Goal: Task Accomplishment & Management: Manage account settings

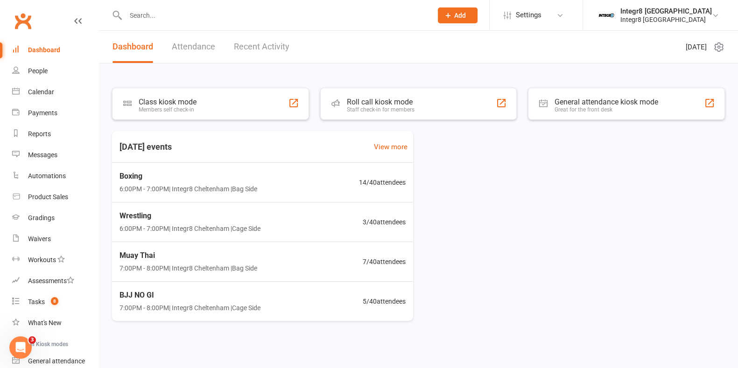
click at [161, 10] on input "text" at bounding box center [274, 15] width 303 height 13
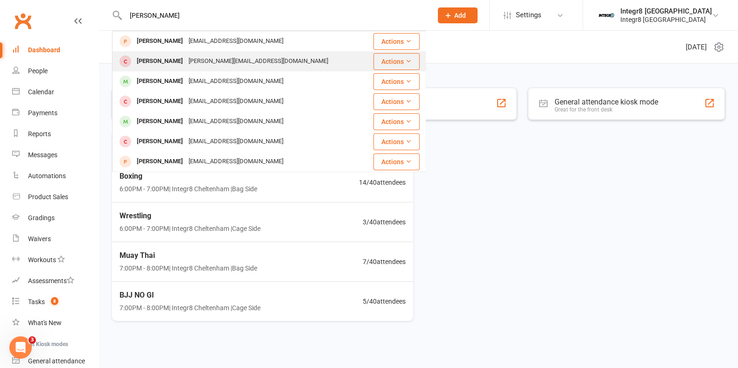
type input "gabriel"
click at [189, 60] on div "vlad.zilberg@outlook.com" at bounding box center [258, 62] width 145 height 14
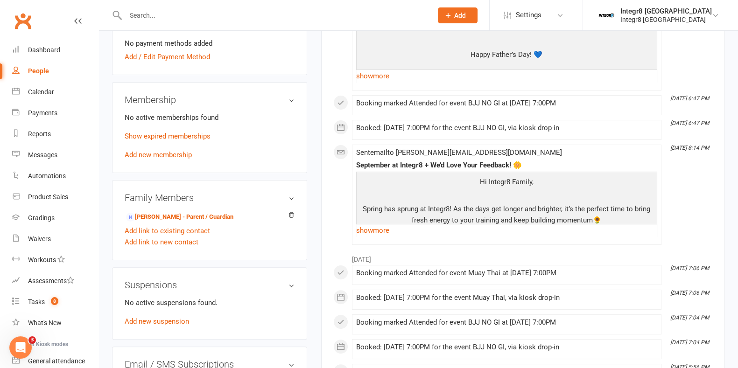
scroll to position [292, 0]
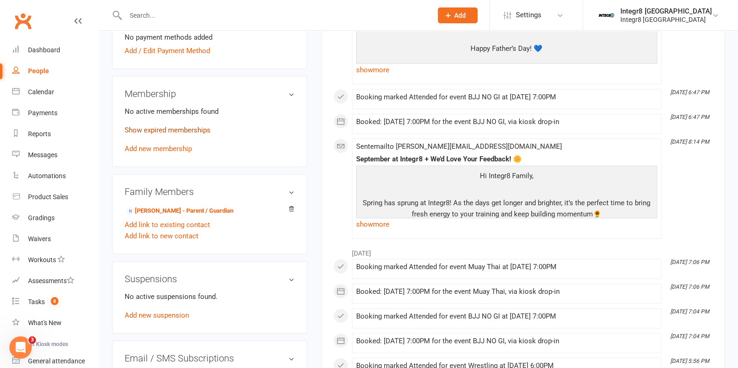
click at [176, 128] on link "Show expired memberships" at bounding box center [168, 130] width 86 height 8
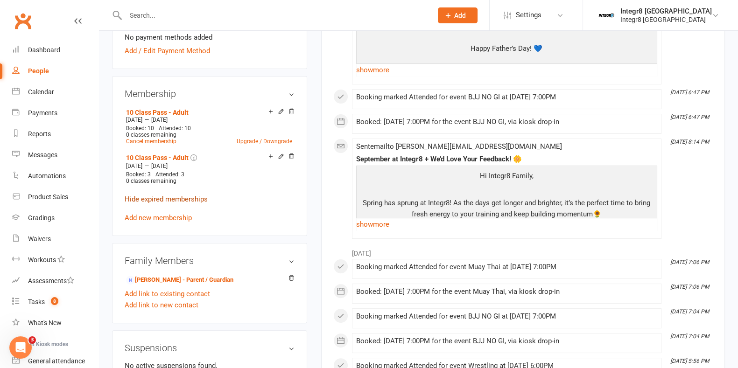
click at [182, 197] on link "Hide expired memberships" at bounding box center [166, 199] width 83 height 8
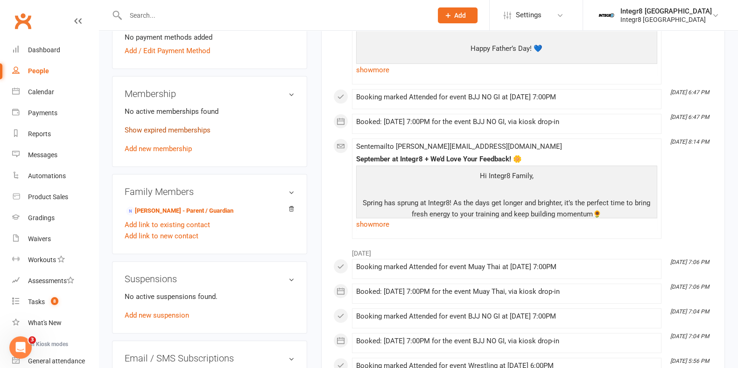
click at [177, 131] on link "Show expired memberships" at bounding box center [168, 130] width 86 height 8
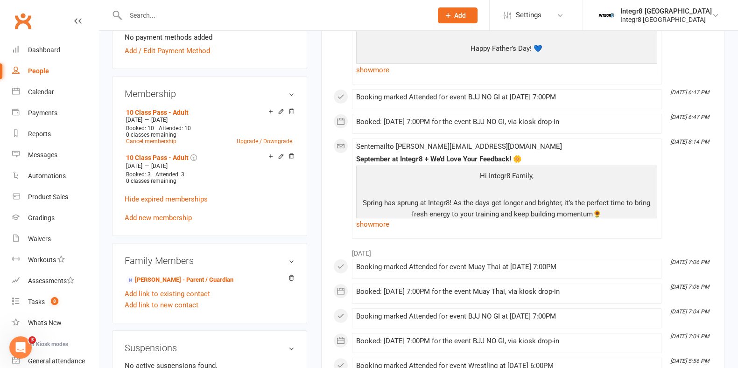
click at [184, 195] on link "Hide expired memberships" at bounding box center [166, 199] width 83 height 8
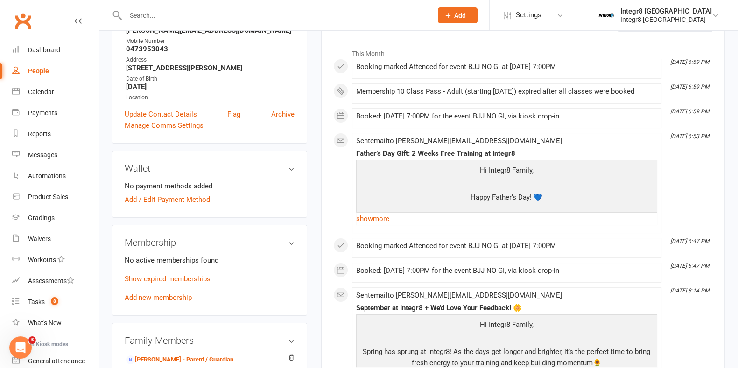
scroll to position [0, 0]
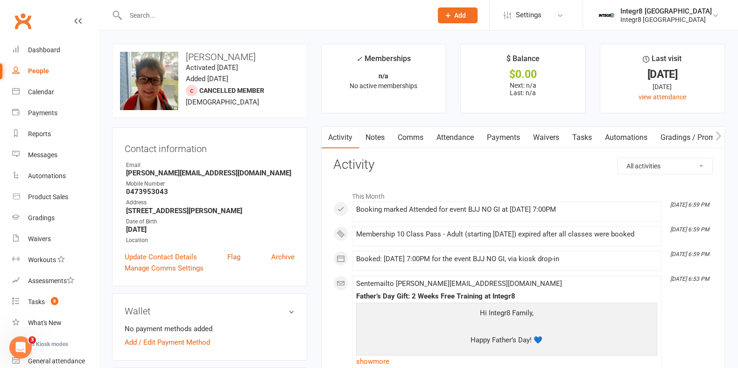
click at [380, 132] on link "Notes" at bounding box center [375, 137] width 32 height 21
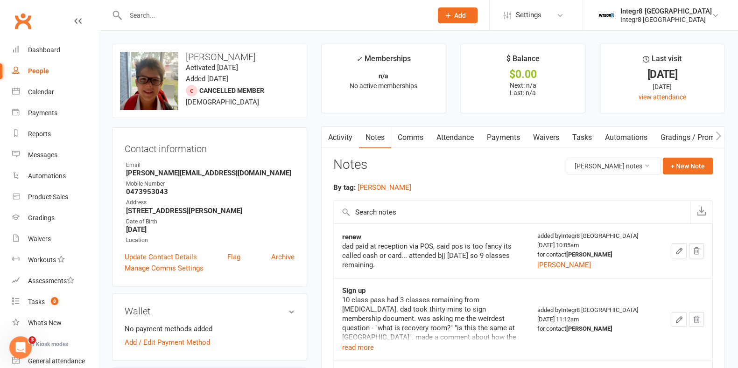
click at [343, 133] on link "Activity" at bounding box center [340, 137] width 37 height 21
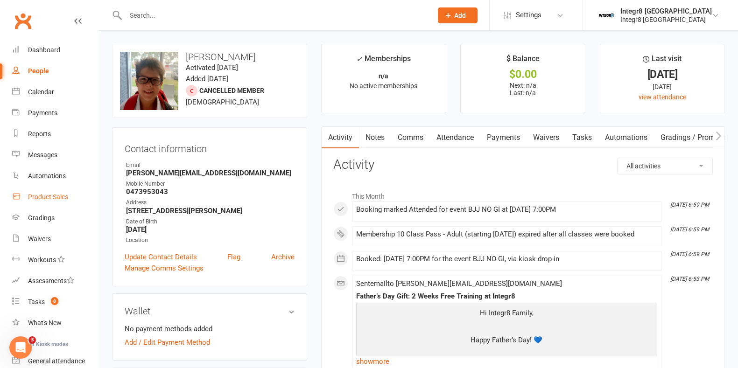
drag, startPoint x: 51, startPoint y: 193, endPoint x: 47, endPoint y: 204, distance: 11.1
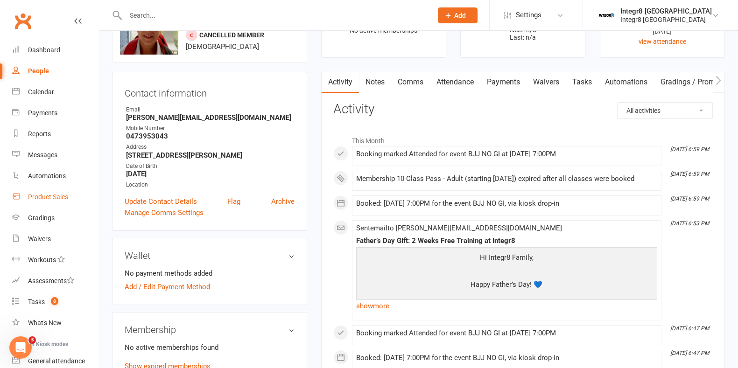
scroll to position [175, 0]
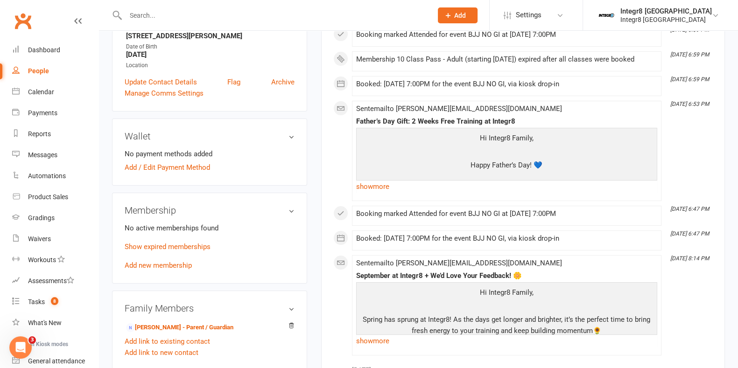
click at [167, 267] on link "Add new membership" at bounding box center [158, 265] width 67 height 8
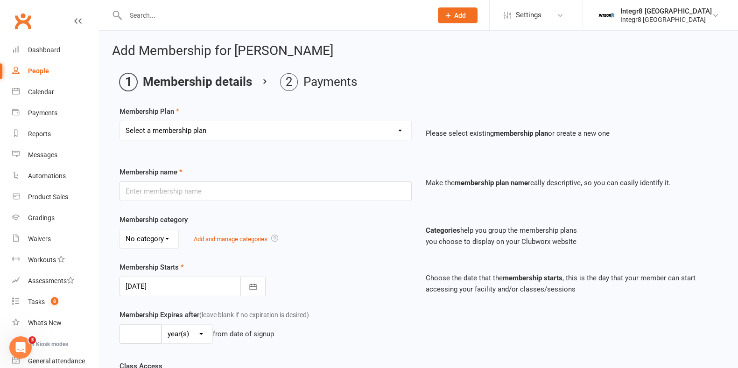
click at [196, 139] on select "Select a membership plan Create new Membership Plan Classic - Muay Thai Classic…" at bounding box center [265, 130] width 291 height 19
select select "11"
click at [120, 121] on select "Select a membership plan Create new Membership Plan Classic - Muay Thai Classic…" at bounding box center [265, 130] width 291 height 19
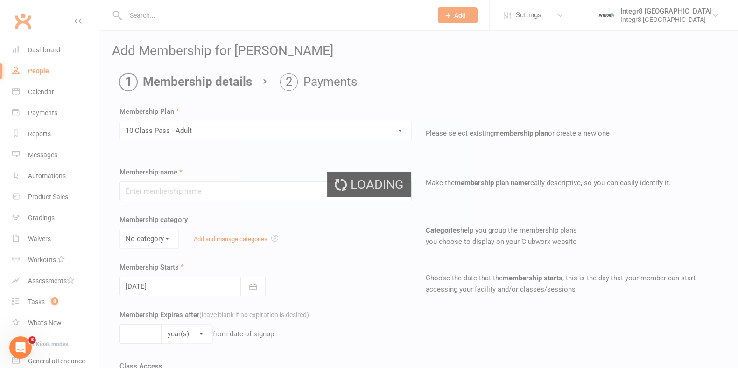
type input "10 Class Pass - Adult"
select select "0"
type input "3"
select select "2"
type input "10"
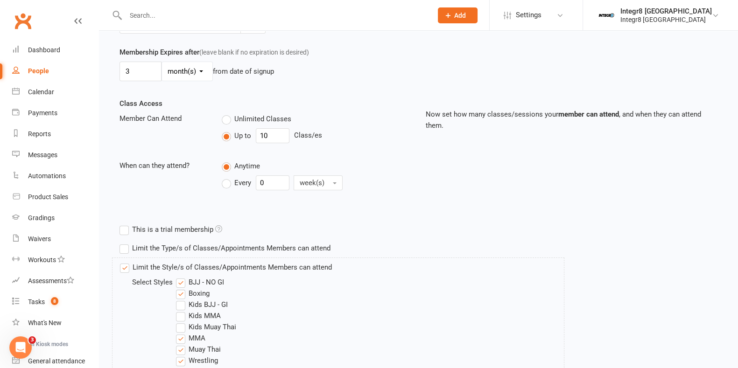
scroll to position [380, 0]
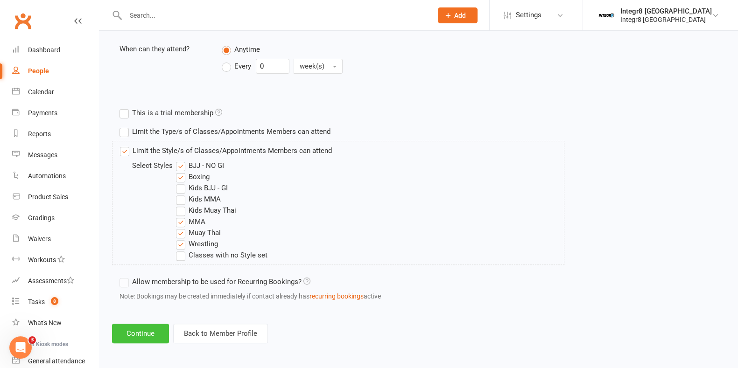
click at [144, 331] on button "Continue" at bounding box center [140, 334] width 57 height 20
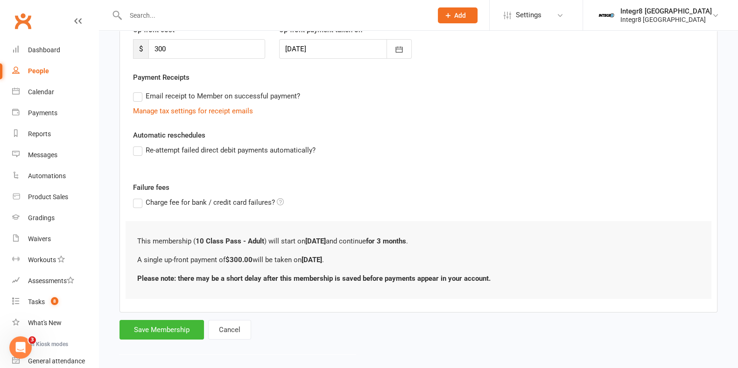
scroll to position [0, 0]
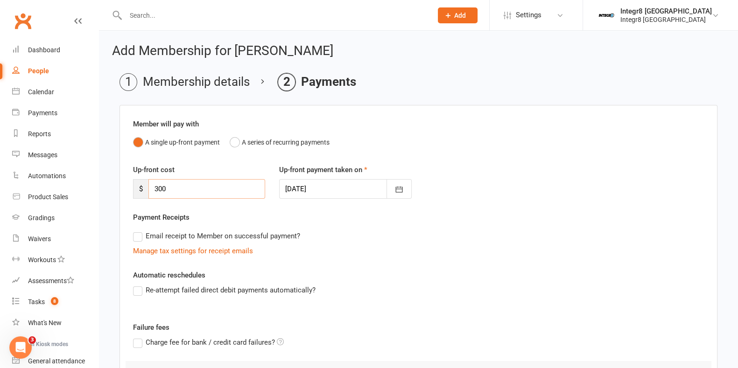
drag, startPoint x: 158, startPoint y: 193, endPoint x: 131, endPoint y: 188, distance: 27.0
click at [131, 188] on div "Up-front cost $ 300" at bounding box center [199, 181] width 146 height 35
type input "0"
click at [305, 215] on div "Payment Receipts Email receipt to Member on successful payment? Manage tax sett…" at bounding box center [418, 234] width 571 height 45
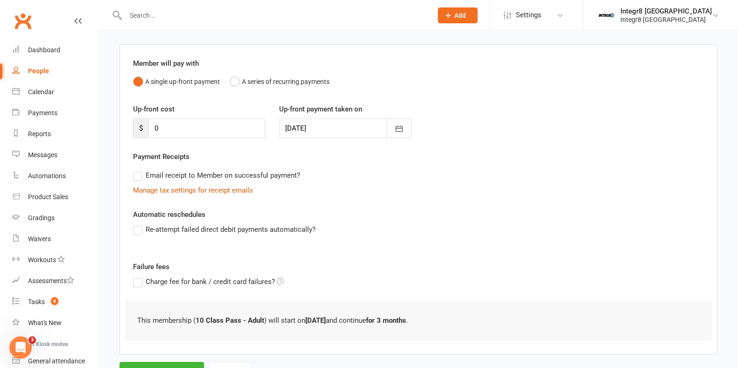
scroll to position [102, 0]
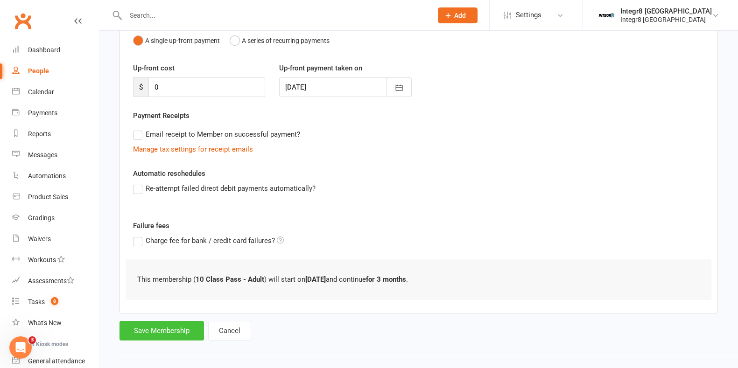
click at [179, 331] on button "Save Membership" at bounding box center [162, 331] width 84 height 20
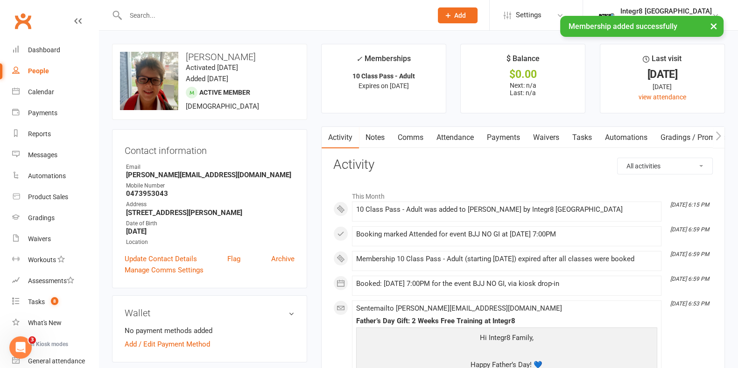
click at [376, 130] on link "Notes" at bounding box center [375, 137] width 32 height 21
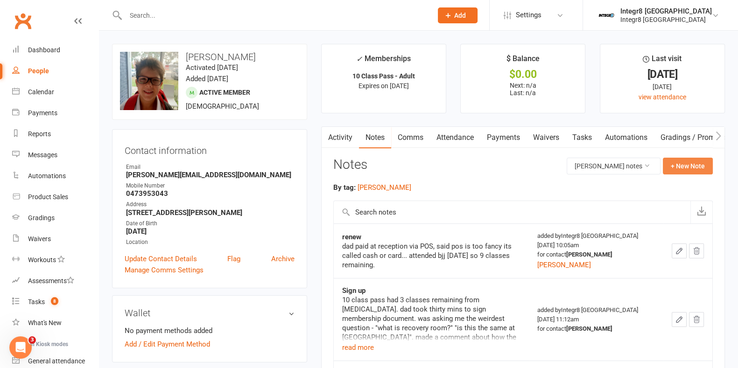
click at [693, 164] on button "+ New Note" at bounding box center [688, 166] width 50 height 17
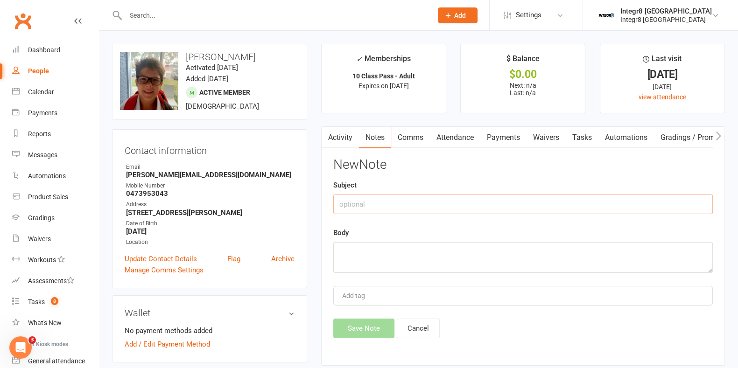
click at [380, 203] on input "text" at bounding box center [523, 205] width 380 height 20
type input "renew"
type textarea "p"
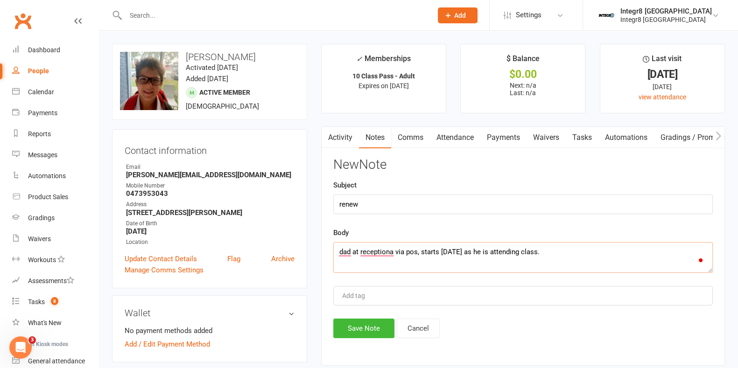
type textarea "dad at receptiona via pos, starts today as he is attending class."
type input "rebecca"
click at [366, 309] on li "rebecca" at bounding box center [523, 314] width 378 height 14
click at [390, 255] on textarea "dad at receptiona via pos, starts today as he is attending class." at bounding box center [523, 257] width 380 height 31
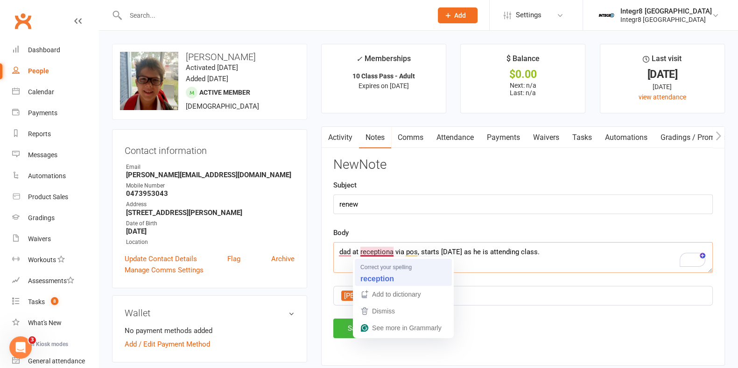
type textarea "dad at reception via pos, starts today as he is attending class."
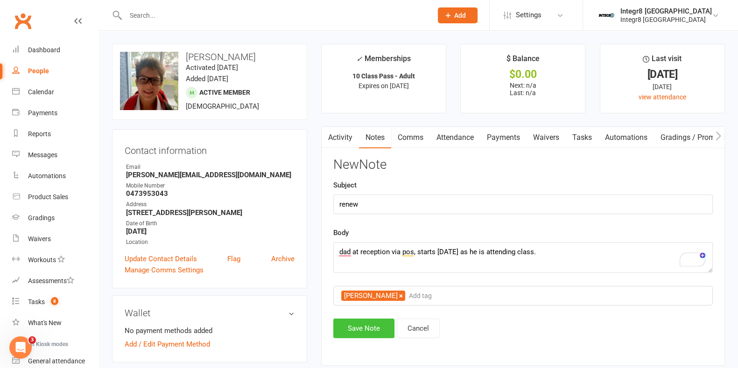
click at [375, 321] on button "Save Note" at bounding box center [363, 329] width 61 height 20
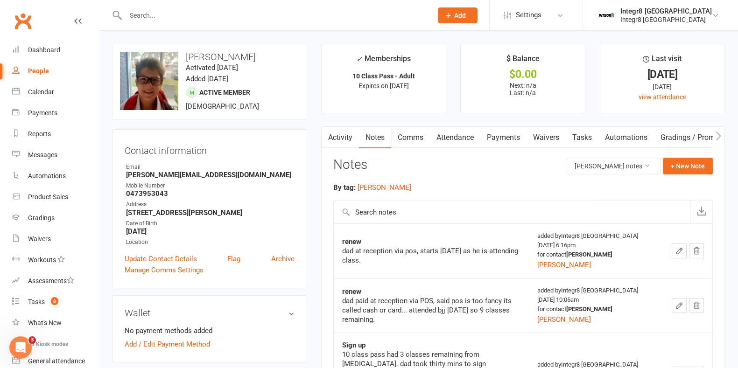
click at [259, 11] on input "text" at bounding box center [274, 15] width 303 height 13
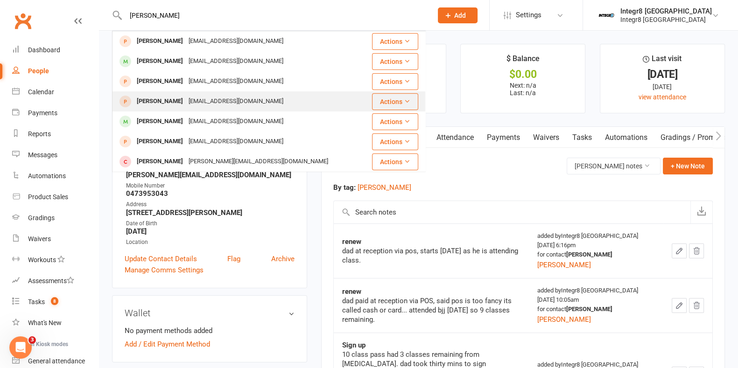
type input "liam"
click at [274, 101] on div "Liam Higginson liamhigginson2002@gmail.com" at bounding box center [238, 101] width 251 height 19
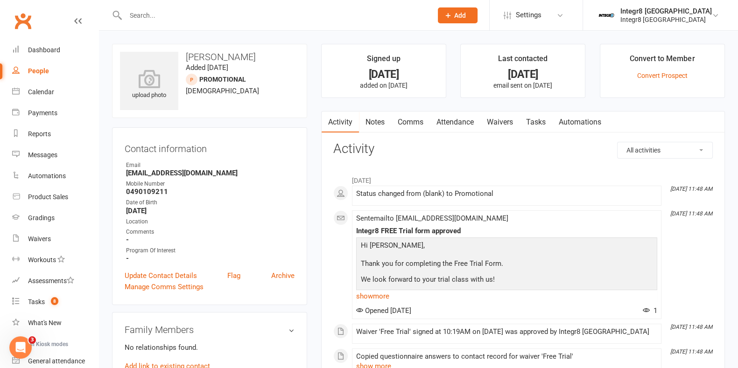
click at [371, 121] on link "Notes" at bounding box center [375, 122] width 32 height 21
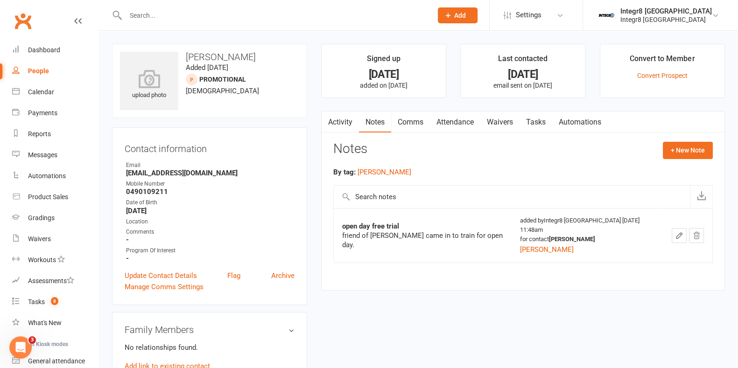
click at [349, 121] on link "Activity" at bounding box center [340, 122] width 37 height 21
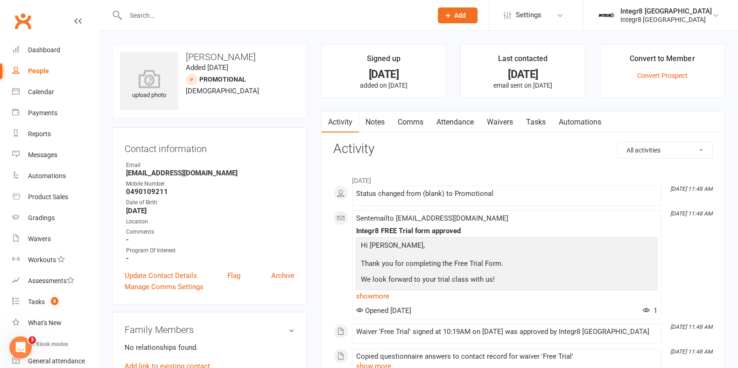
click at [35, 73] on div "People" at bounding box center [38, 70] width 21 height 7
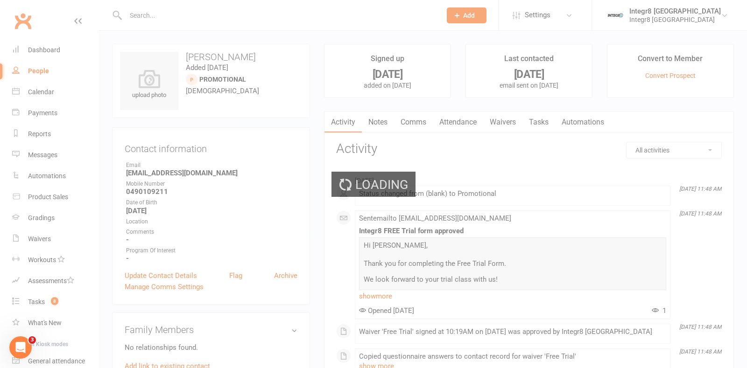
select select "100"
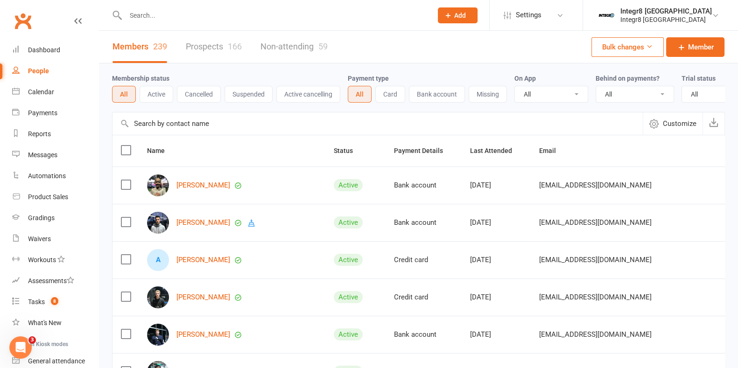
click at [274, 27] on div at bounding box center [269, 15] width 314 height 30
click at [274, 21] on input "text" at bounding box center [274, 15] width 303 height 13
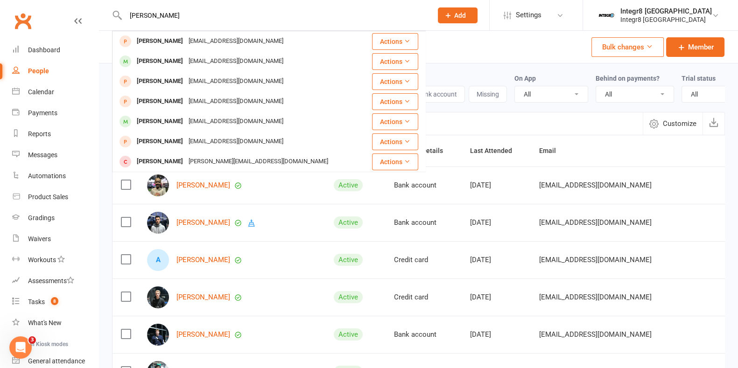
type input "liam"
click at [486, 47] on div "Members 239 Prospects 166 Non-attending 59 Bulk changes Member" at bounding box center [418, 47] width 639 height 33
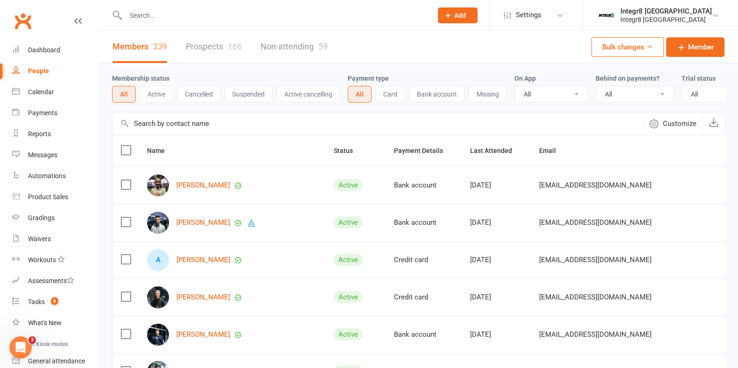
drag, startPoint x: 472, startPoint y: 59, endPoint x: 421, endPoint y: 46, distance: 53.1
click at [419, 46] on div "Members 239 Prospects 166 Non-attending 59 Bulk changes Member" at bounding box center [418, 47] width 639 height 33
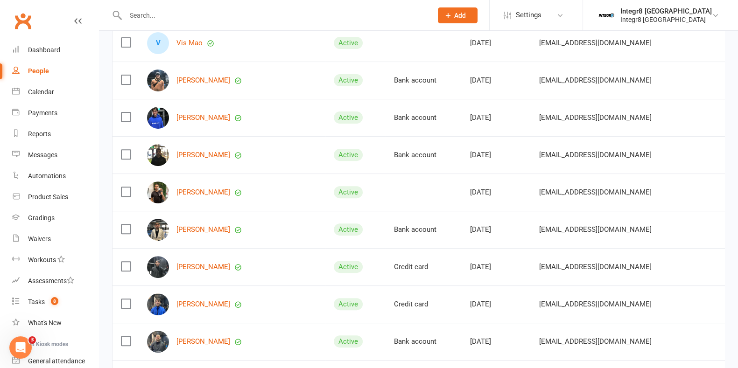
scroll to position [292, 0]
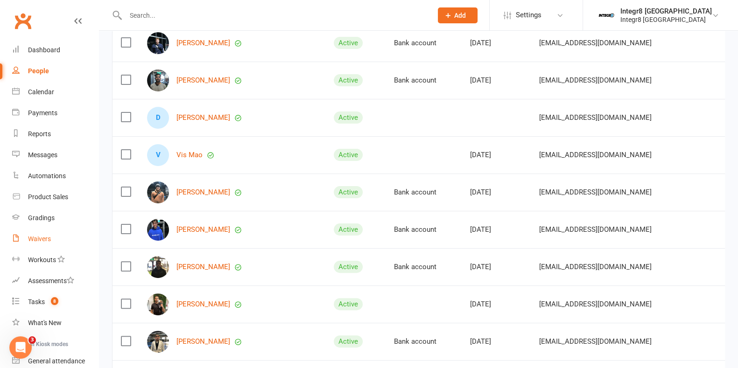
click at [37, 241] on div "Waivers" at bounding box center [39, 238] width 23 height 7
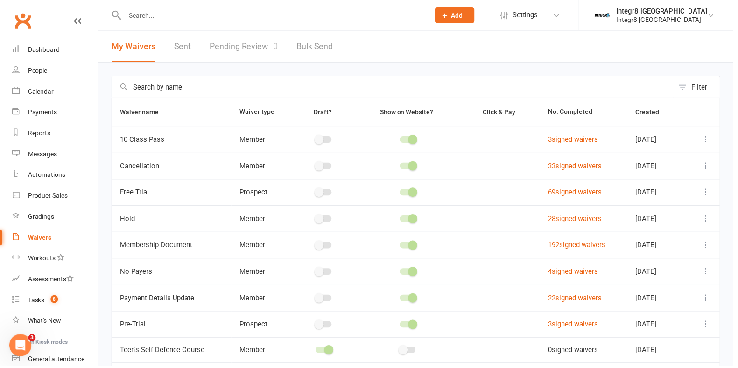
click at [238, 42] on link "Pending Review 0" at bounding box center [245, 47] width 69 height 32
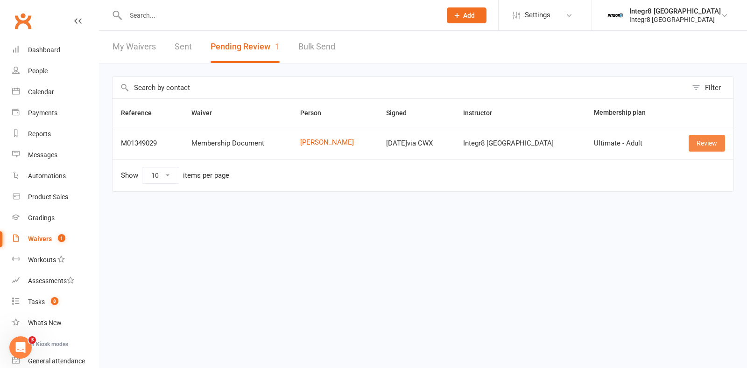
click at [716, 136] on link "Review" at bounding box center [707, 143] width 36 height 17
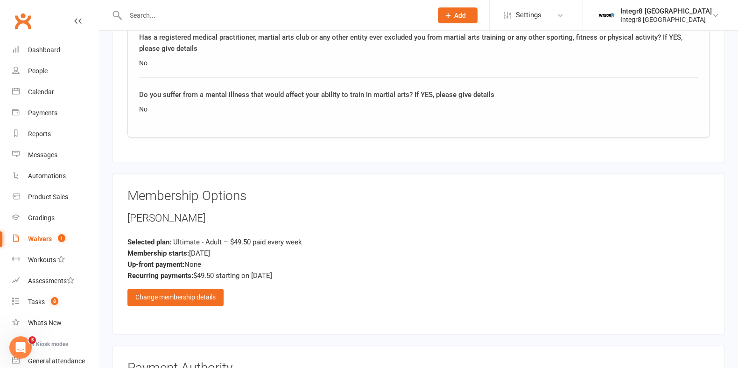
scroll to position [992, 0]
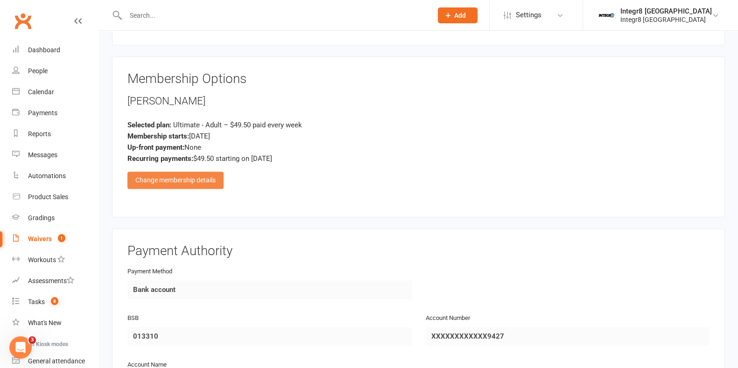
click at [203, 178] on div "Change membership details" at bounding box center [175, 180] width 96 height 17
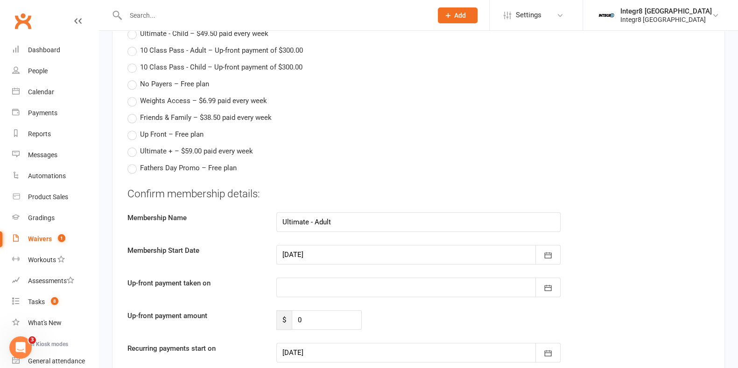
scroll to position [1400, 0]
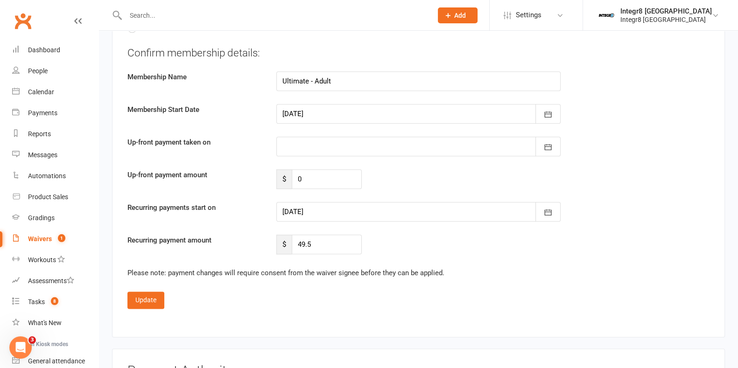
click at [339, 143] on div at bounding box center [418, 147] width 284 height 20
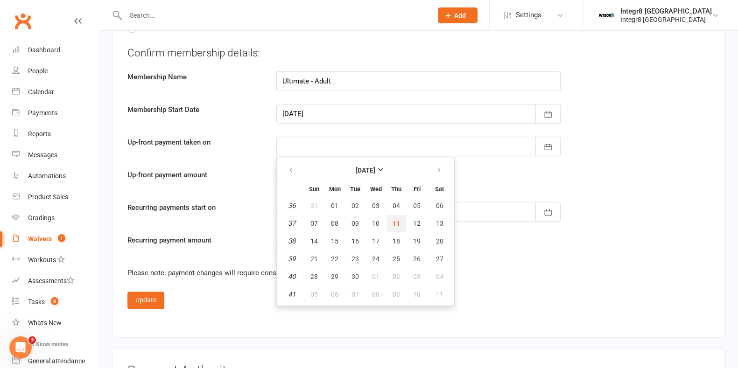
click at [394, 220] on span "11" at bounding box center [396, 223] width 7 height 7
type input "[DATE]"
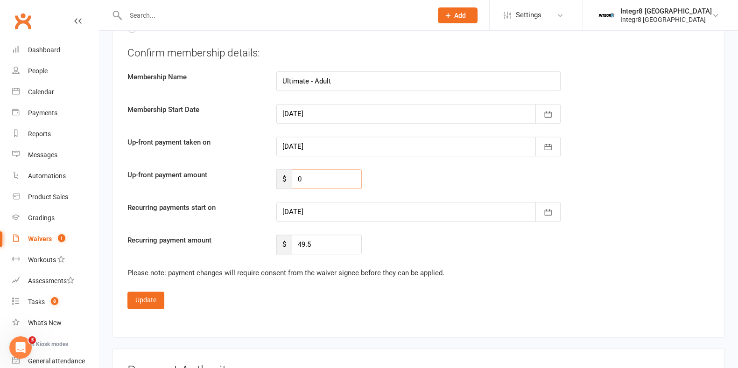
click at [323, 175] on input "0" at bounding box center [327, 179] width 70 height 20
type input "99.50"
click at [335, 214] on div at bounding box center [418, 212] width 284 height 20
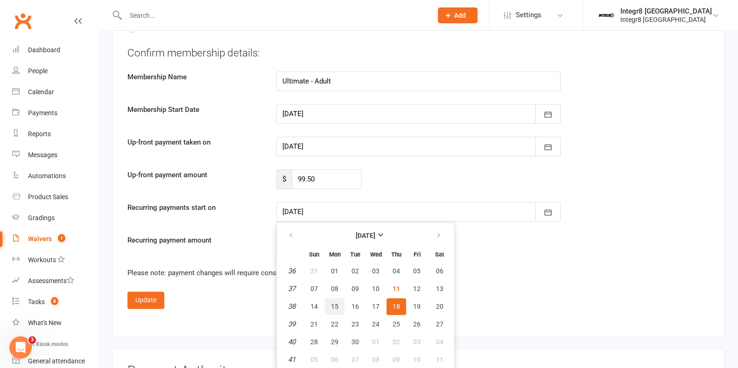
click at [336, 303] on span "15" at bounding box center [334, 306] width 7 height 7
type input "15 Sep 2025"
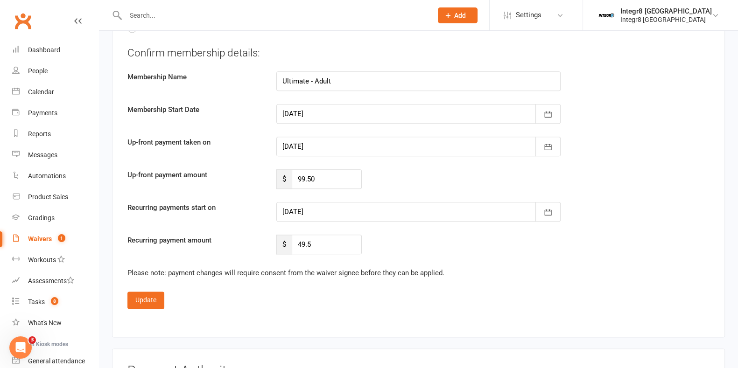
click at [402, 175] on div "Up-front payment amount $ 99.50" at bounding box center [418, 179] width 596 height 20
click at [157, 296] on button "Update" at bounding box center [145, 300] width 37 height 17
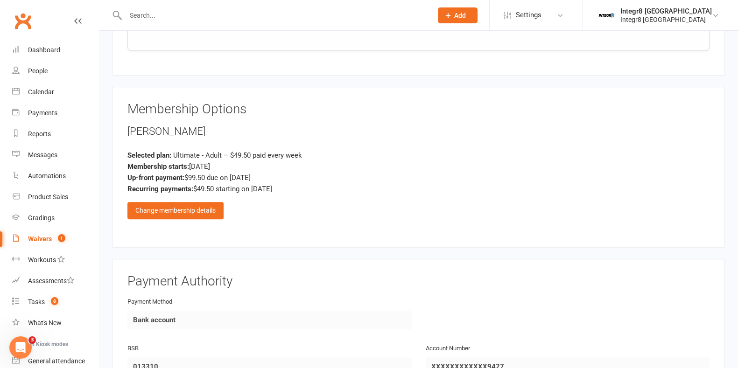
scroll to position [935, 0]
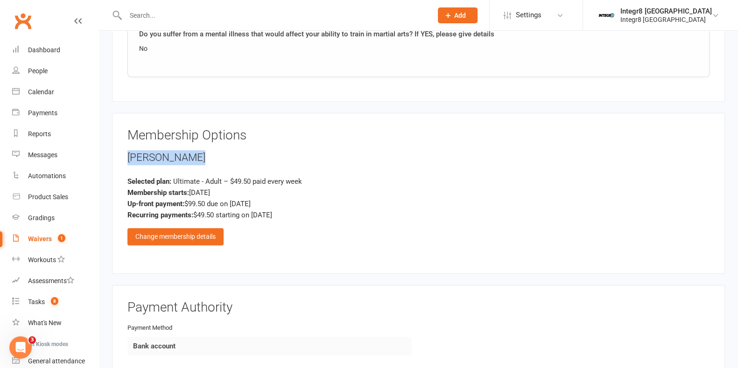
drag, startPoint x: 128, startPoint y: 154, endPoint x: 192, endPoint y: 152, distance: 63.5
click at [192, 152] on div "Liam Higginson" at bounding box center [418, 157] width 582 height 15
click at [194, 153] on div "Liam Higginson" at bounding box center [418, 157] width 582 height 15
click at [197, 155] on div "Liam Higginson" at bounding box center [418, 157] width 582 height 15
click at [161, 156] on div "Liam Higginson" at bounding box center [418, 157] width 582 height 15
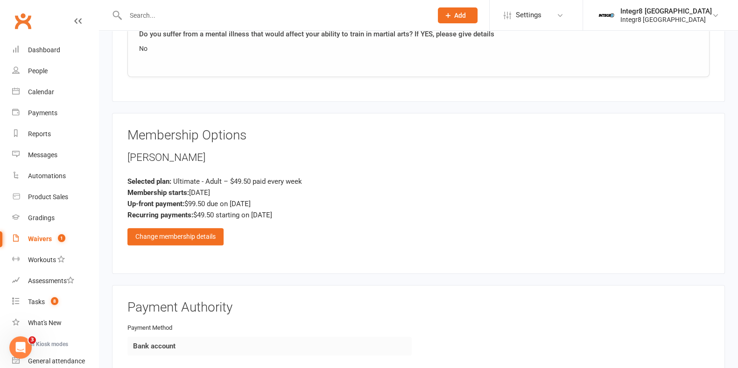
click at [162, 156] on div "Liam Higginson" at bounding box center [418, 157] width 582 height 15
click at [168, 154] on div "Liam Higginson" at bounding box center [418, 157] width 582 height 15
click at [190, 151] on div "Liam Higginson" at bounding box center [418, 157] width 582 height 15
click at [199, 152] on div "Liam Higginson" at bounding box center [418, 157] width 582 height 15
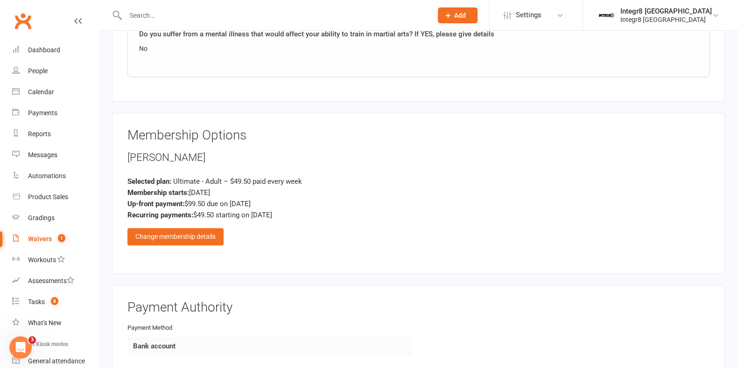
click at [233, 132] on h3 "Membership Options" at bounding box center [418, 135] width 582 height 14
click at [253, 131] on h3 "Membership Options" at bounding box center [418, 135] width 582 height 14
click at [240, 129] on h3 "Membership Options" at bounding box center [418, 135] width 582 height 14
click at [156, 132] on h3 "Membership Options" at bounding box center [418, 135] width 582 height 14
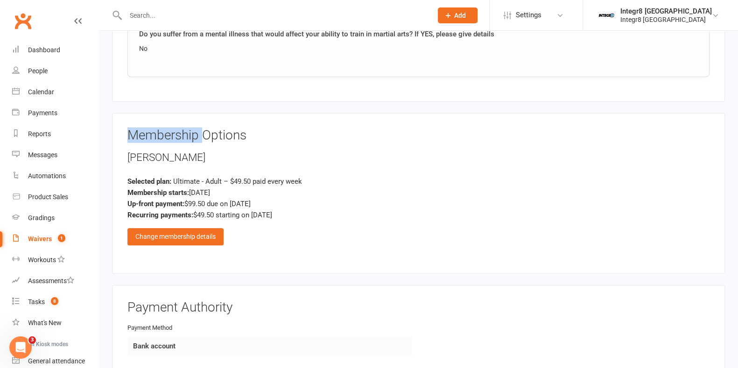
click at [156, 132] on h3 "Membership Options" at bounding box center [418, 135] width 582 height 14
click at [208, 128] on h3 "Membership Options" at bounding box center [418, 135] width 582 height 14
click at [221, 129] on h3 "Membership Options" at bounding box center [418, 135] width 582 height 14
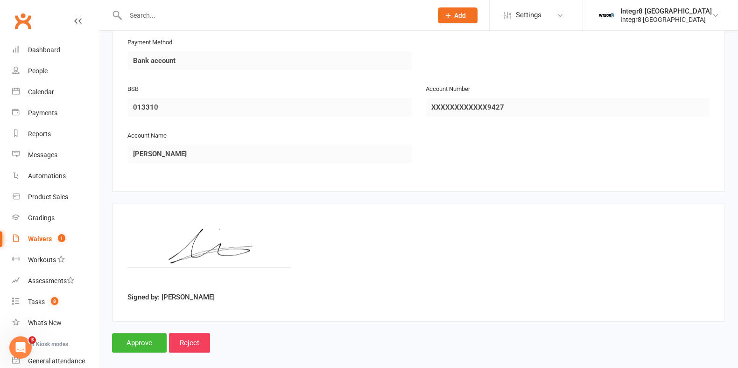
scroll to position [1227, 0]
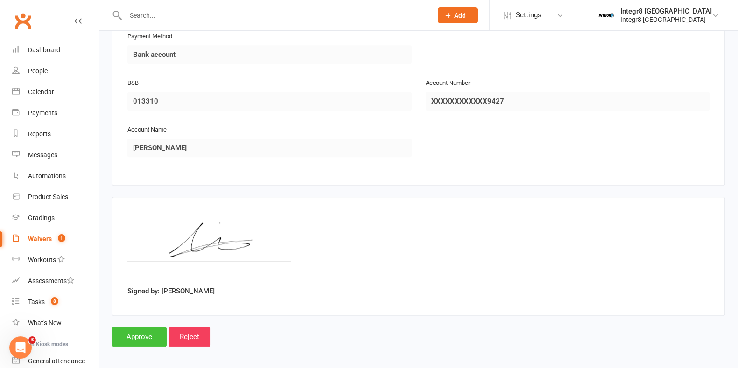
click at [138, 332] on input "Approve" at bounding box center [139, 337] width 55 height 20
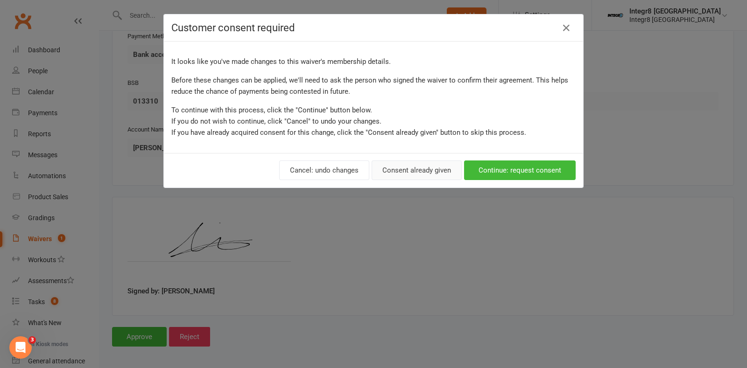
click at [392, 171] on button "Consent already given" at bounding box center [417, 171] width 90 height 20
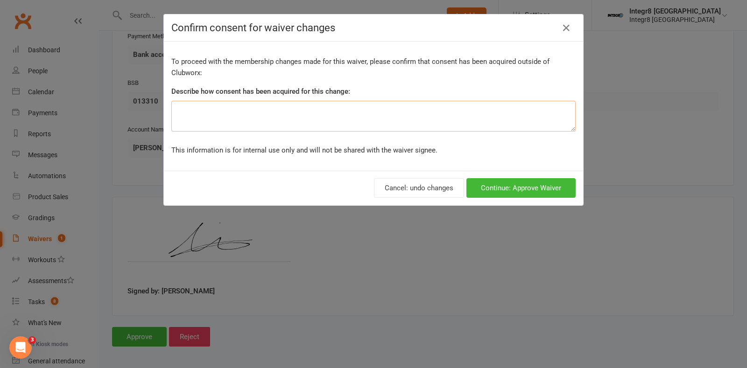
click at [240, 121] on textarea at bounding box center [373, 116] width 404 height 31
type textarea "Spoken in person"
click at [491, 183] on button "Continue: Approve Waiver" at bounding box center [520, 188] width 109 height 20
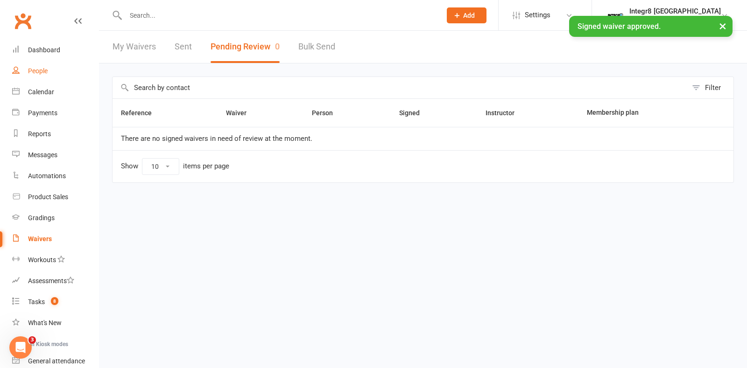
click at [44, 76] on link "People" at bounding box center [55, 71] width 86 height 21
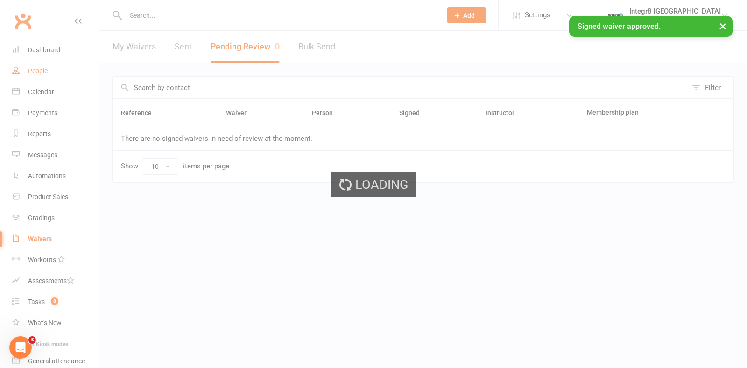
select select "100"
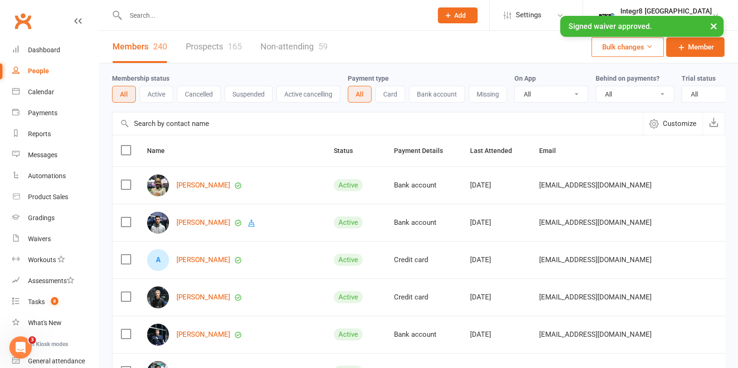
click at [187, 16] on div "× Signed waiver approved." at bounding box center [363, 16] width 726 height 0
click at [148, 16] on div "× Signed waiver approved." at bounding box center [363, 16] width 726 height 0
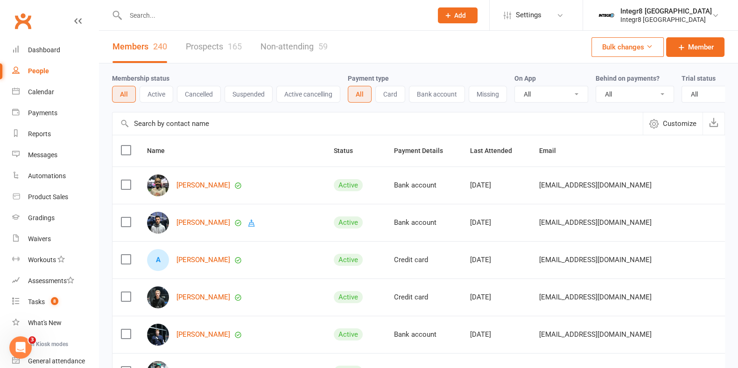
click at [149, 14] on input "text" at bounding box center [274, 15] width 303 height 13
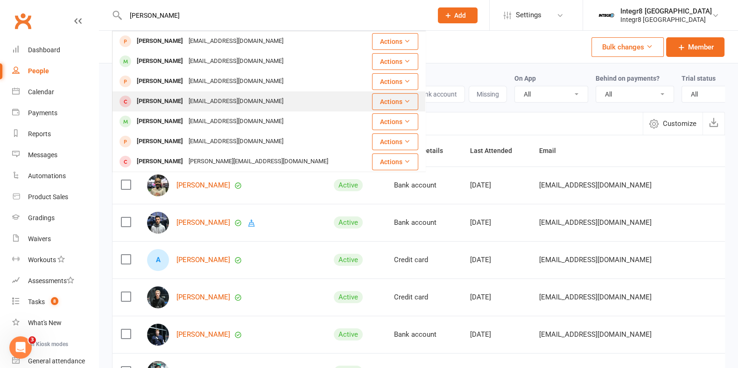
type input "liam"
click at [188, 102] on div "liamhigginson2002@gmail.com" at bounding box center [236, 102] width 100 height 14
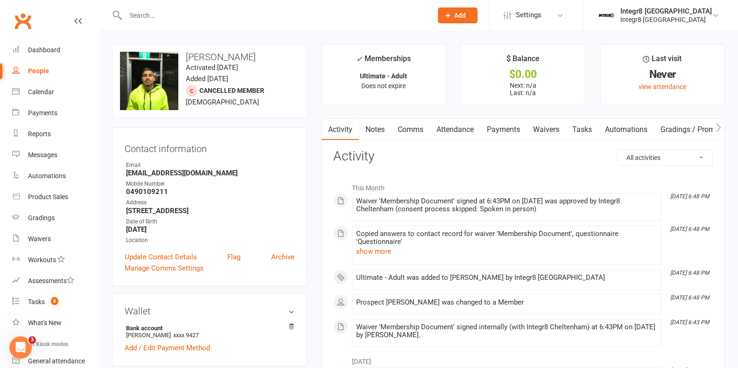
click at [456, 124] on link "Attendance" at bounding box center [455, 129] width 50 height 21
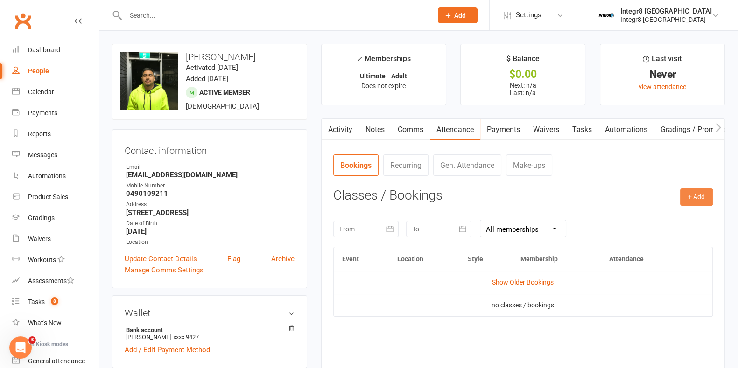
click at [691, 193] on button "+ Add" at bounding box center [696, 197] width 33 height 17
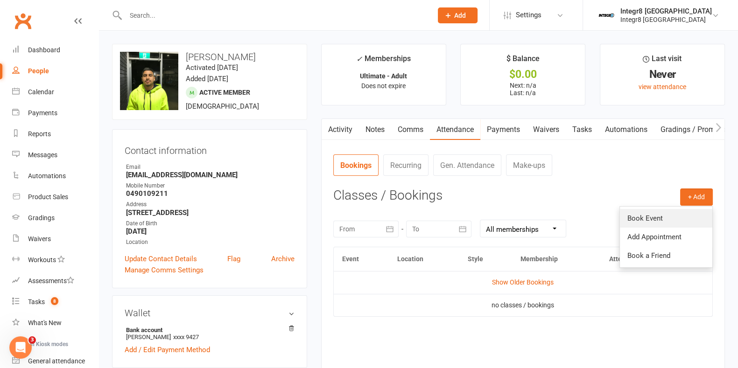
click at [651, 217] on link "Book Event" at bounding box center [666, 218] width 92 height 19
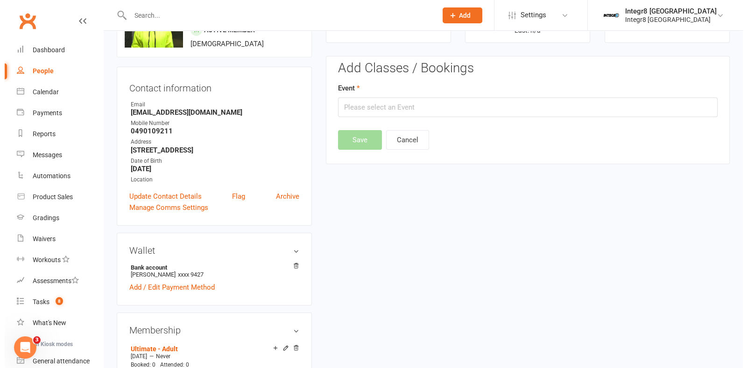
scroll to position [71, 0]
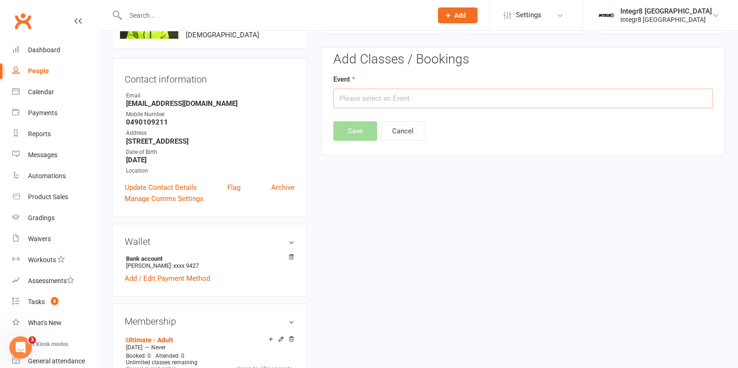
click at [431, 101] on input "text" at bounding box center [523, 99] width 380 height 20
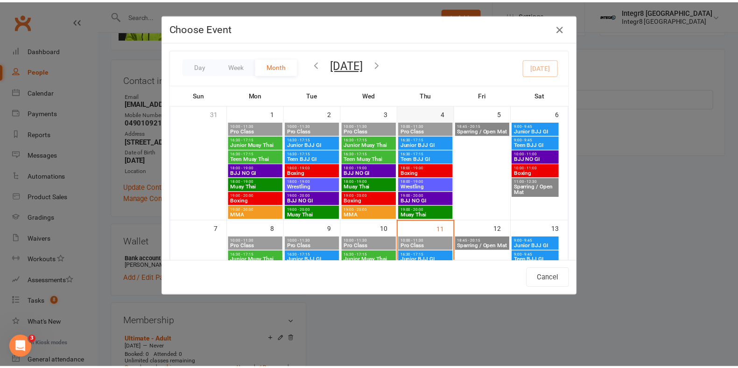
scroll to position [175, 0]
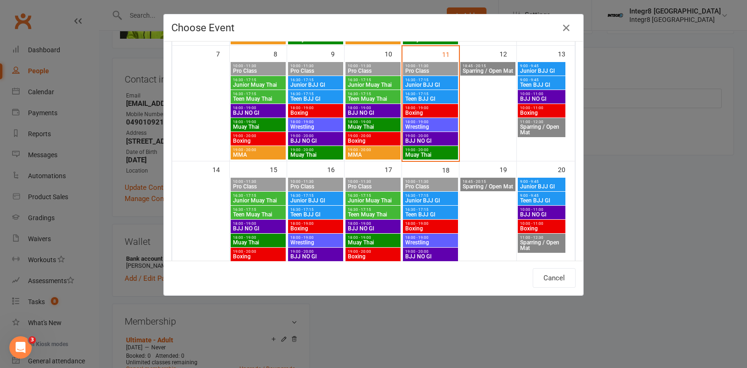
click at [432, 150] on span "19:00 - 20:00" at bounding box center [430, 150] width 51 height 4
type input "Muay Thai - Sep 11, 2025 7:00:00 PM"
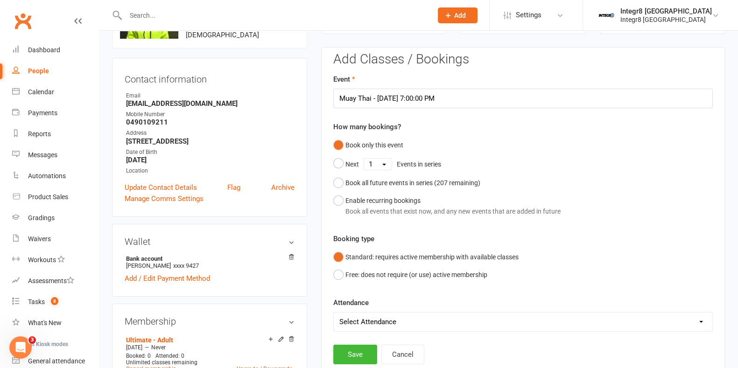
drag, startPoint x: 352, startPoint y: 321, endPoint x: 350, endPoint y: 330, distance: 9.6
click at [352, 321] on select "Select Attendance Attended Absent" at bounding box center [523, 322] width 379 height 19
select select "0"
click at [334, 313] on select "Select Attendance Attended Absent" at bounding box center [523, 322] width 379 height 19
click at [352, 351] on button "Save" at bounding box center [355, 355] width 44 height 20
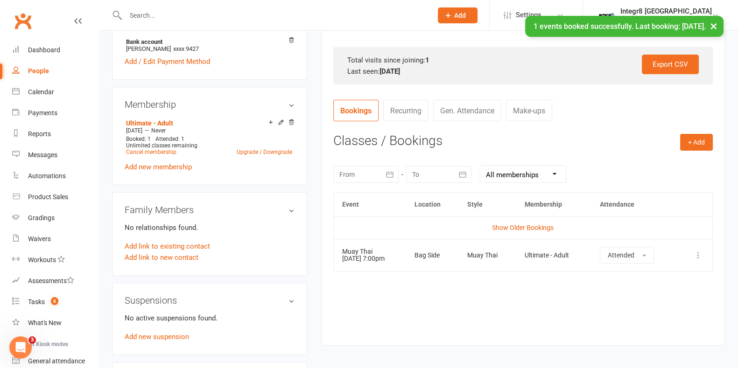
scroll to position [292, 0]
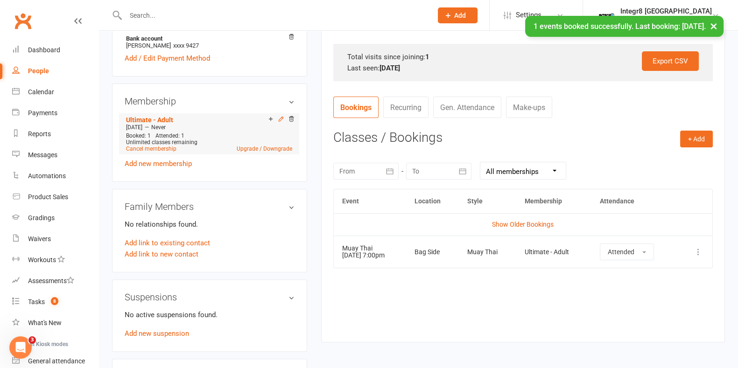
click at [280, 121] on icon at bounding box center [281, 119] width 4 height 4
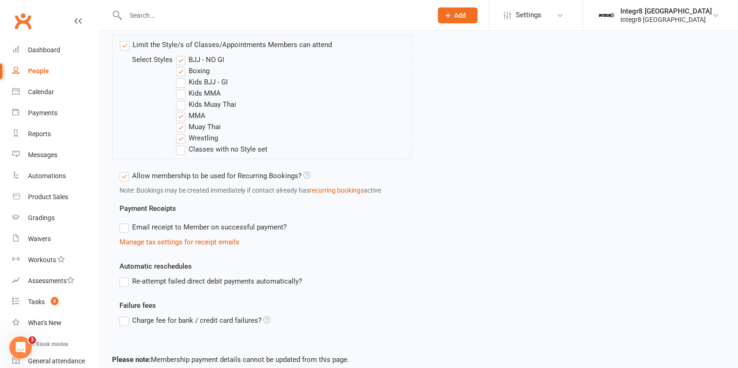
scroll to position [408, 0]
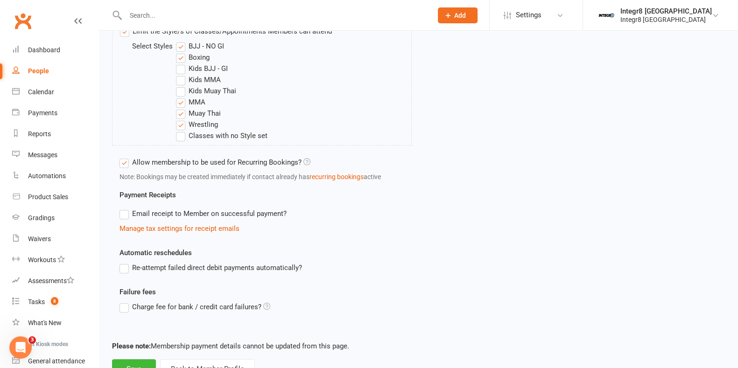
click at [198, 269] on label "Re-attempt failed direct debit payments automatically?" at bounding box center [211, 267] width 183 height 11
click at [126, 262] on input "Re-attempt failed direct debit payments automatically?" at bounding box center [123, 262] width 6 height 0
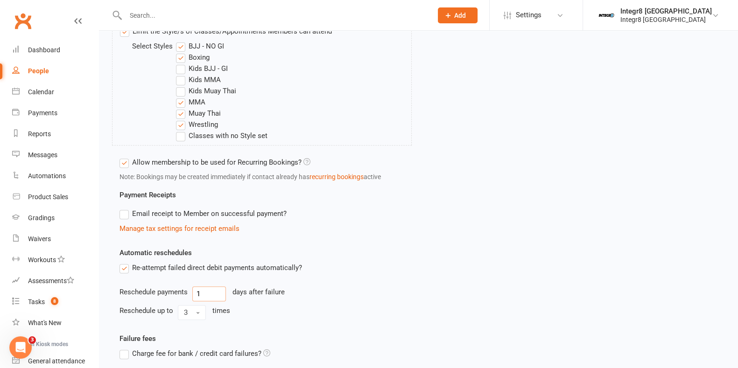
click at [200, 292] on input "1" at bounding box center [209, 294] width 34 height 15
type input "2"
click at [193, 310] on button "3" at bounding box center [192, 312] width 28 height 15
click at [194, 326] on link "1" at bounding box center [224, 332] width 92 height 19
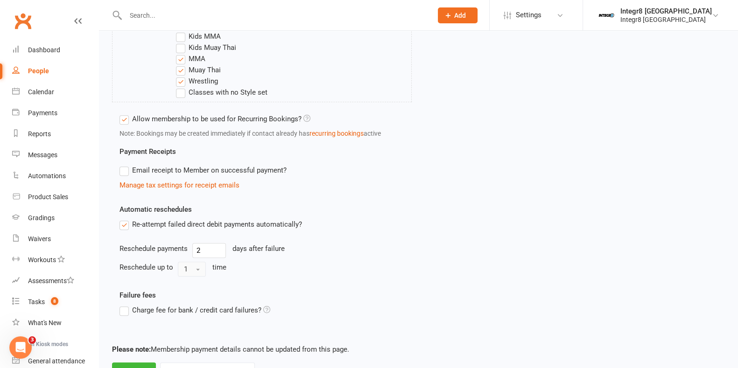
scroll to position [490, 0]
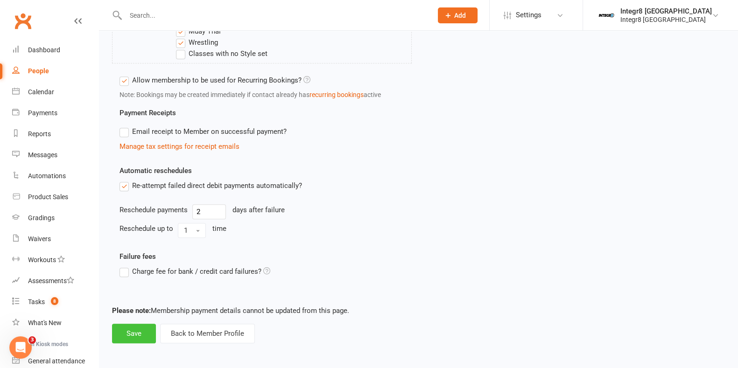
click at [137, 330] on button "Save" at bounding box center [134, 334] width 44 height 20
click at [138, 337] on button "Save" at bounding box center [134, 334] width 44 height 20
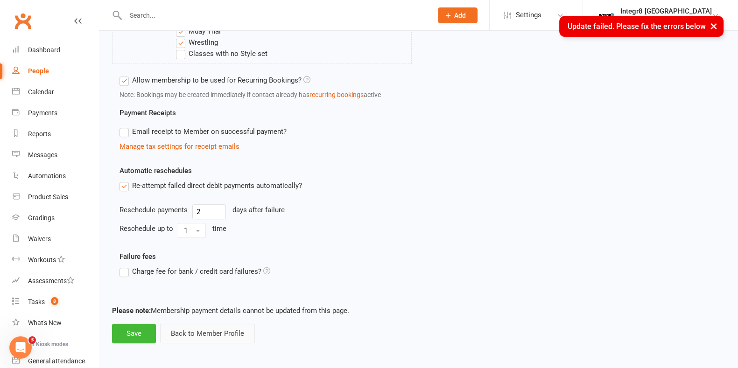
click at [235, 330] on button "Back to Member Profile" at bounding box center [207, 334] width 95 height 20
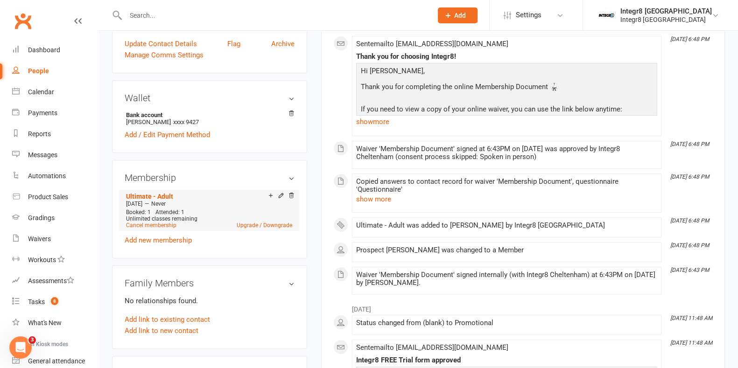
scroll to position [233, 0]
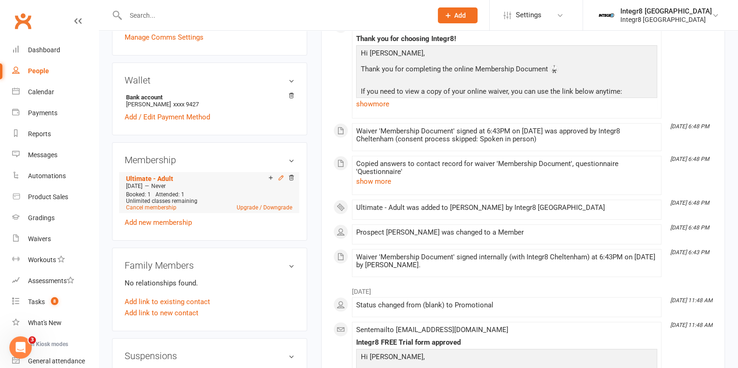
click at [279, 179] on icon at bounding box center [281, 178] width 7 height 7
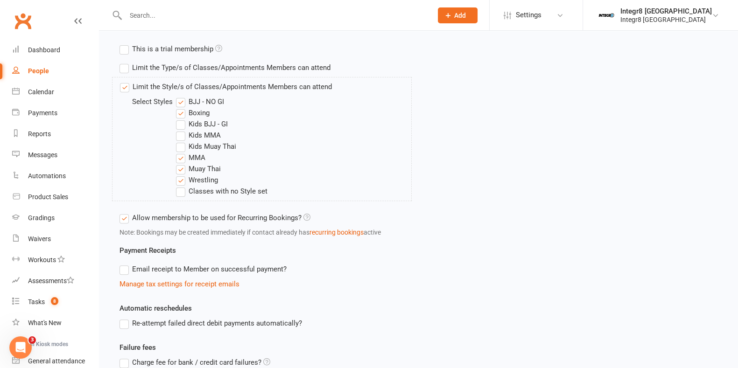
scroll to position [444, 0]
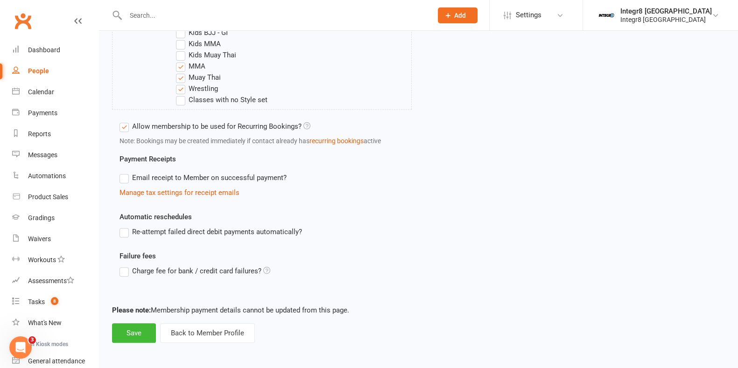
click at [236, 226] on label "Re-attempt failed direct debit payments automatically?" at bounding box center [211, 231] width 183 height 11
click at [126, 226] on input "Re-attempt failed direct debit payments automatically?" at bounding box center [123, 226] width 6 height 0
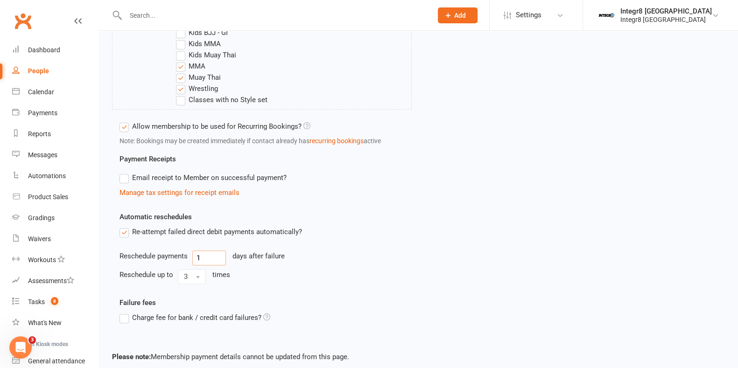
click at [220, 258] on input "1" at bounding box center [209, 258] width 34 height 15
type input "2"
click at [195, 275] on button "3" at bounding box center [192, 276] width 28 height 15
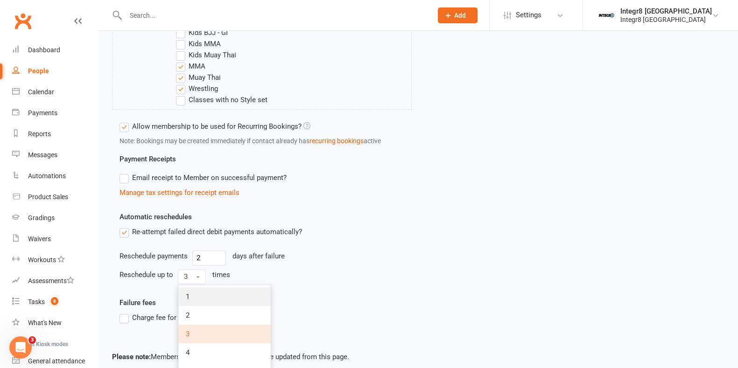
click at [196, 297] on link "1" at bounding box center [224, 297] width 92 height 19
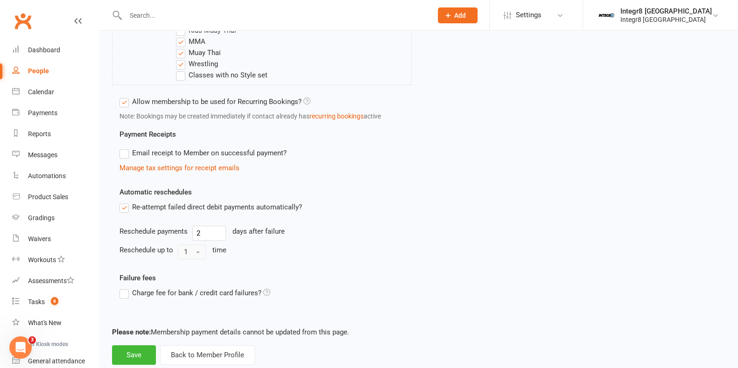
scroll to position [490, 0]
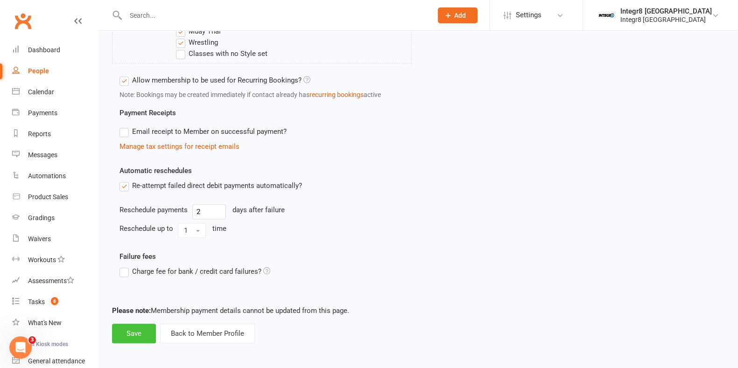
click at [141, 328] on button "Save" at bounding box center [134, 334] width 44 height 20
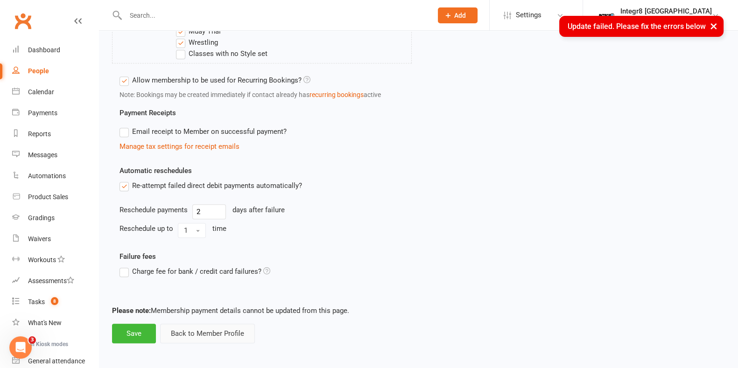
click at [196, 330] on button "Back to Member Profile" at bounding box center [207, 334] width 95 height 20
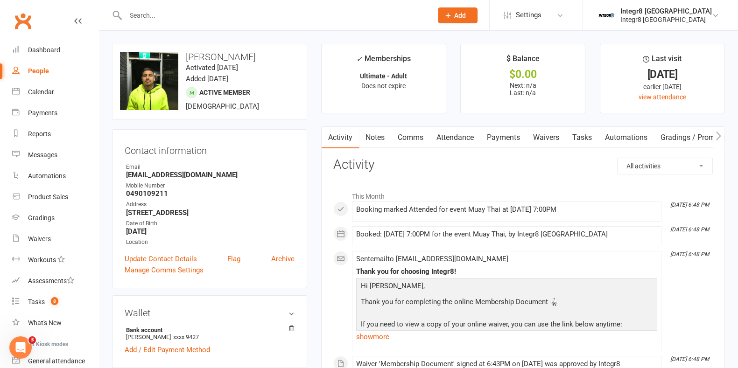
click at [385, 138] on link "Notes" at bounding box center [375, 137] width 32 height 21
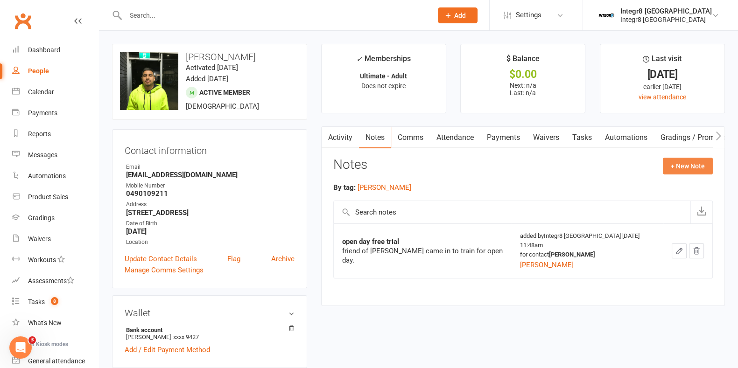
click at [689, 162] on button "+ New Note" at bounding box center [688, 166] width 50 height 17
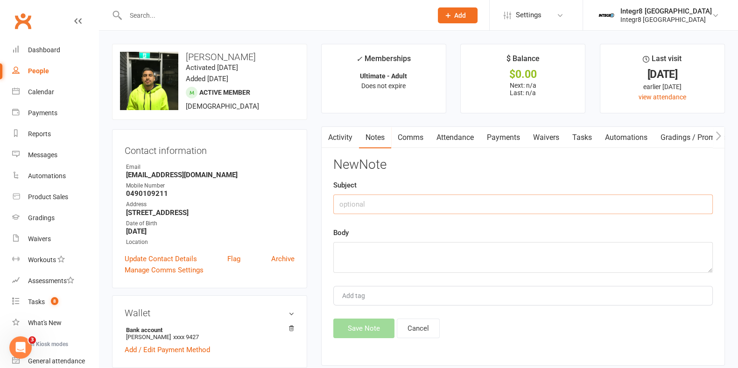
click at [533, 204] on input "text" at bounding box center [523, 205] width 380 height 20
type input "sign up"
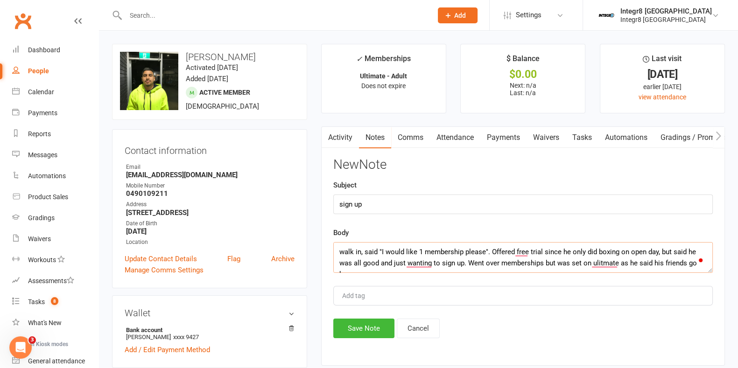
scroll to position [6, 0]
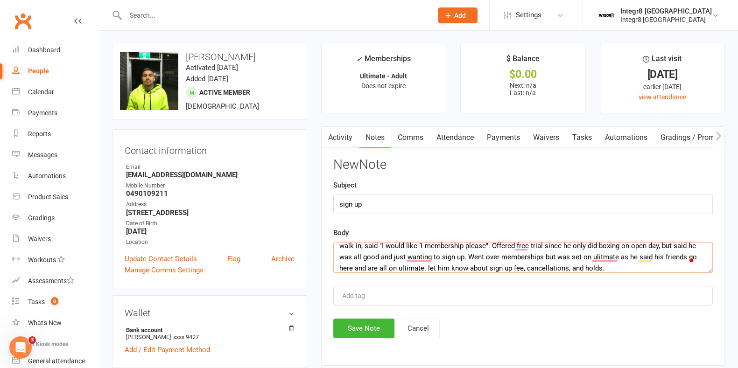
type textarea "walk in, said "I would like 1 membership please". Offered free trial since he o…"
type input "rebecca"
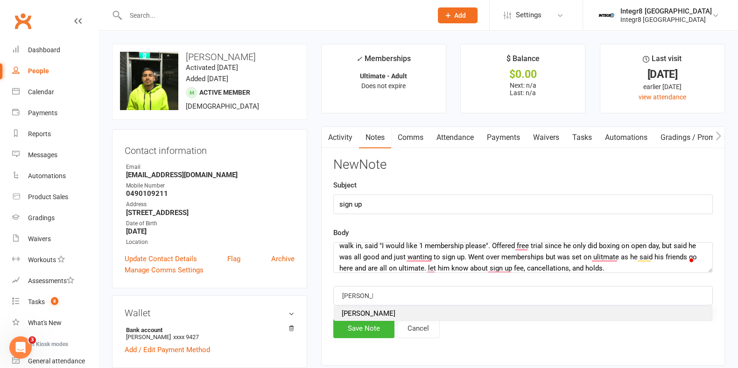
click at [502, 311] on li "rebecca" at bounding box center [523, 314] width 378 height 14
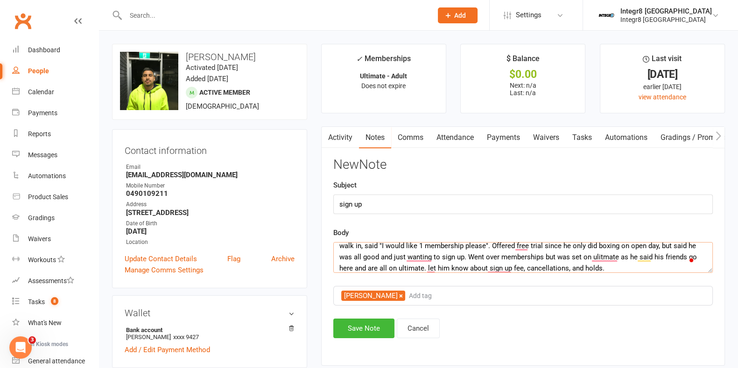
click at [619, 267] on textarea "walk in, said "I would like 1 membership please". Offered free trial since he o…" at bounding box center [523, 257] width 380 height 31
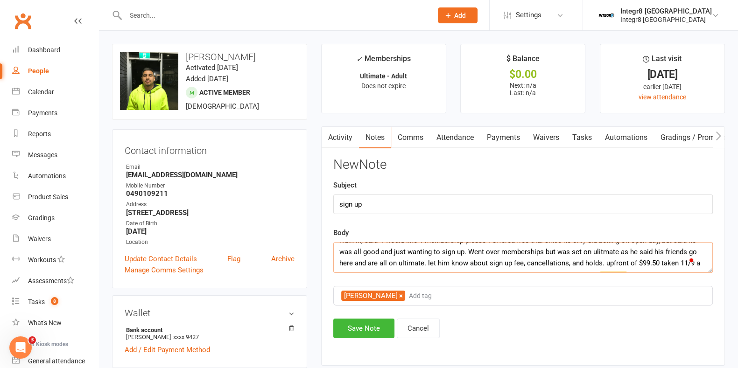
scroll to position [17, 0]
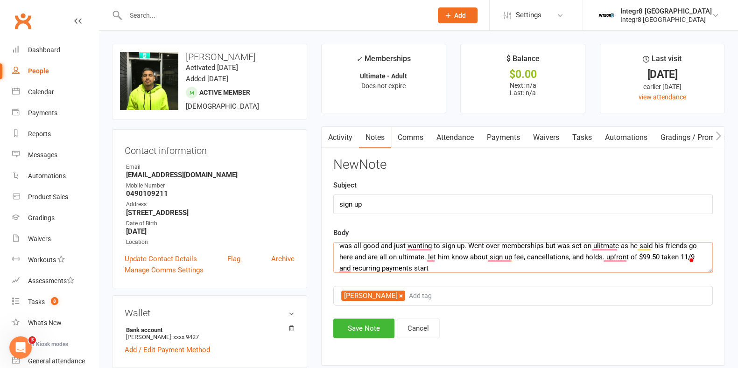
click at [499, 269] on textarea "walk in, said "I would like 1 membership please". Offered free trial since he o…" at bounding box center [523, 257] width 380 height 31
type textarea "walk in, said "I would like 1 membership please". Offered free trial since he o…"
click at [362, 323] on button "Save Note" at bounding box center [363, 329] width 61 height 20
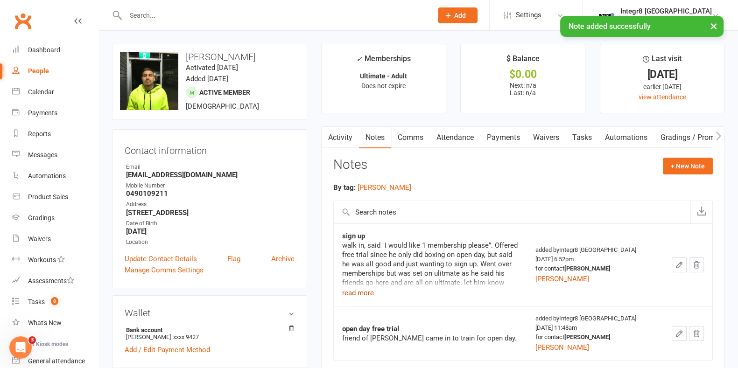
click at [371, 291] on button "read more" at bounding box center [358, 293] width 32 height 11
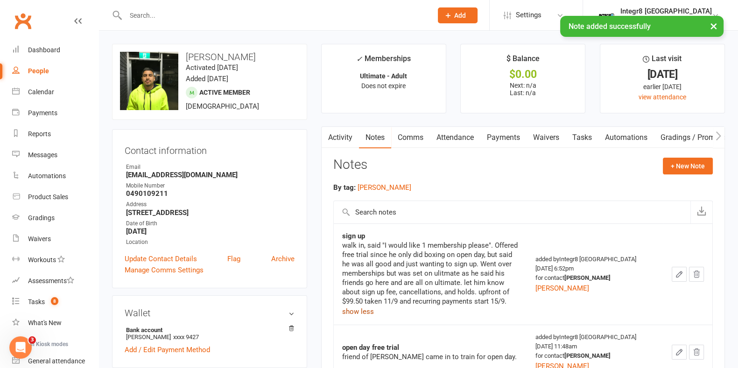
click at [364, 311] on button "show less" at bounding box center [358, 311] width 32 height 11
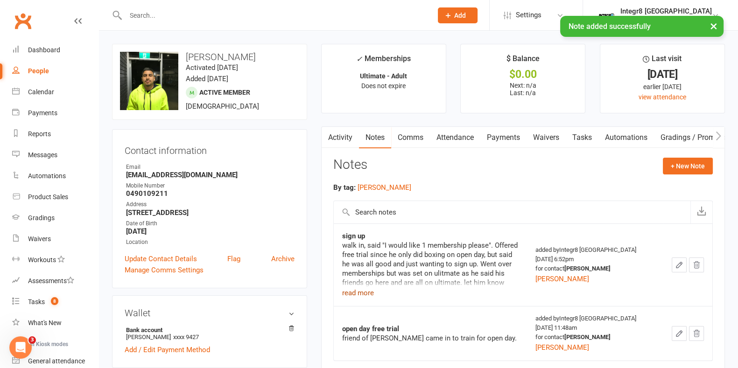
click at [343, 134] on link "Activity" at bounding box center [340, 137] width 37 height 21
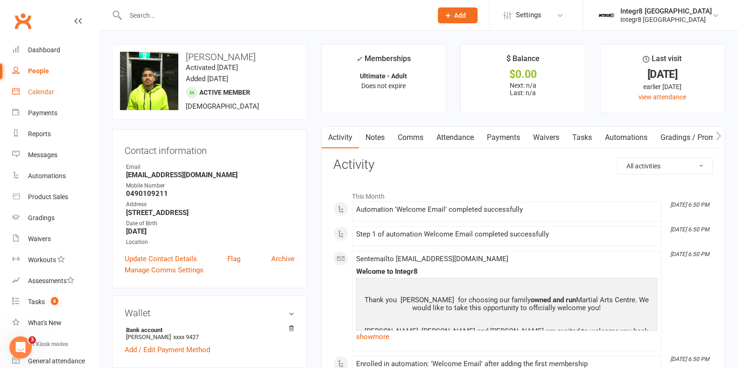
click at [54, 93] on link "Calendar" at bounding box center [55, 92] width 86 height 21
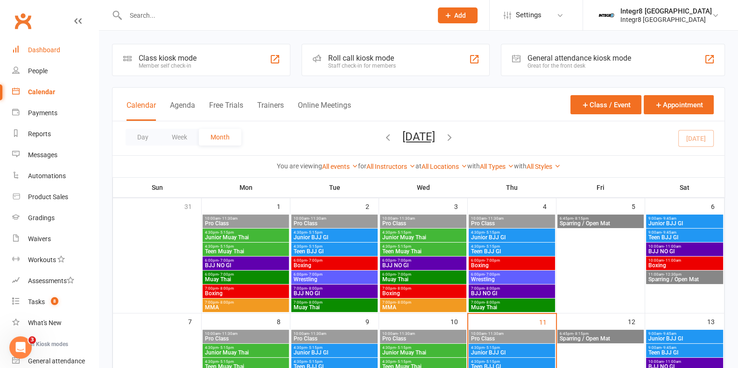
click at [36, 48] on div "Dashboard" at bounding box center [44, 49] width 32 height 7
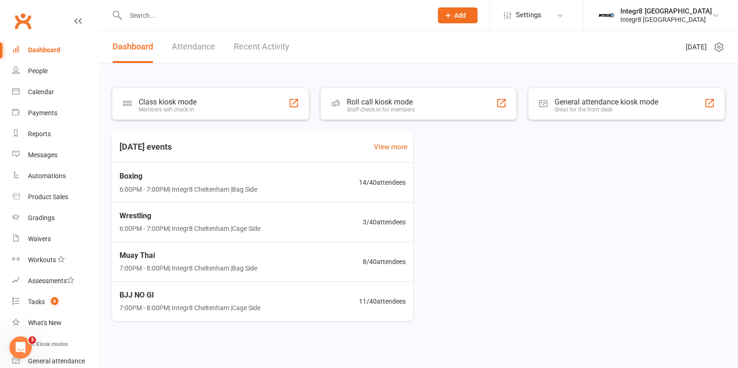
click at [239, 42] on link "Recent Activity" at bounding box center [262, 47] width 56 height 32
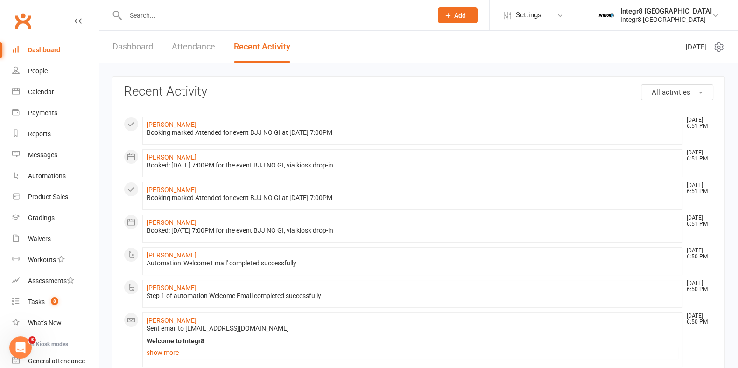
click at [147, 17] on input "text" at bounding box center [274, 15] width 303 height 13
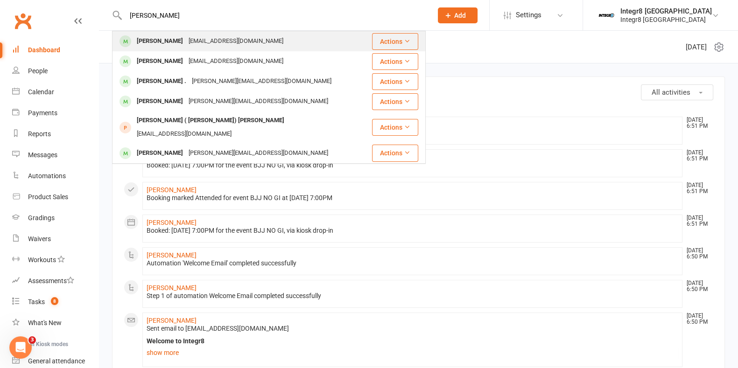
type input "bill mor"
click at [186, 35] on div "Billmorgan597@gmail.com" at bounding box center [236, 42] width 100 height 14
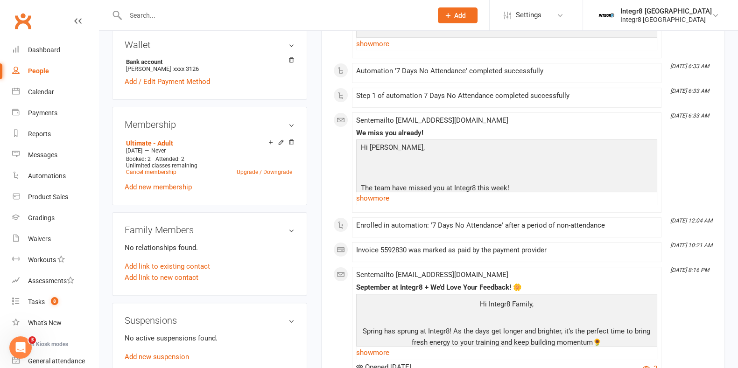
scroll to position [292, 0]
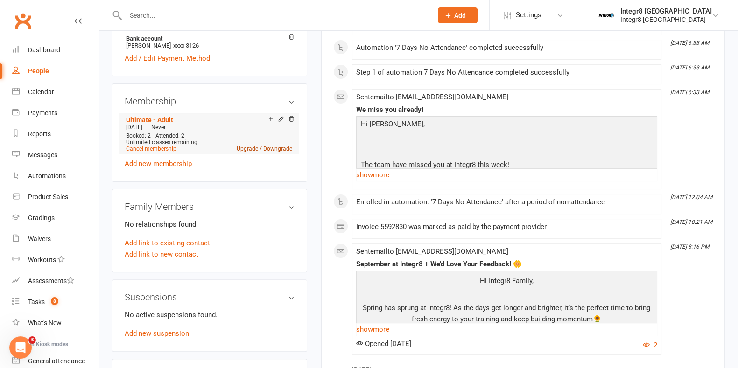
click at [280, 150] on link "Upgrade / Downgrade" at bounding box center [265, 149] width 56 height 7
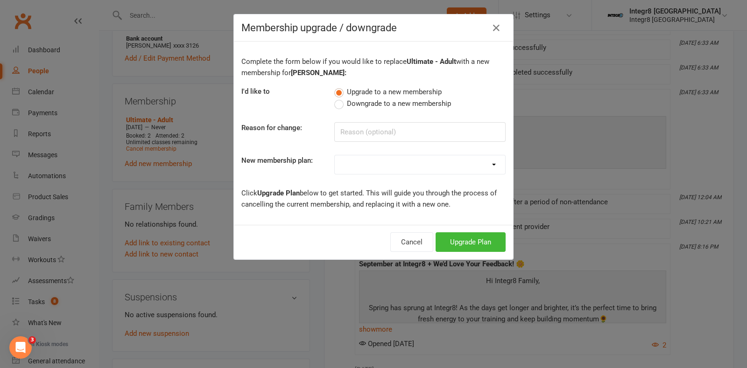
click at [373, 99] on span "Downgrade to a new membership" at bounding box center [399, 103] width 104 height 10
click at [340, 98] on input "Downgrade to a new membership" at bounding box center [337, 98] width 6 height 0
click at [464, 126] on input at bounding box center [419, 132] width 171 height 20
type input "Overestimated how much he can come in"
click at [399, 164] on select "Classic - Muay Thai Classic - MMA Classic - BJJ Classic - Kids BJJ - GI Classic…" at bounding box center [420, 164] width 170 height 19
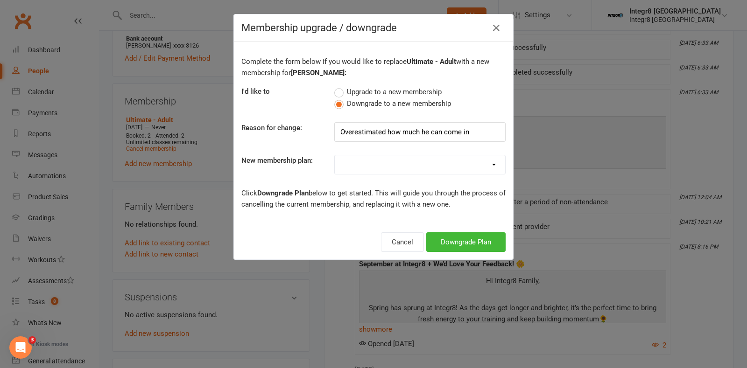
select select "5"
click at [335, 155] on select "Classic - Muay Thai Classic - MMA Classic - BJJ Classic - Kids BJJ - GI Classic…" at bounding box center [420, 164] width 170 height 19
click at [462, 235] on button "Downgrade Plan" at bounding box center [465, 242] width 79 height 20
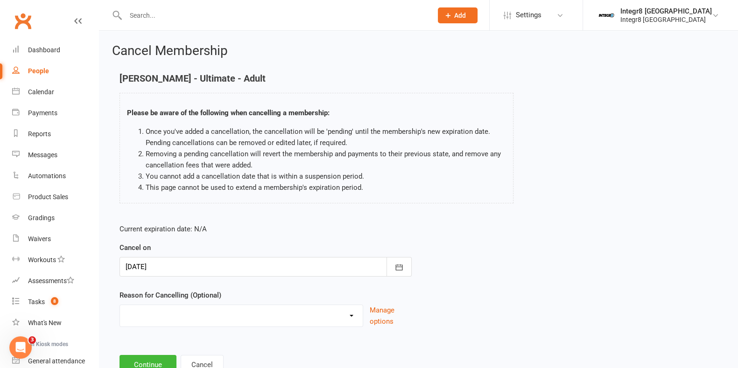
click at [274, 259] on div at bounding box center [266, 267] width 292 height 20
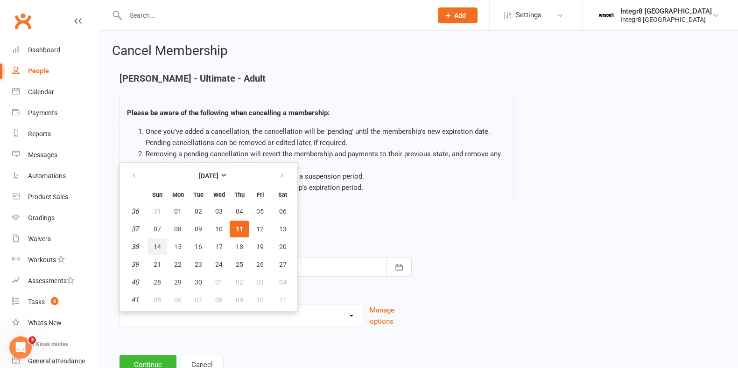
click at [157, 248] on span "14" at bounding box center [157, 246] width 7 height 7
type input "14 Sep 2025"
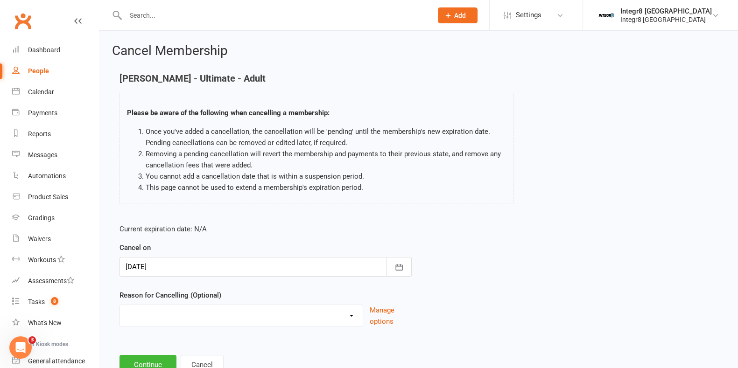
scroll to position [34, 0]
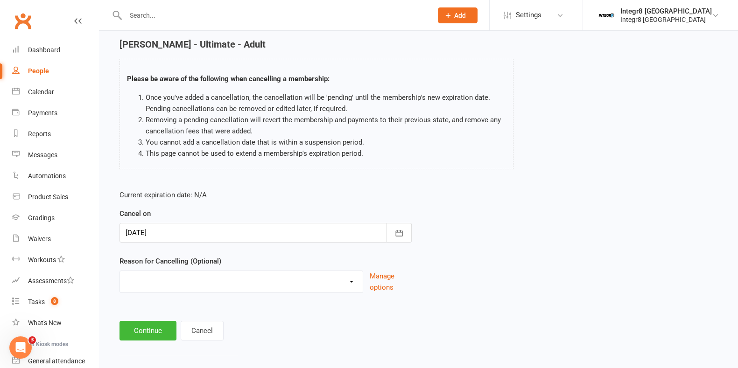
click at [230, 281] on select "Downgrade Holiday Injury Switch of locations Upgrade Other reason" at bounding box center [241, 280] width 243 height 19
click at [230, 280] on select "Downgrade Holiday Injury Switch of locations Upgrade Other reason" at bounding box center [241, 280] width 243 height 19
select select "0"
click at [120, 271] on select "Downgrade Holiday Injury Switch of locations Upgrade Other reason" at bounding box center [241, 280] width 243 height 19
click at [148, 328] on button "Continue" at bounding box center [148, 331] width 57 height 20
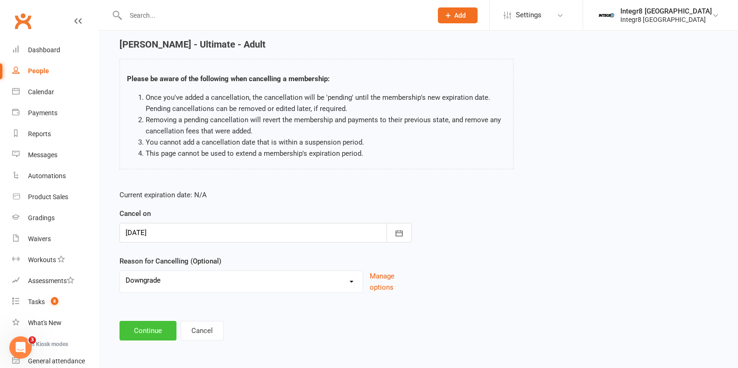
scroll to position [0, 0]
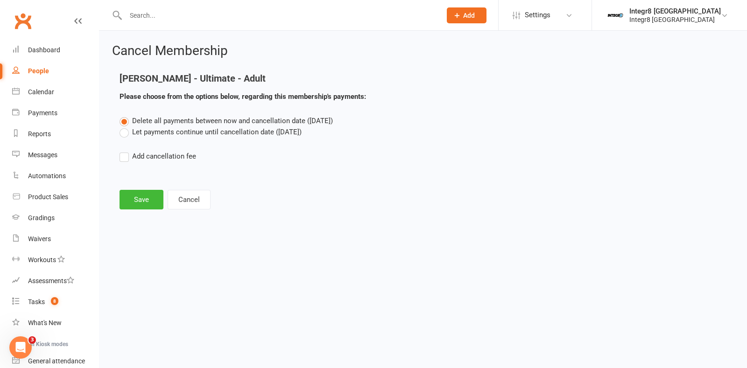
click at [208, 129] on label "Let payments continue until cancellation date (Sep 14, 2025)" at bounding box center [211, 132] width 182 height 11
click at [126, 127] on input "Let payments continue until cancellation date (Sep 14, 2025)" at bounding box center [123, 127] width 6 height 0
click at [145, 197] on button "Save" at bounding box center [142, 200] width 44 height 20
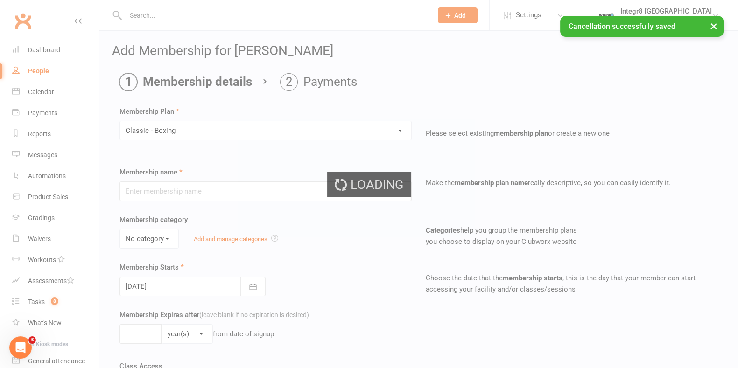
type input "Classic - Boxing"
select select "0"
type input "0"
type input "3"
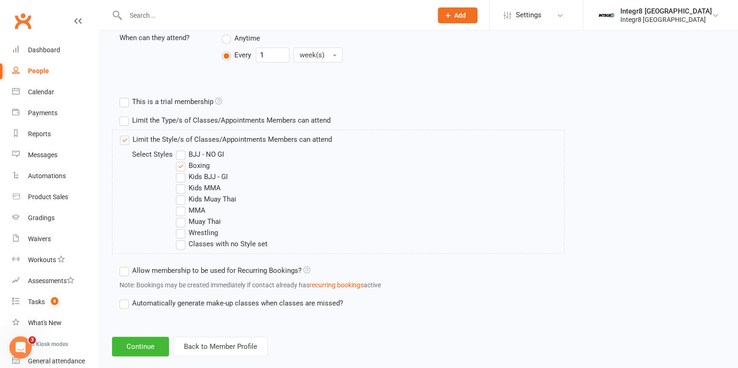
scroll to position [403, 0]
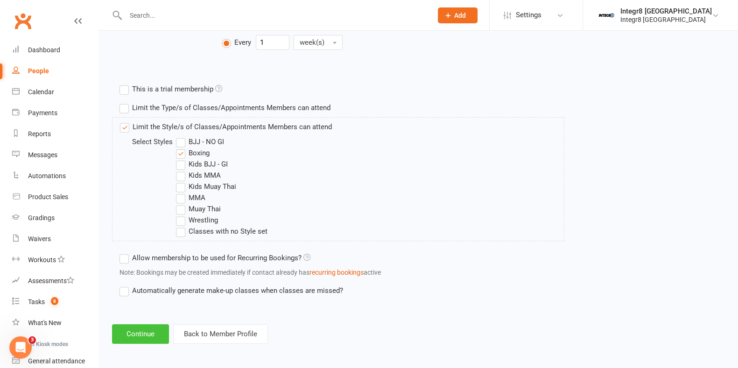
click at [138, 333] on button "Continue" at bounding box center [140, 334] width 57 height 20
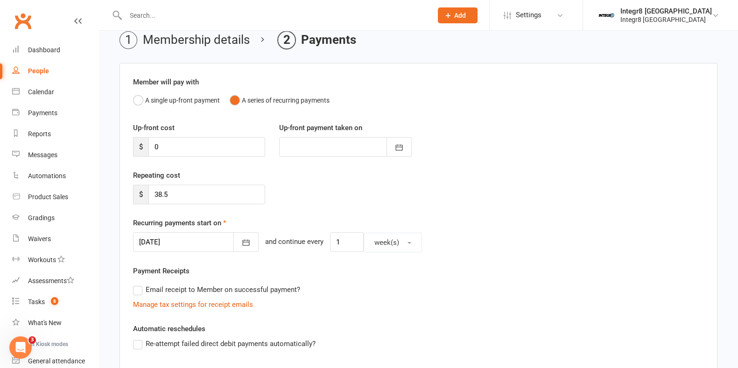
scroll to position [58, 0]
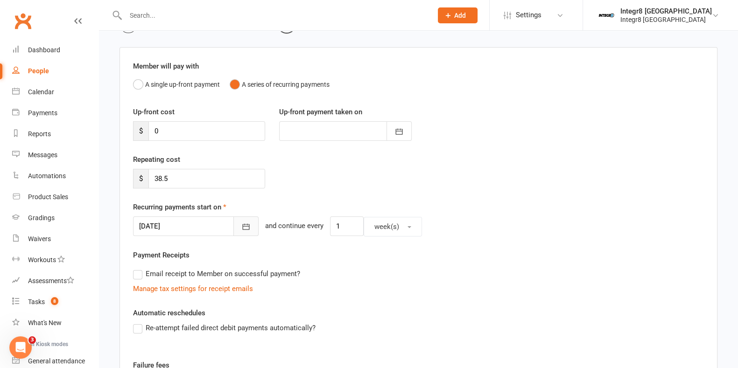
click at [240, 225] on button "button" at bounding box center [245, 227] width 25 height 20
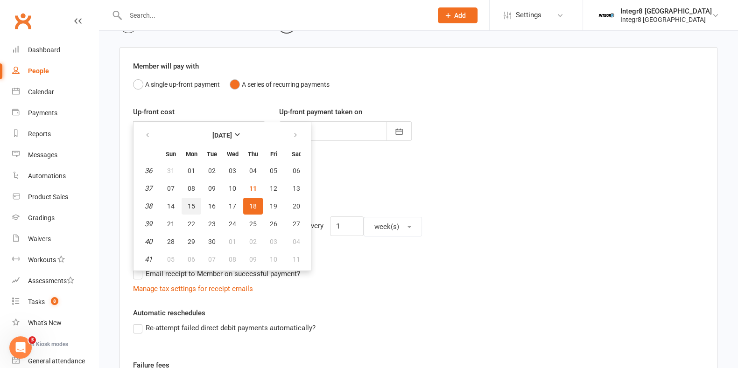
click at [193, 206] on span "15" at bounding box center [191, 206] width 7 height 7
type input "15 Sep 2025"
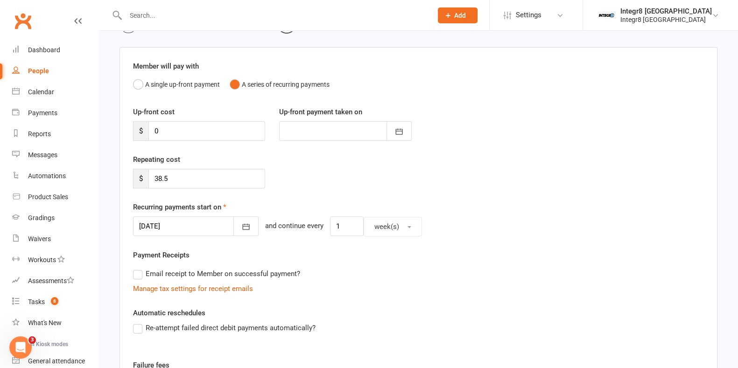
click at [288, 172] on div "Repeating cost $ 38.5" at bounding box center [418, 178] width 585 height 48
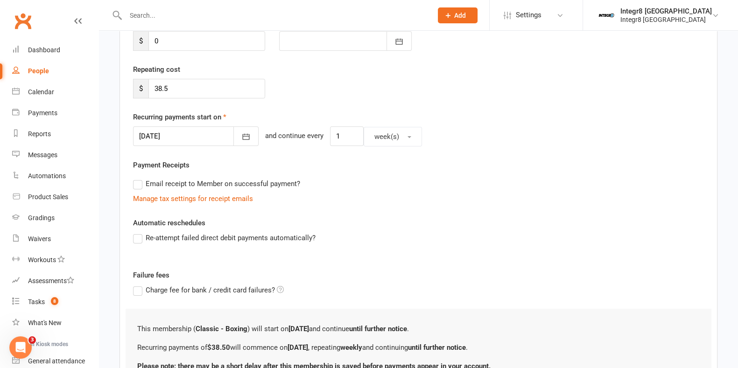
scroll to position [175, 0]
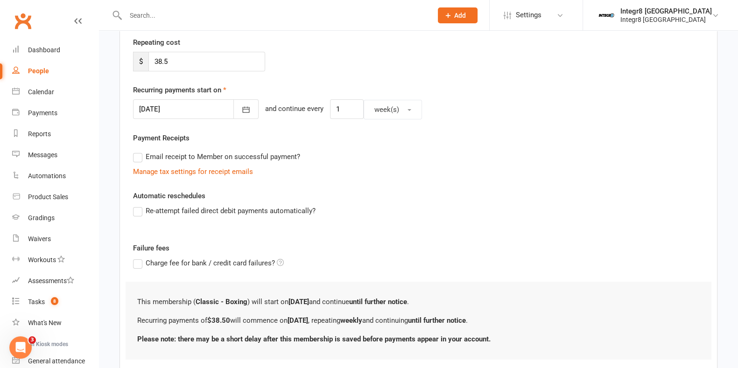
click at [267, 205] on label "Re-attempt failed direct debit payments automatically?" at bounding box center [224, 210] width 183 height 11
click at [139, 205] on input "Re-attempt failed direct debit payments automatically?" at bounding box center [136, 205] width 6 height 0
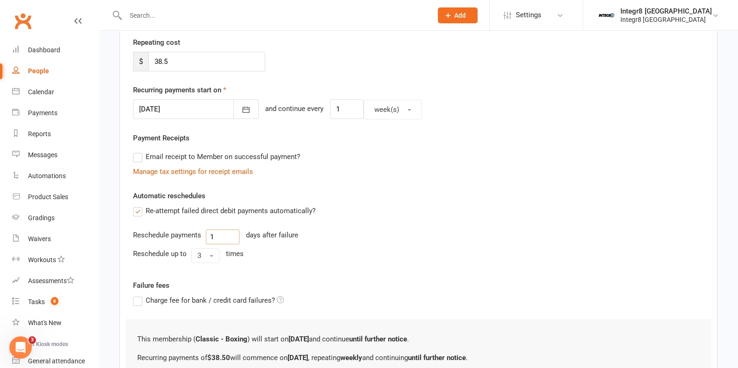
click at [225, 236] on input "1" at bounding box center [223, 237] width 34 height 15
type input "2"
click at [202, 260] on button "3" at bounding box center [205, 255] width 28 height 15
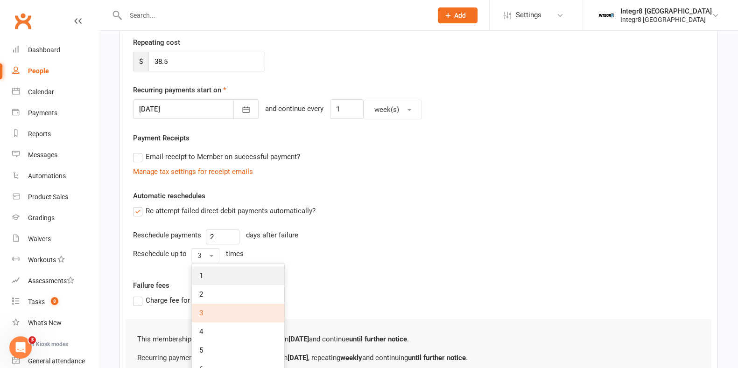
click at [211, 273] on link "1" at bounding box center [238, 276] width 92 height 19
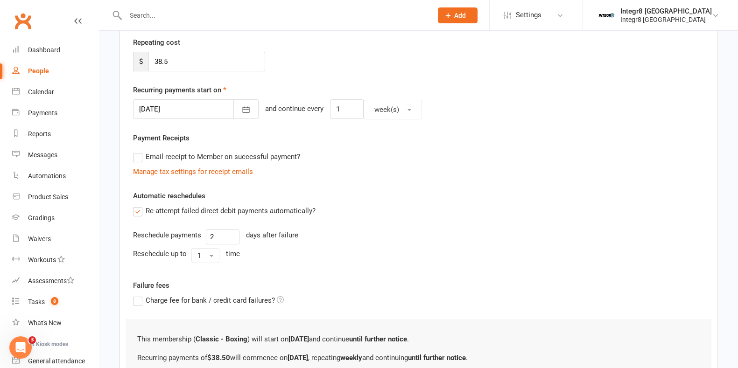
click at [373, 250] on div "Reschedule up to 1 time" at bounding box center [418, 255] width 571 height 15
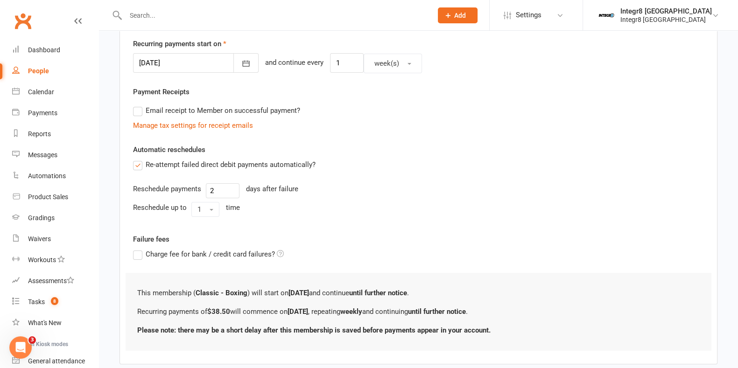
scroll to position [271, 0]
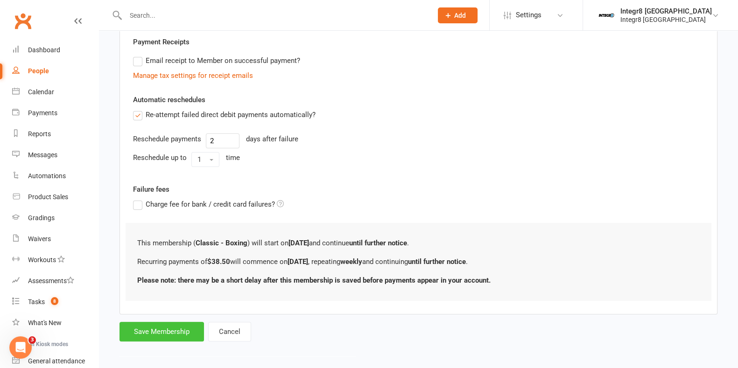
click at [170, 330] on button "Save Membership" at bounding box center [162, 332] width 84 height 20
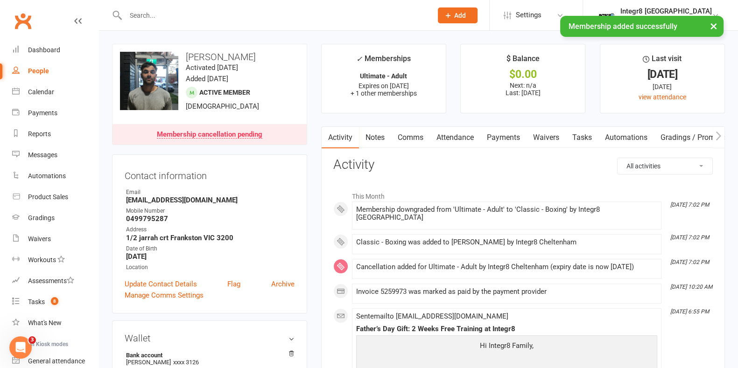
click at [379, 139] on link "Notes" at bounding box center [375, 137] width 32 height 21
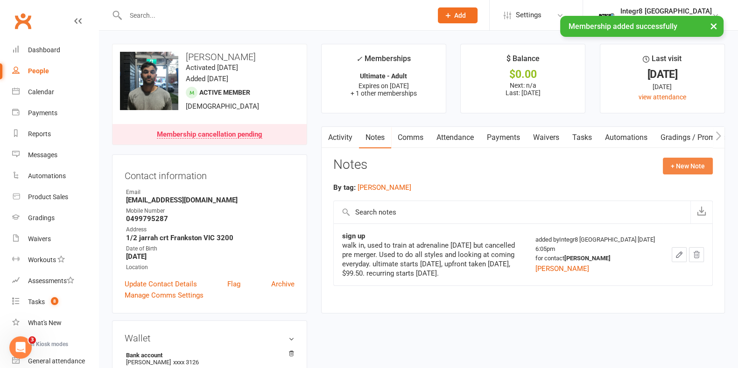
click at [686, 169] on button "+ New Note" at bounding box center [688, 166] width 50 height 17
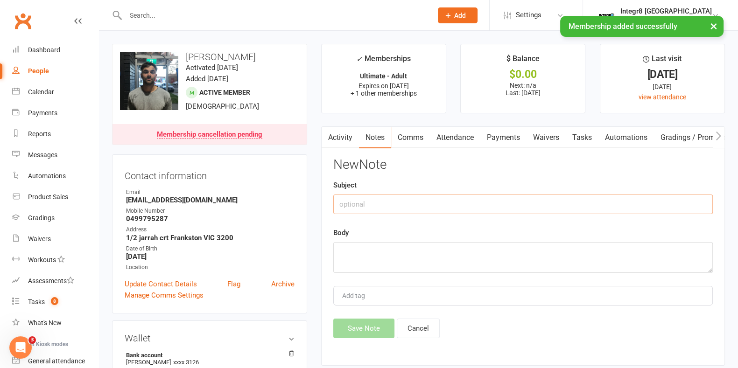
click at [481, 210] on input "text" at bounding box center [523, 205] width 380 height 20
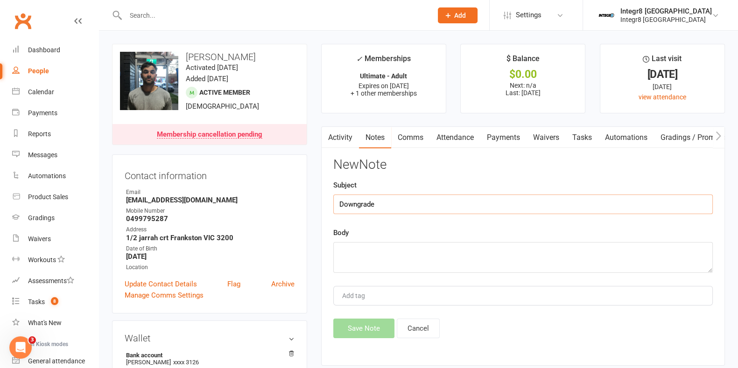
type input "Downgrade"
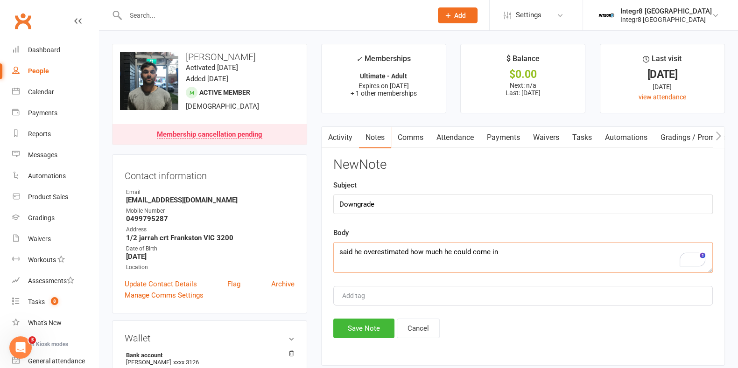
click at [507, 252] on textarea "said he overestimated how much he could come in" at bounding box center [523, 257] width 380 height 31
type textarea "said he overestimated how much he could come in, asked to go on a classic boxin…"
type input "[PERSON_NAME]"
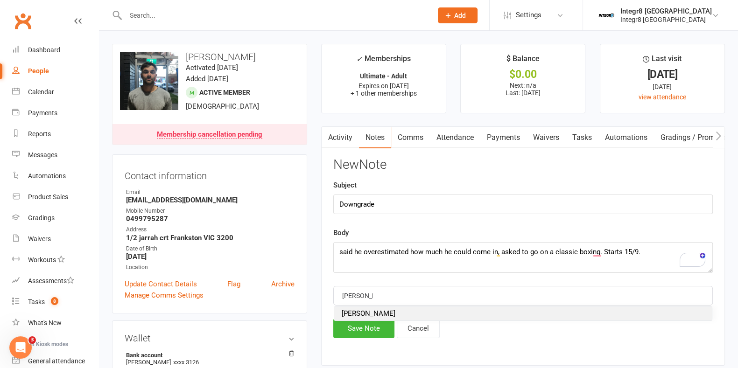
click at [371, 309] on li "[PERSON_NAME]" at bounding box center [523, 314] width 378 height 14
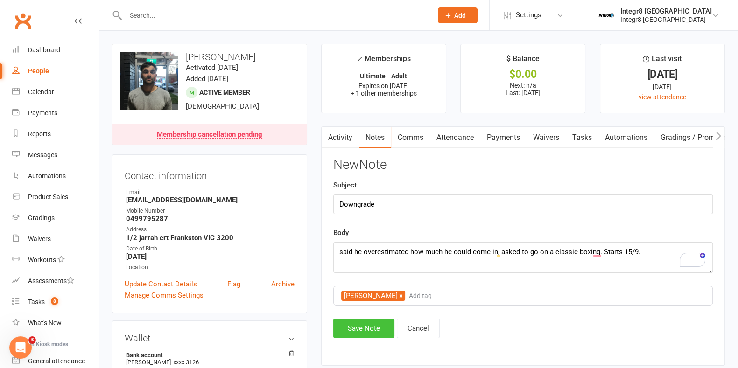
click at [369, 325] on button "Save Note" at bounding box center [363, 329] width 61 height 20
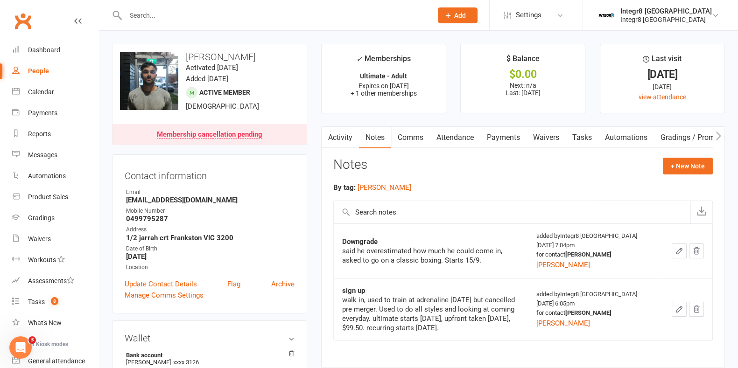
click at [345, 137] on link "Activity" at bounding box center [340, 137] width 37 height 21
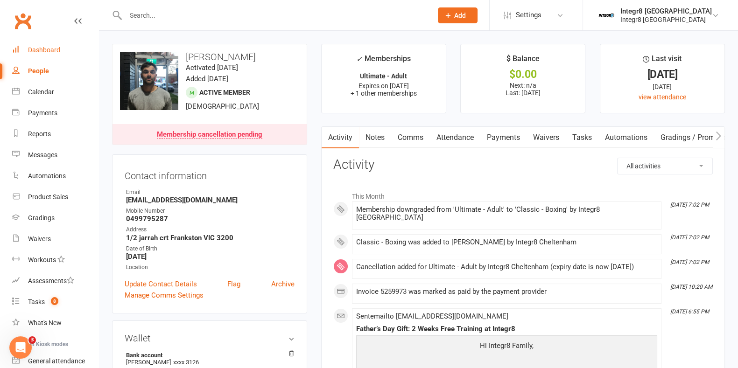
click at [35, 48] on div "Dashboard" at bounding box center [44, 49] width 32 height 7
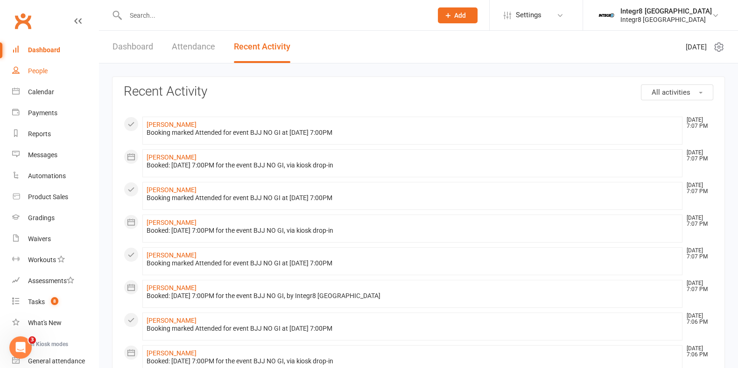
click at [31, 71] on div "People" at bounding box center [38, 70] width 20 height 7
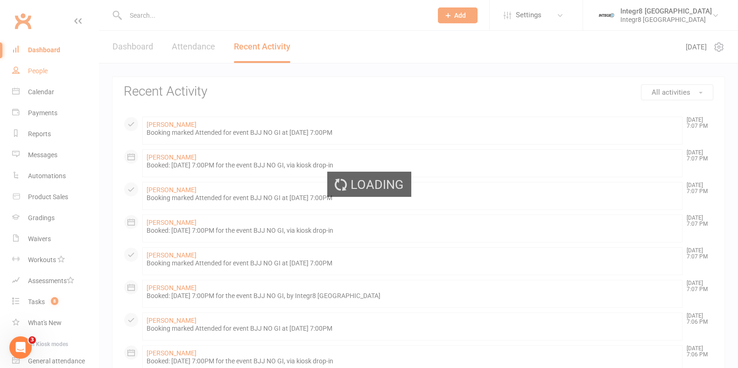
select select "100"
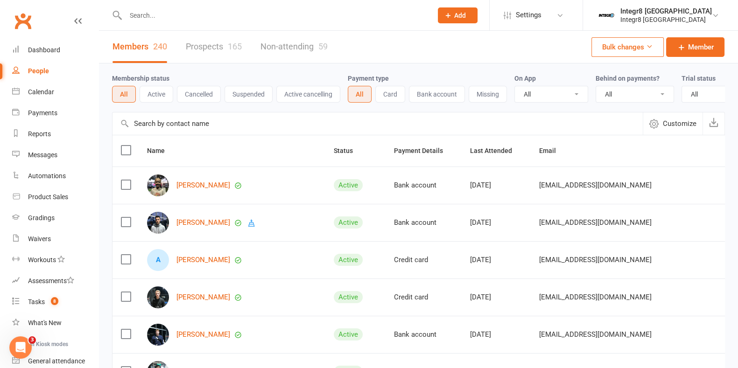
click at [157, 98] on button "Active" at bounding box center [157, 94] width 34 height 17
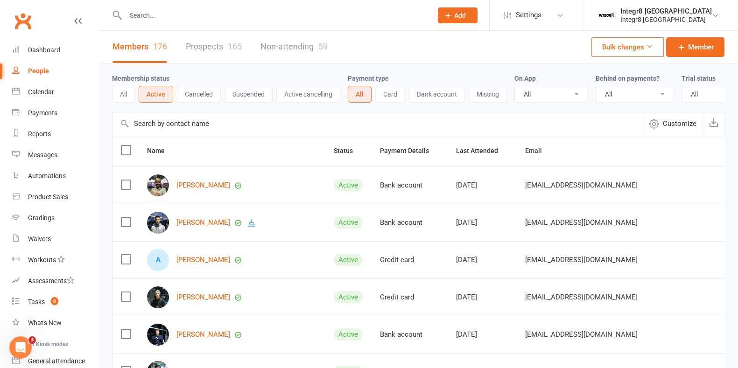
click at [121, 91] on button "All" at bounding box center [123, 94] width 23 height 17
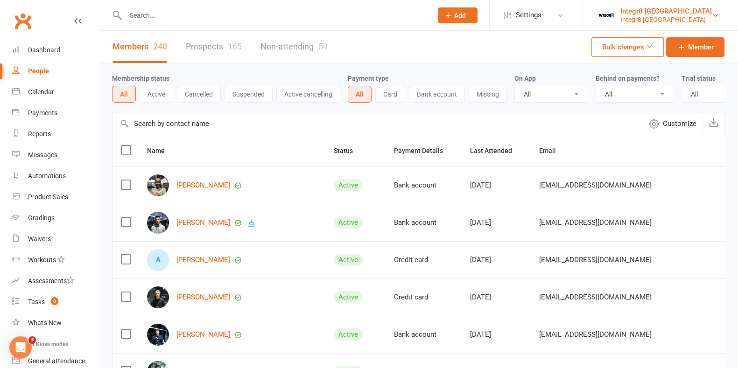
click at [669, 17] on div "Integr8 Cheltenham" at bounding box center [665, 19] width 91 height 8
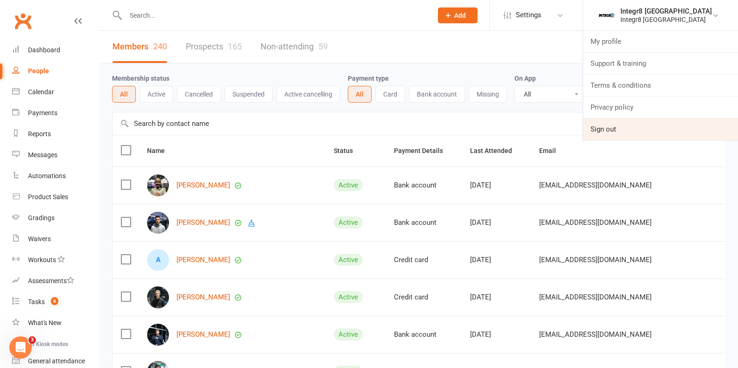
click at [658, 126] on link "Sign out" at bounding box center [660, 129] width 155 height 21
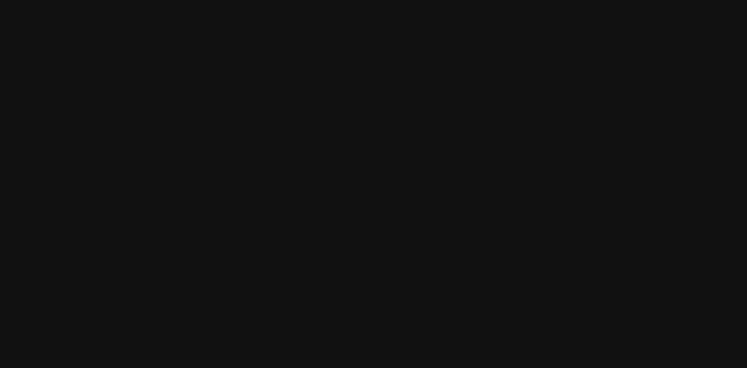
select select "100"
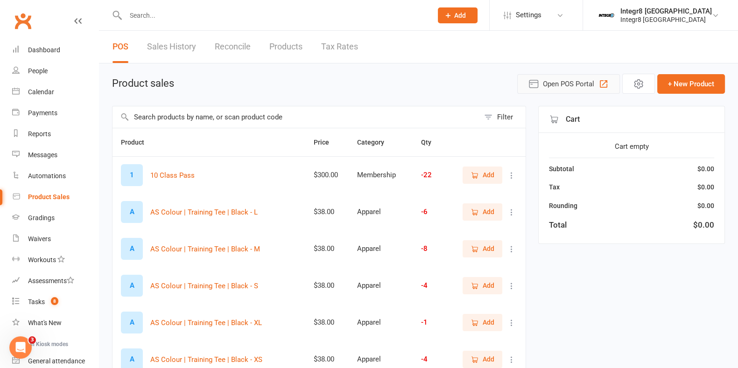
click at [569, 81] on span "Open POS Portal" at bounding box center [568, 83] width 51 height 11
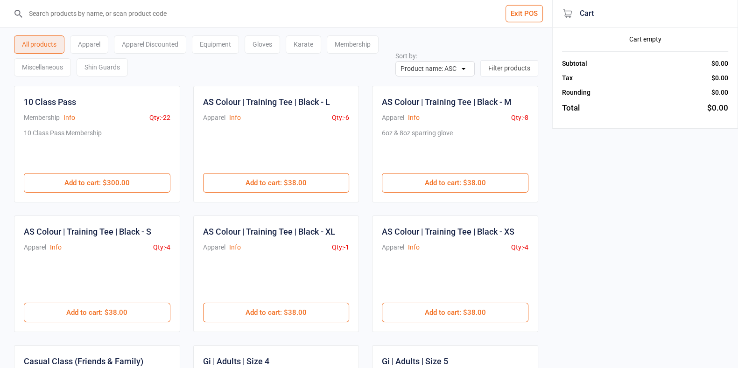
click at [147, 12] on input "search" at bounding box center [281, 13] width 515 height 27
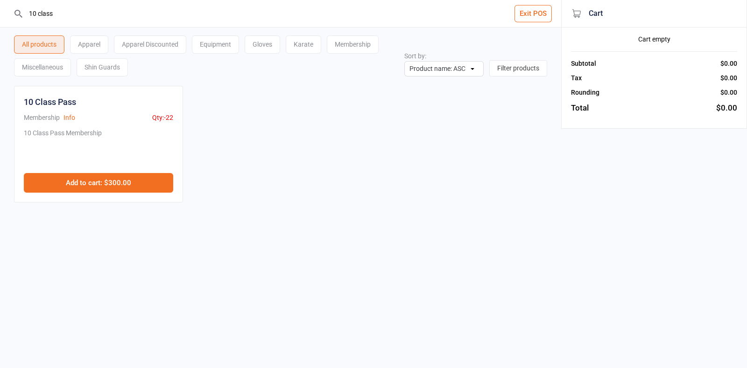
type input "10 class"
click at [120, 180] on button "Add to cart : $300.00" at bounding box center [98, 183] width 149 height 20
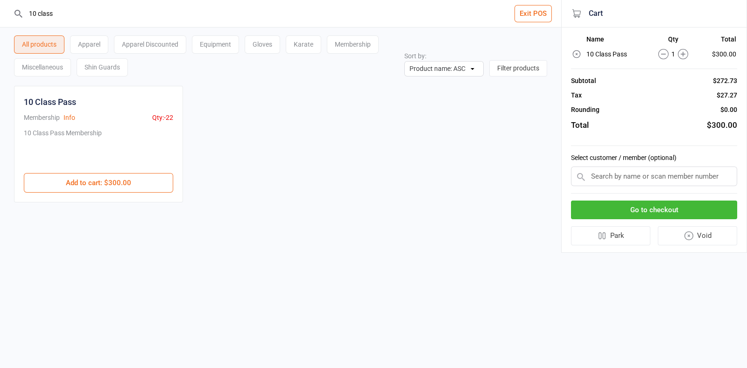
click at [612, 169] on input "text" at bounding box center [654, 177] width 166 height 20
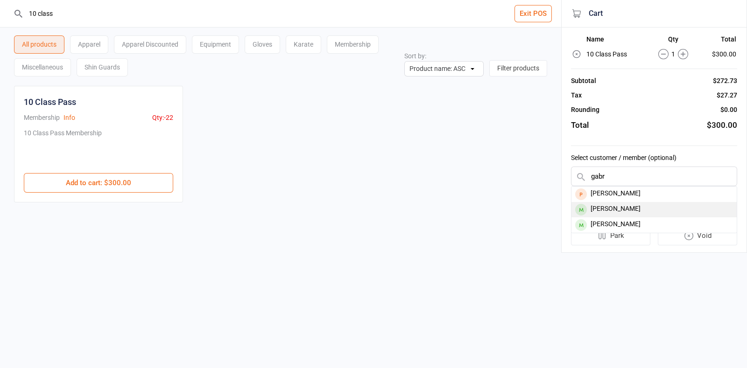
type input "gabr"
click at [633, 208] on div "Gabriel Zilberg" at bounding box center [653, 209] width 165 height 15
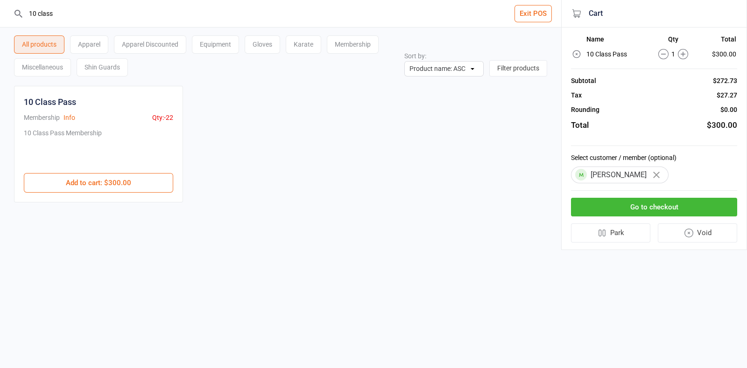
click at [634, 205] on button "Go to checkout" at bounding box center [654, 207] width 166 height 19
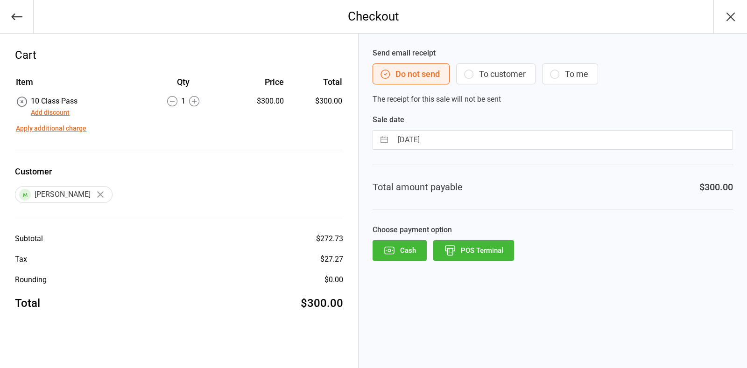
click at [485, 73] on button "To customer" at bounding box center [495, 73] width 79 height 21
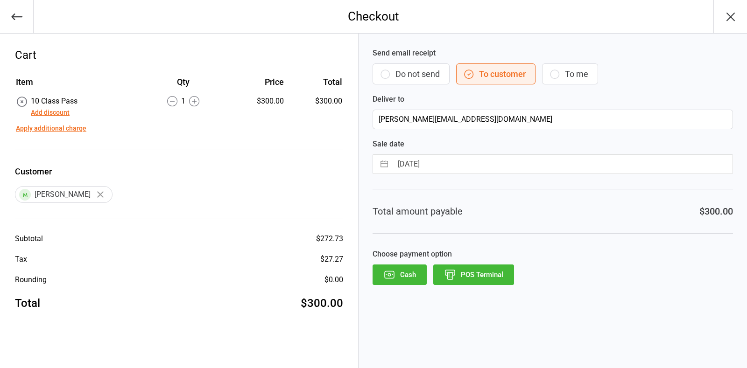
click at [488, 274] on button "POS Terminal" at bounding box center [473, 275] width 81 height 21
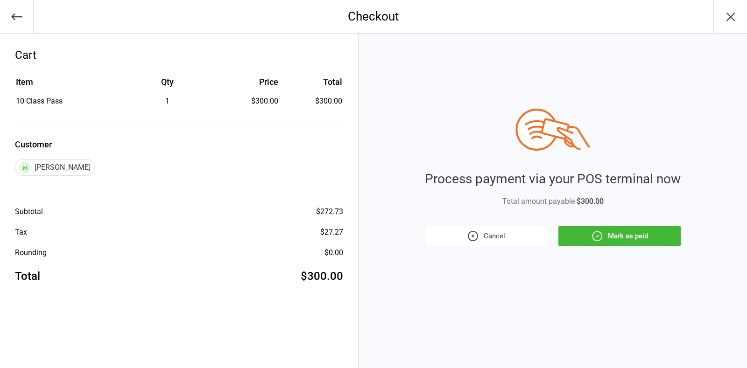
click at [626, 237] on button "Mark as paid" at bounding box center [619, 236] width 122 height 21
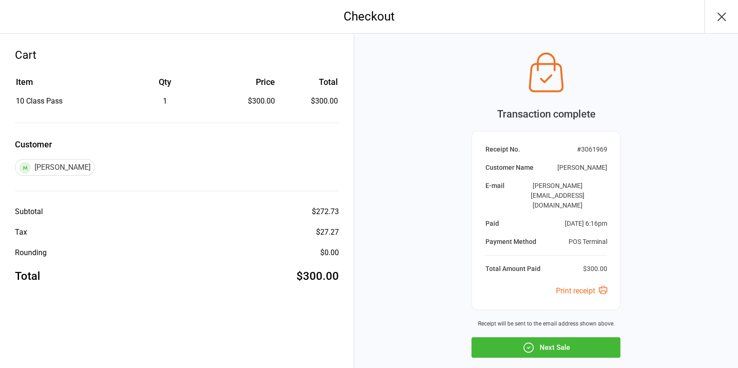
click at [584, 338] on button "Next Sale" at bounding box center [545, 348] width 149 height 21
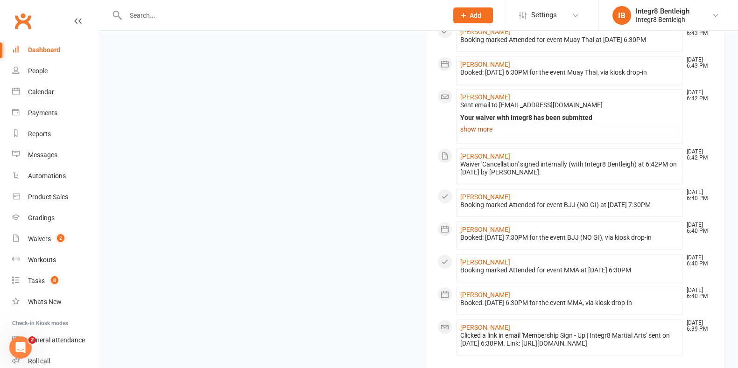
scroll to position [981, 0]
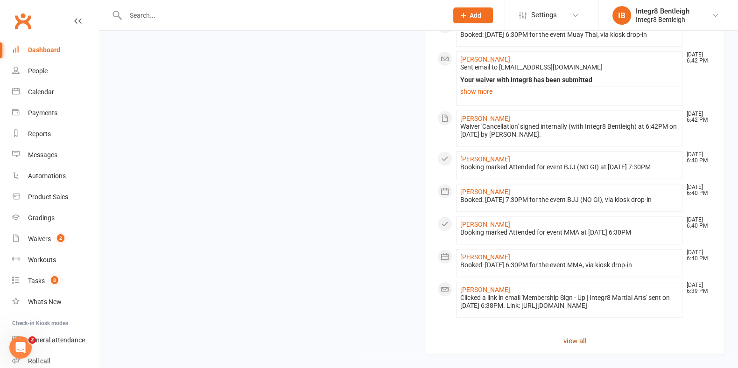
click at [570, 340] on link "view all" at bounding box center [575, 341] width 276 height 11
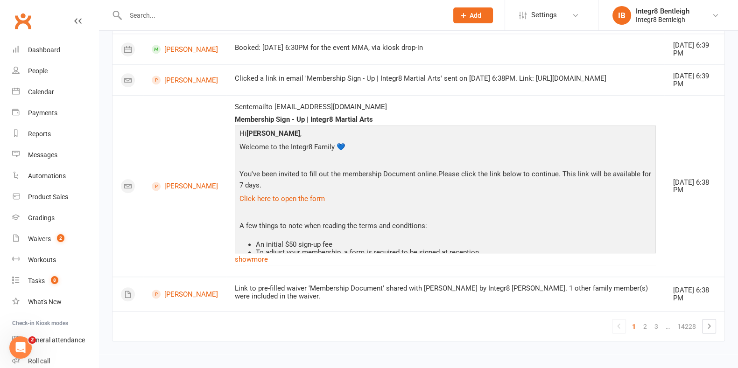
scroll to position [1005, 0]
click at [47, 75] on div "People" at bounding box center [38, 70] width 20 height 7
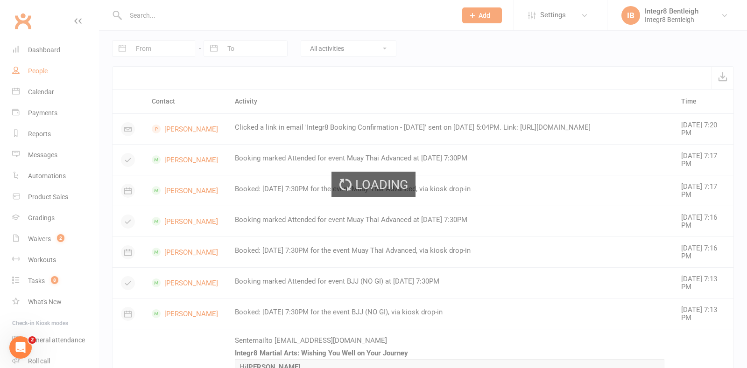
select select "100"
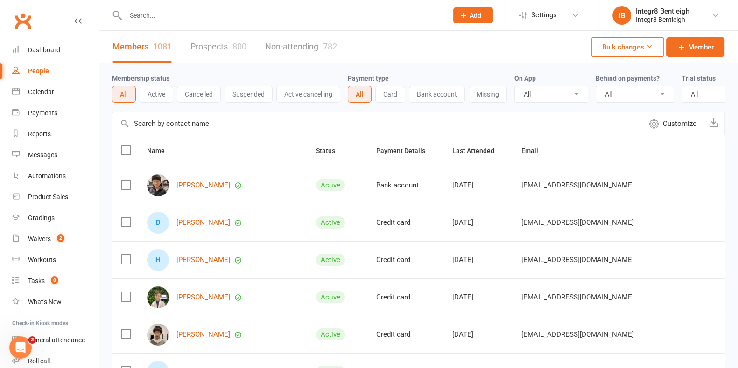
click at [222, 47] on link "Prospects 800" at bounding box center [218, 47] width 56 height 32
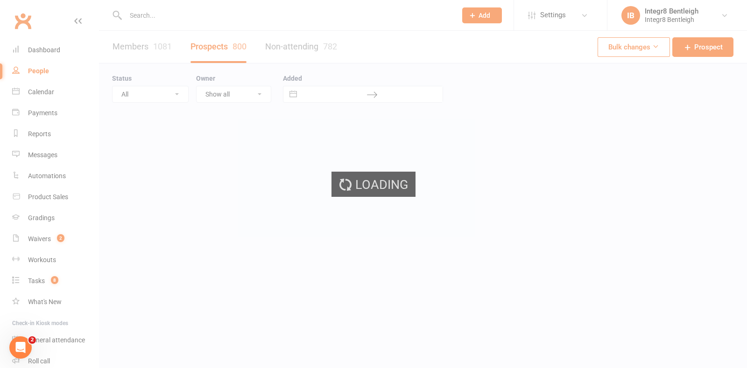
select select "25"
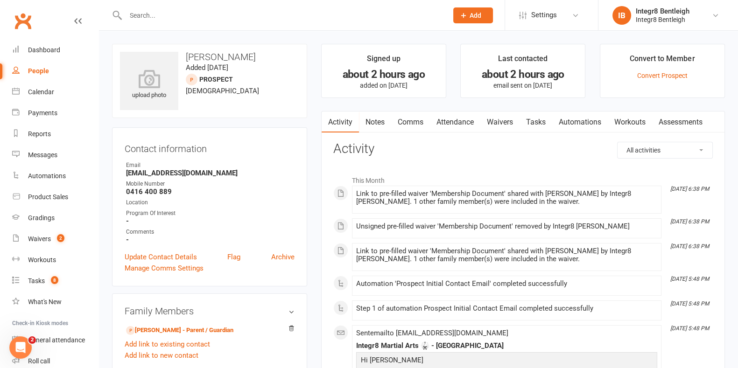
click at [366, 114] on link "Notes" at bounding box center [375, 122] width 32 height 21
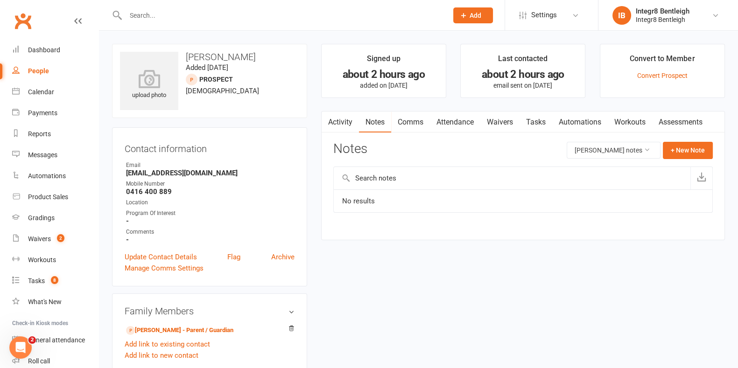
click at [345, 117] on link "Activity" at bounding box center [340, 122] width 37 height 21
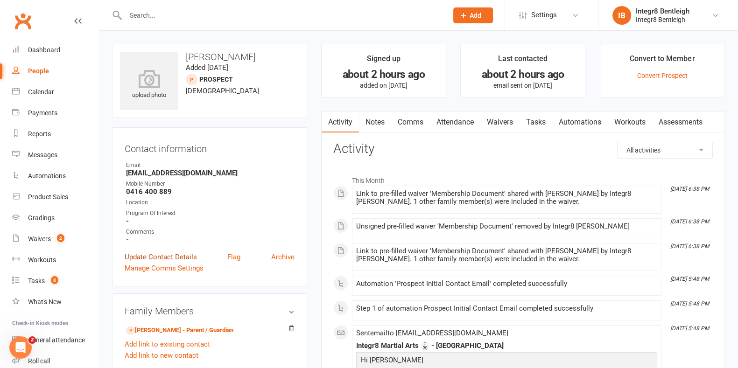
click at [161, 257] on link "Update Contact Details" at bounding box center [161, 257] width 72 height 11
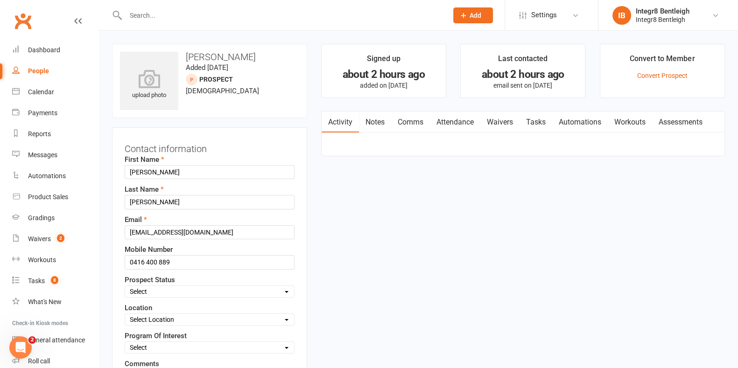
scroll to position [44, 0]
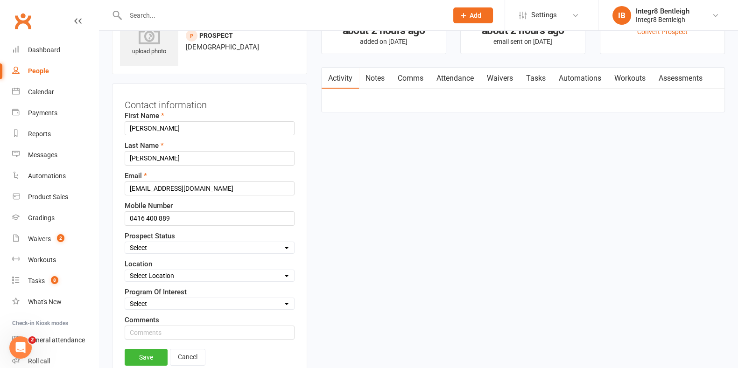
click at [178, 242] on div "Select Initial Contact Follow-up Free Trial Booked Awaiting Sign-Up Not Ready (…" at bounding box center [210, 248] width 170 height 12
click at [178, 245] on select "Select Initial Contact Follow-up Free Trial Booked Awaiting Sign-Up Not Ready (…" at bounding box center [209, 248] width 169 height 10
select select "Awaiting Sign-Up"
click at [125, 243] on select "Select Initial Contact Follow-up Free Trial Booked Awaiting Sign-Up Not Ready (…" at bounding box center [209, 248] width 169 height 10
click at [145, 359] on link "Save" at bounding box center [146, 357] width 43 height 17
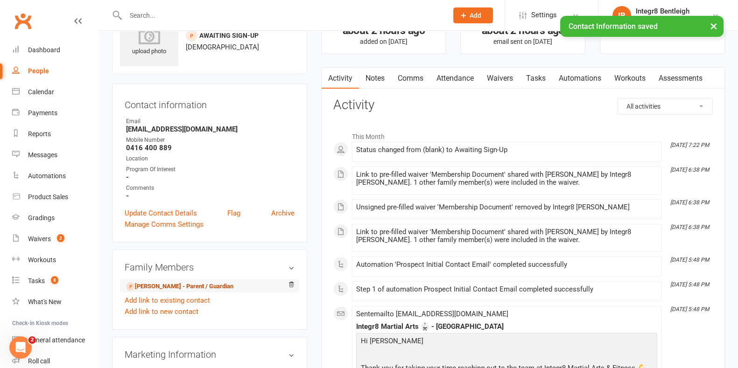
click at [164, 280] on li "Swati Grover - Parent / Guardian" at bounding box center [210, 286] width 170 height 13
click at [159, 283] on link "Swati Grover - Parent / Guardian" at bounding box center [179, 287] width 107 height 10
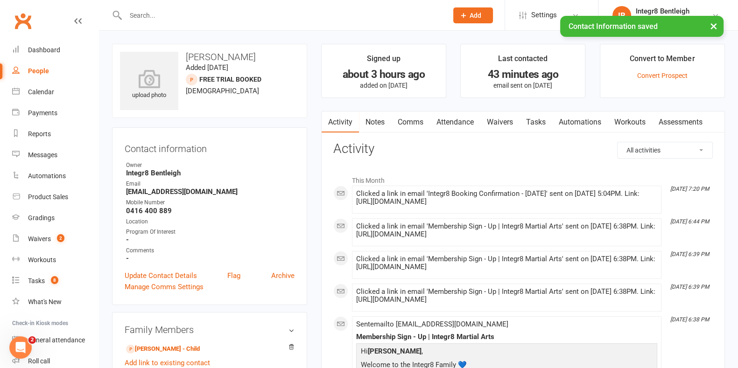
click at [369, 113] on link "Notes" at bounding box center [375, 122] width 32 height 21
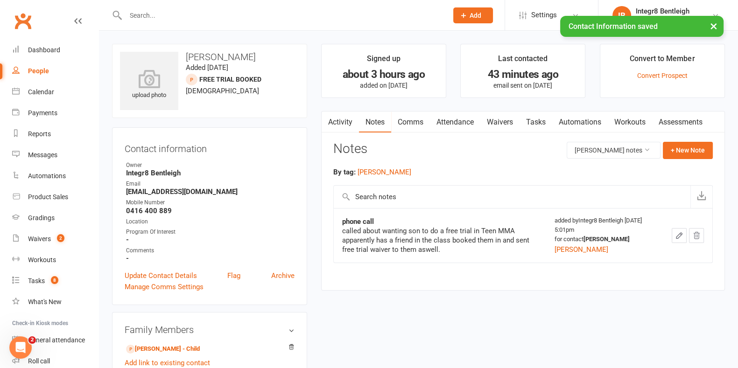
click at [342, 116] on link "Activity" at bounding box center [340, 122] width 37 height 21
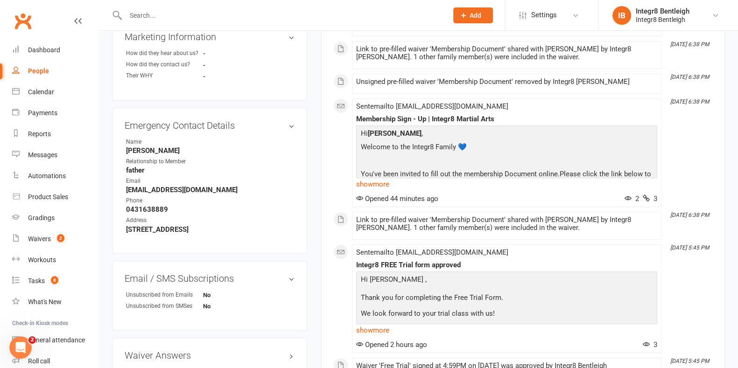
scroll to position [700, 0]
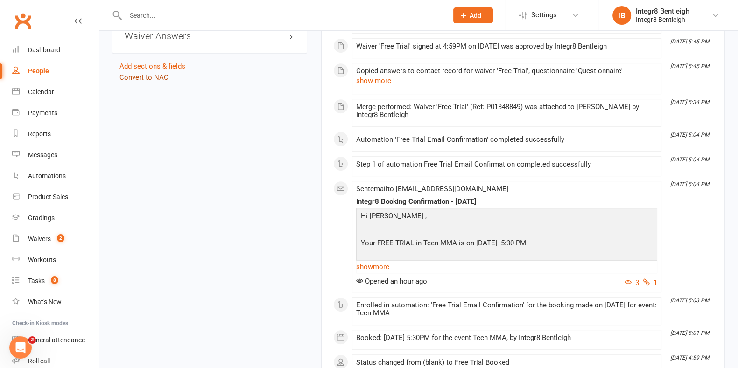
click at [156, 80] on link "Convert to NAC" at bounding box center [144, 77] width 49 height 8
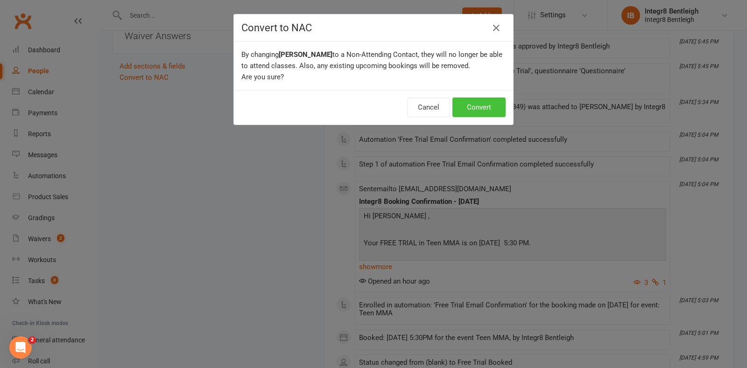
click at [462, 108] on button "Convert" at bounding box center [478, 108] width 53 height 20
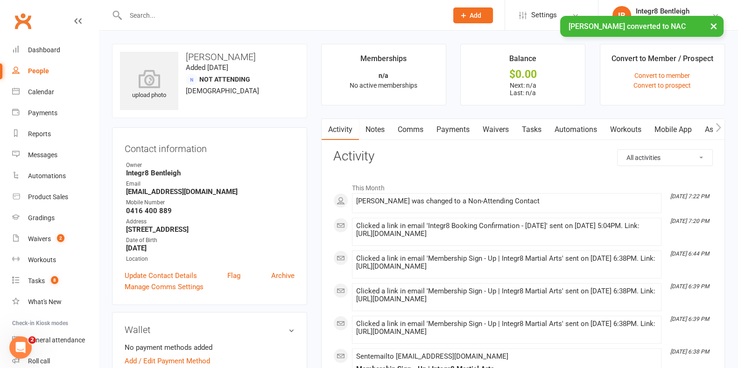
click at [376, 129] on link "Notes" at bounding box center [375, 129] width 32 height 21
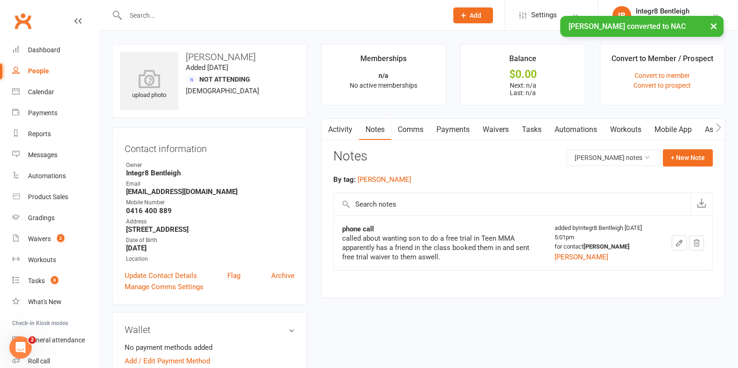
click at [345, 127] on link "Activity" at bounding box center [340, 129] width 37 height 21
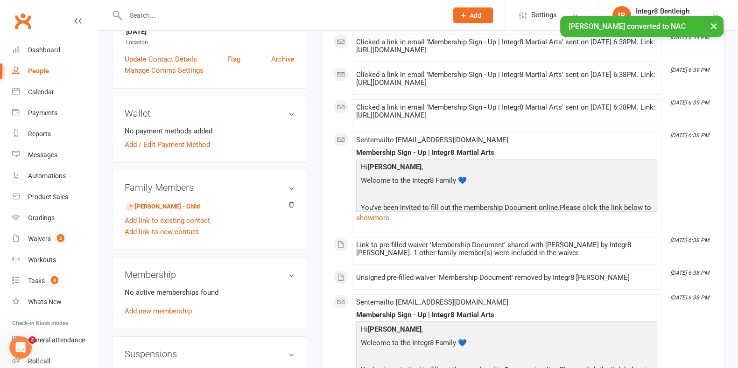
scroll to position [233, 0]
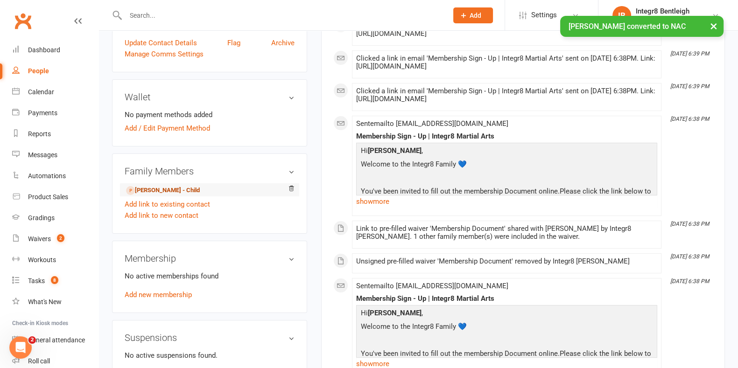
click at [163, 195] on link "harit Grover - Child" at bounding box center [163, 191] width 74 height 10
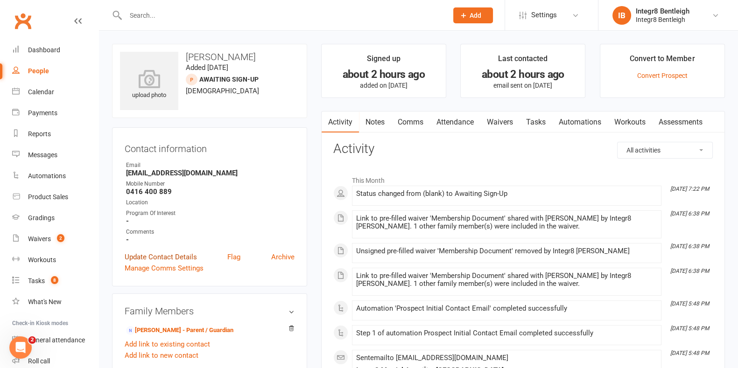
click at [158, 258] on link "Update Contact Details" at bounding box center [161, 257] width 72 height 11
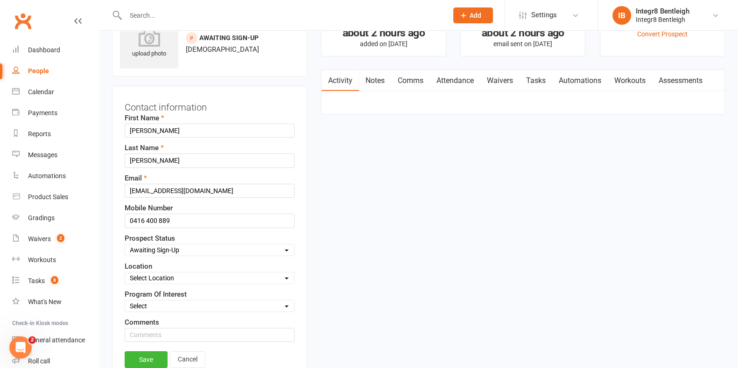
scroll to position [44, 0]
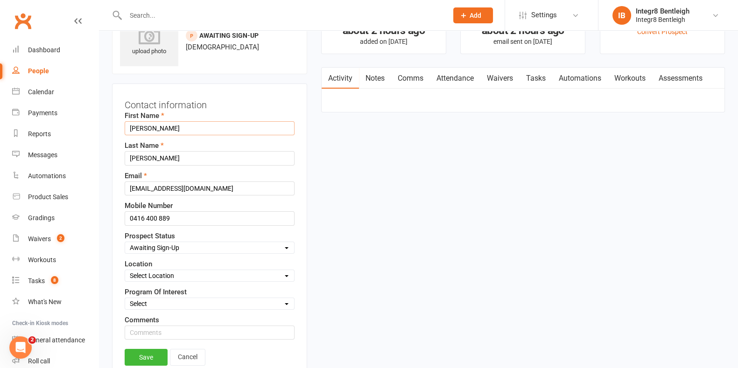
click at [134, 131] on input "harit" at bounding box center [210, 128] width 170 height 14
type input "Harit"
click at [145, 359] on link "Save" at bounding box center [146, 357] width 43 height 17
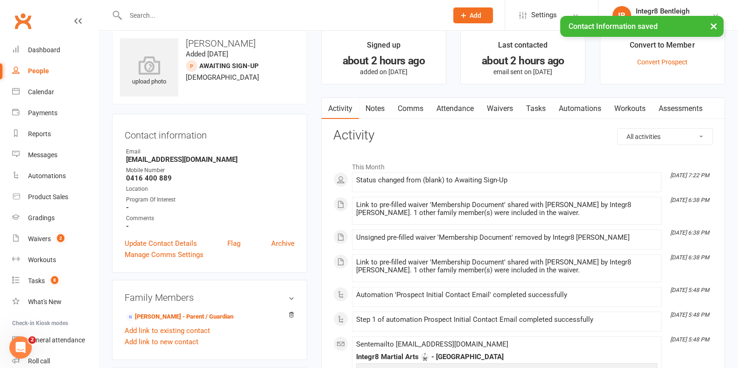
scroll to position [0, 0]
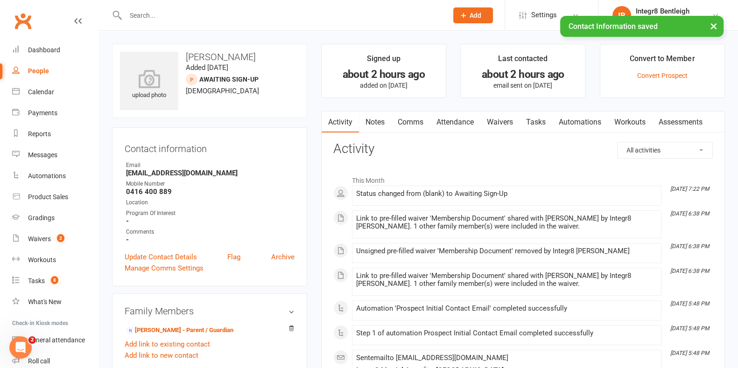
click at [390, 114] on link "Notes" at bounding box center [375, 122] width 32 height 21
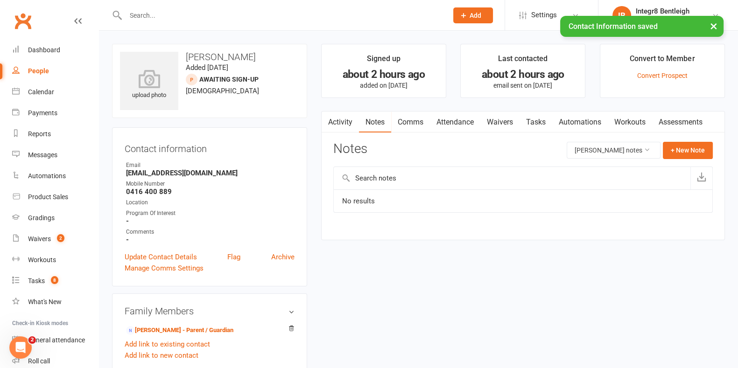
click at [338, 118] on link "Activity" at bounding box center [340, 122] width 37 height 21
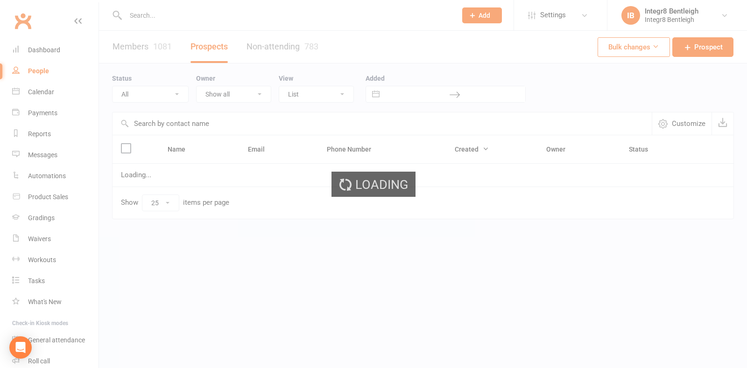
select select "25"
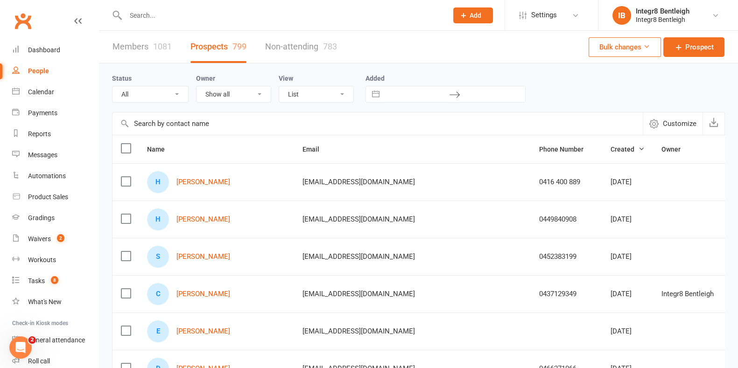
click at [186, 9] on input "text" at bounding box center [282, 15] width 318 height 13
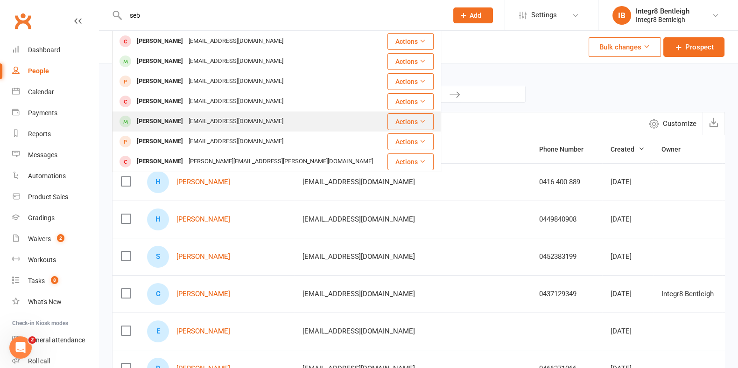
type input "seb"
click at [201, 112] on div "Sebastian Marsilli marsillisebastian@gmail.com" at bounding box center [249, 121] width 272 height 19
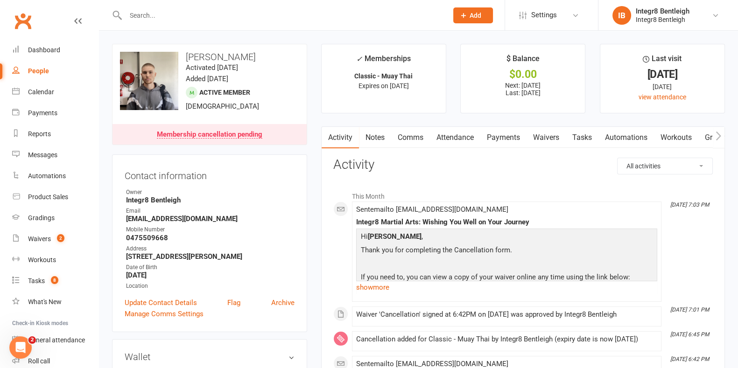
click at [554, 138] on link "Waivers" at bounding box center [546, 137] width 39 height 21
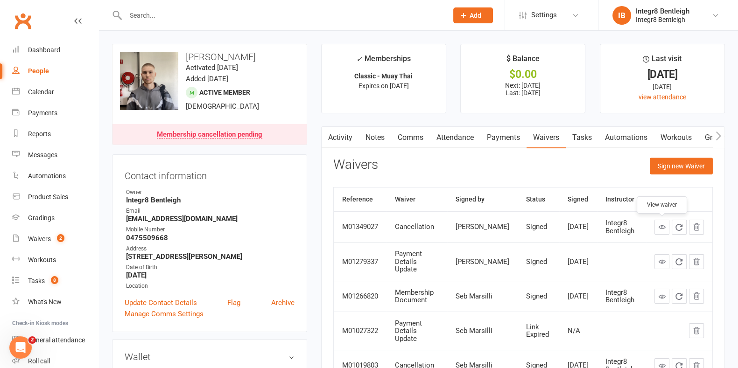
click at [659, 225] on icon at bounding box center [661, 227] width 7 height 7
click at [373, 136] on link "Notes" at bounding box center [375, 137] width 32 height 21
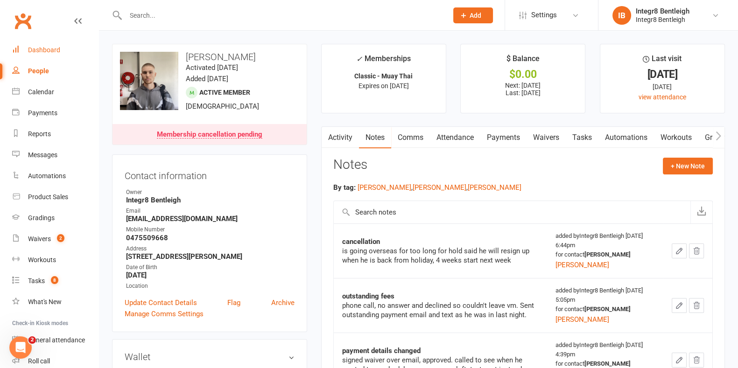
click at [42, 48] on div "Dashboard" at bounding box center [44, 49] width 32 height 7
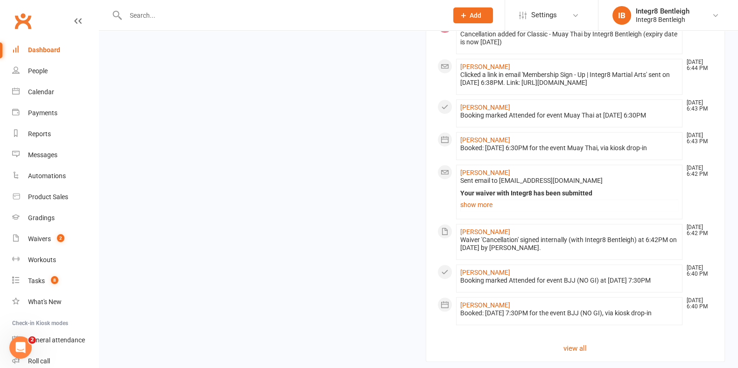
scroll to position [981, 0]
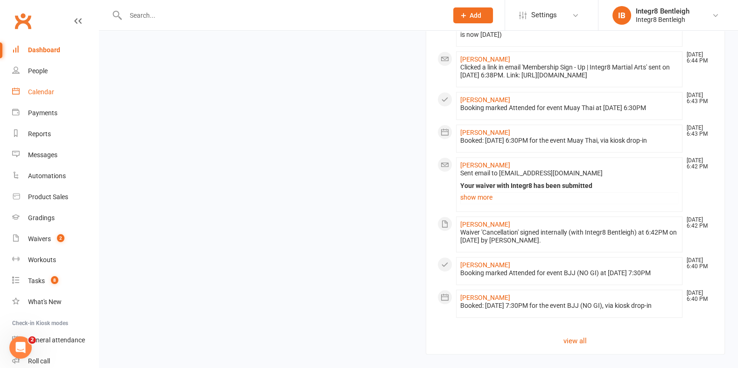
click at [44, 87] on link "Calendar" at bounding box center [55, 92] width 86 height 21
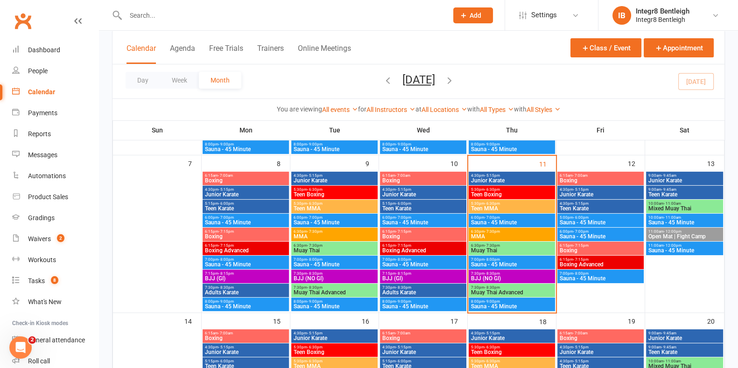
scroll to position [175, 0]
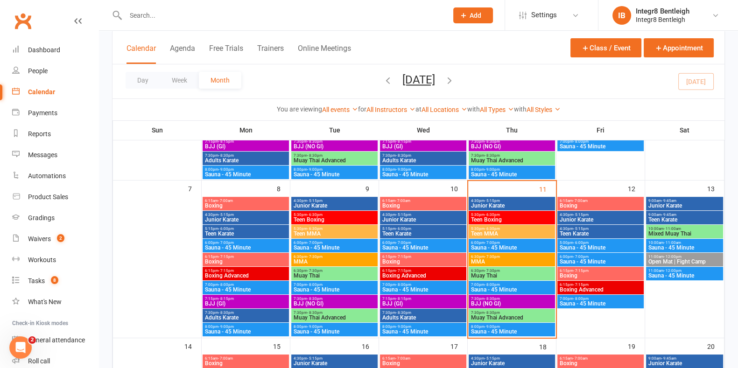
click at [504, 203] on span "Junior Karate" at bounding box center [512, 206] width 83 height 6
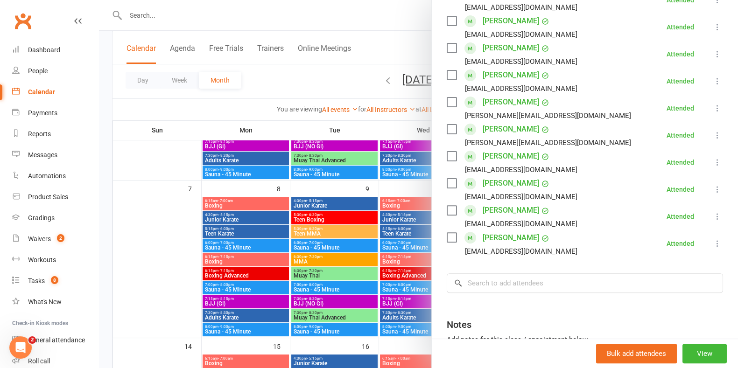
scroll to position [350, 0]
click at [366, 230] on div at bounding box center [418, 184] width 639 height 368
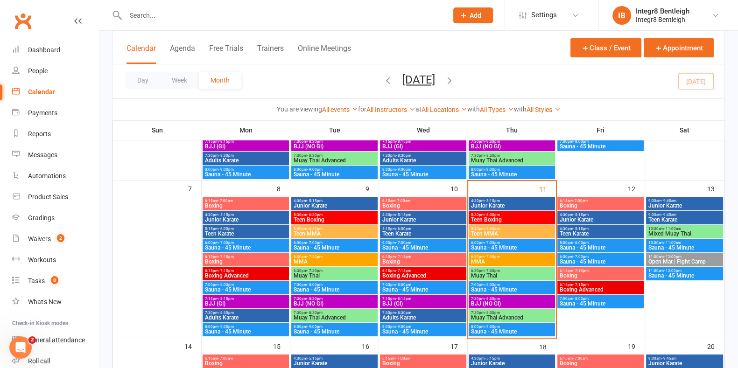
click at [480, 218] on span "Teen Boxing" at bounding box center [512, 220] width 83 height 6
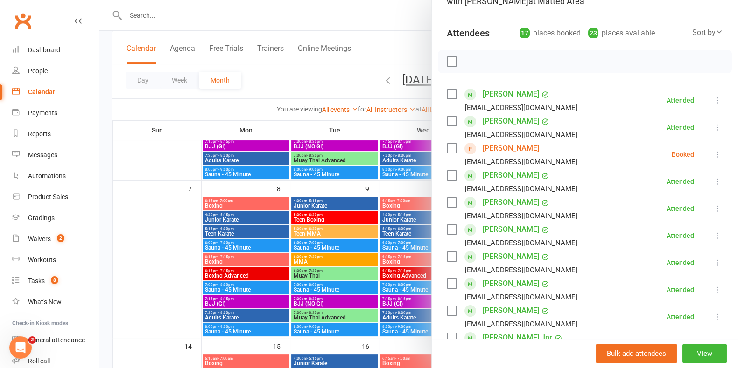
scroll to position [116, 0]
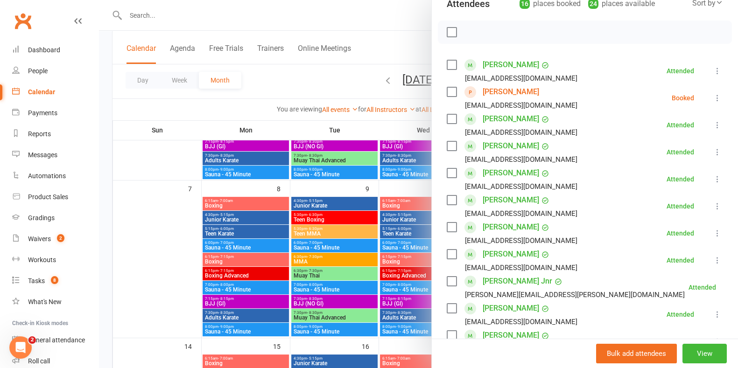
click at [322, 81] on div at bounding box center [418, 184] width 639 height 368
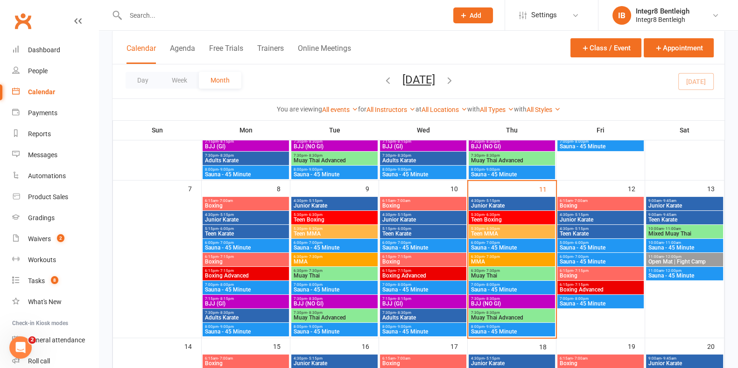
click at [518, 202] on span "4:30pm - 5:15pm" at bounding box center [512, 201] width 83 height 4
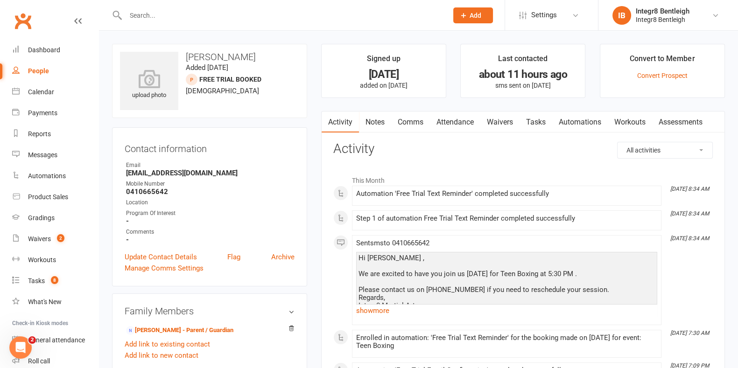
click at [380, 113] on link "Notes" at bounding box center [375, 122] width 32 height 21
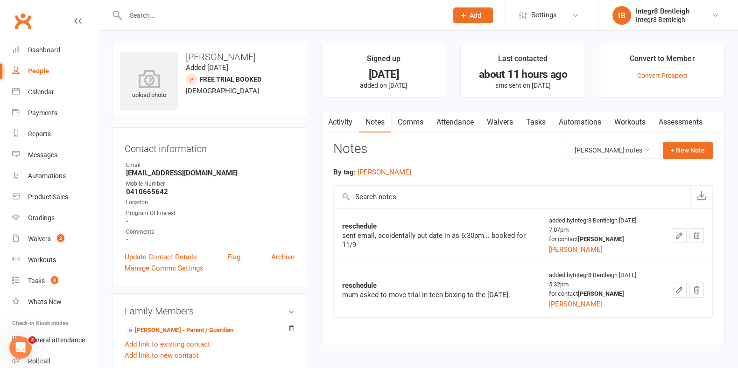
click at [444, 123] on link "Attendance" at bounding box center [455, 122] width 50 height 21
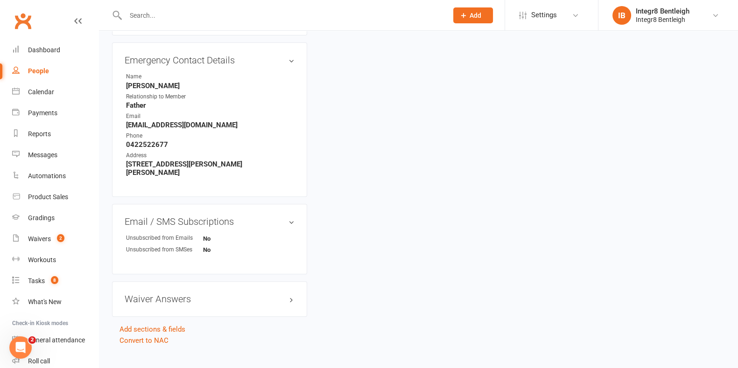
scroll to position [433, 0]
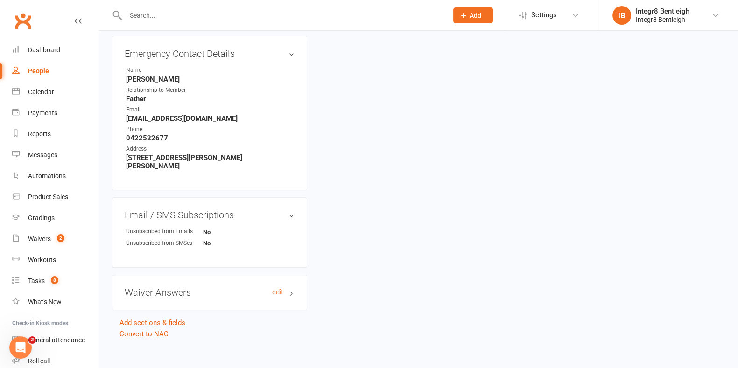
click at [246, 288] on h3 "Waiver Answers edit" at bounding box center [210, 293] width 170 height 10
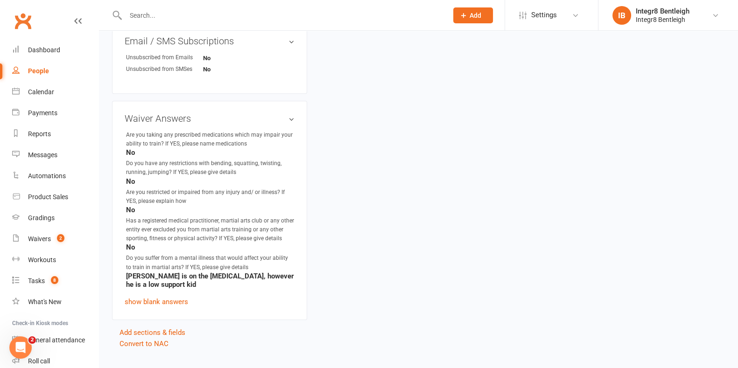
scroll to position [608, 0]
click at [178, 113] on h3 "Waiver Answers edit" at bounding box center [210, 118] width 170 height 10
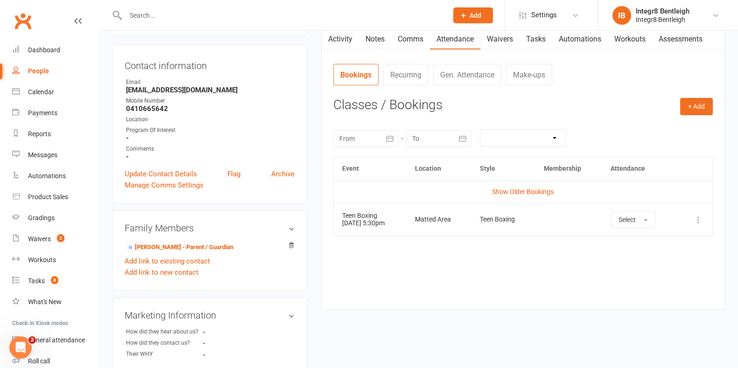
scroll to position [0, 0]
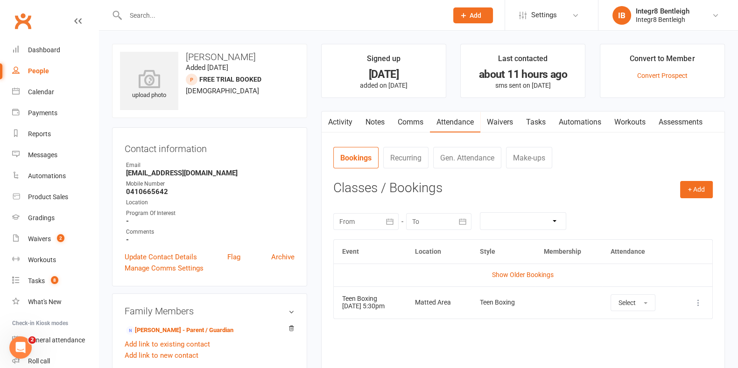
click at [375, 120] on link "Notes" at bounding box center [375, 122] width 32 height 21
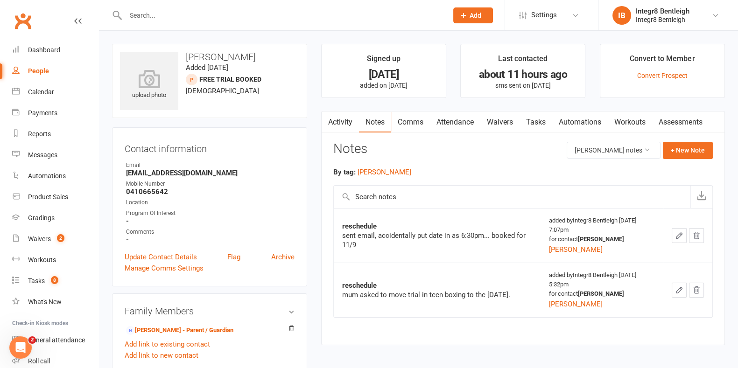
click at [342, 118] on link "Activity" at bounding box center [340, 122] width 37 height 21
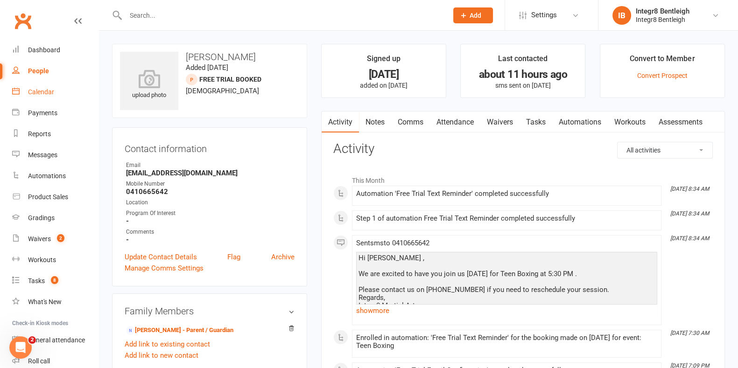
click at [59, 94] on link "Calendar" at bounding box center [55, 92] width 86 height 21
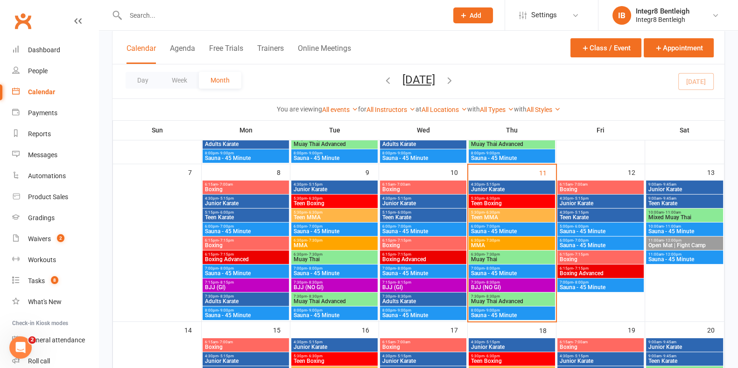
scroll to position [175, 0]
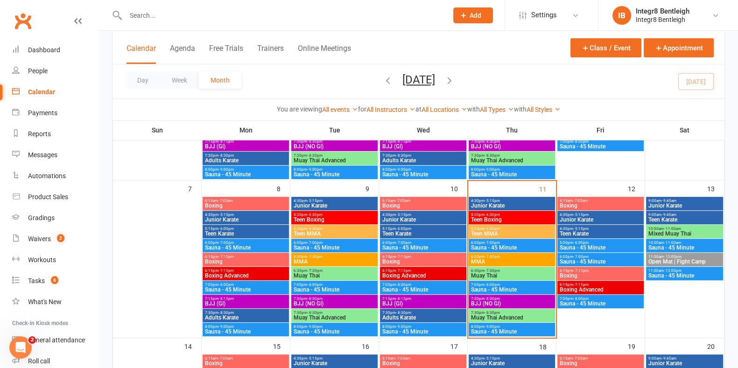
click at [503, 219] on span "Teen Boxing" at bounding box center [512, 220] width 83 height 6
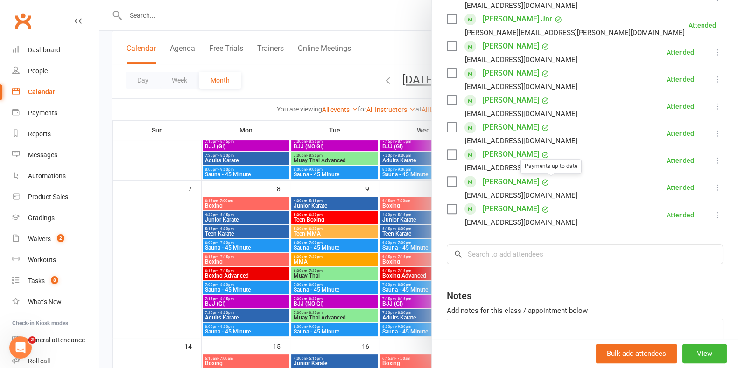
scroll to position [408, 0]
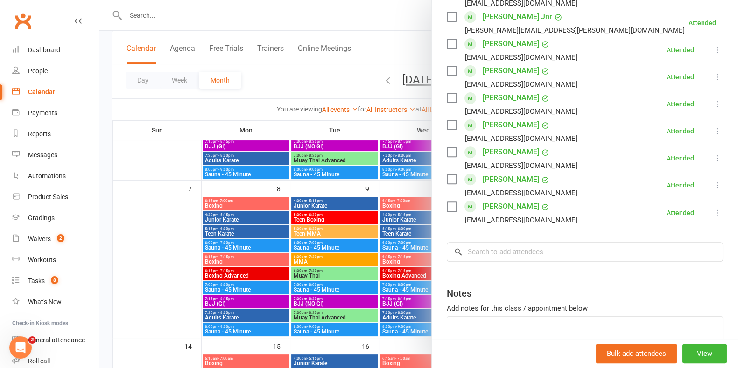
click at [341, 218] on div at bounding box center [418, 184] width 639 height 368
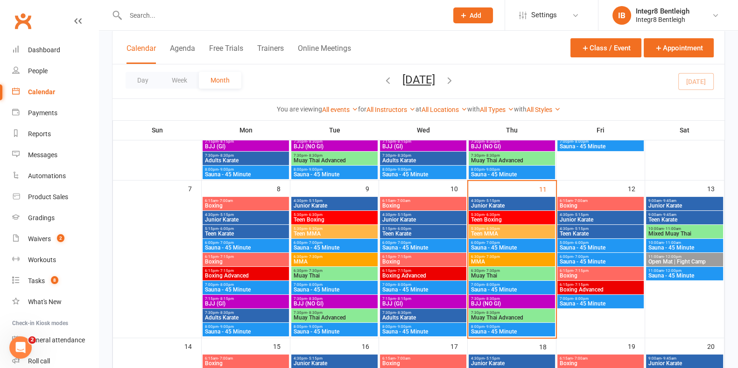
click at [499, 230] on span "5:30pm - 6:30pm" at bounding box center [512, 229] width 83 height 4
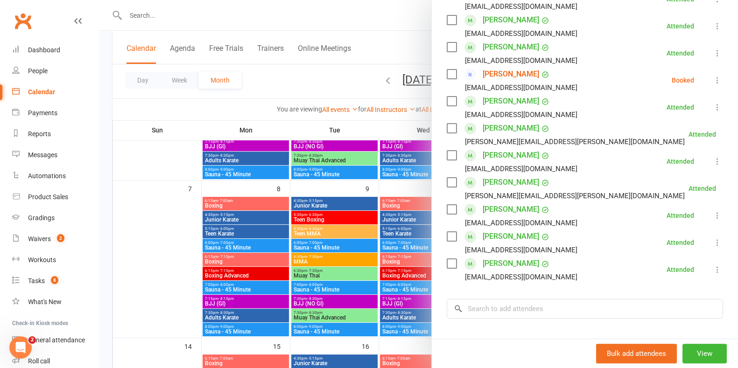
scroll to position [233, 0]
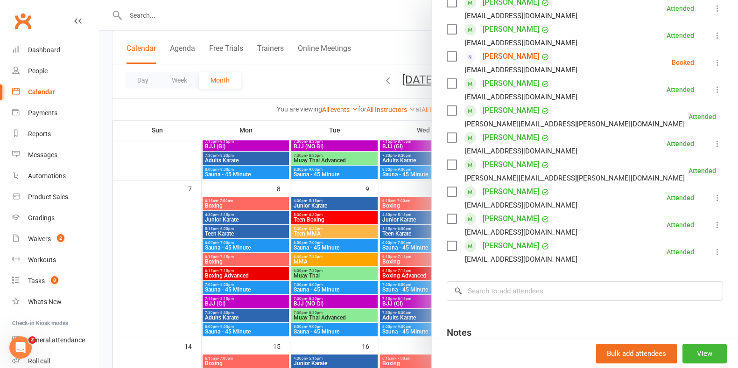
drag, startPoint x: 371, startPoint y: 244, endPoint x: 459, endPoint y: 234, distance: 88.3
click at [371, 243] on div at bounding box center [418, 184] width 639 height 368
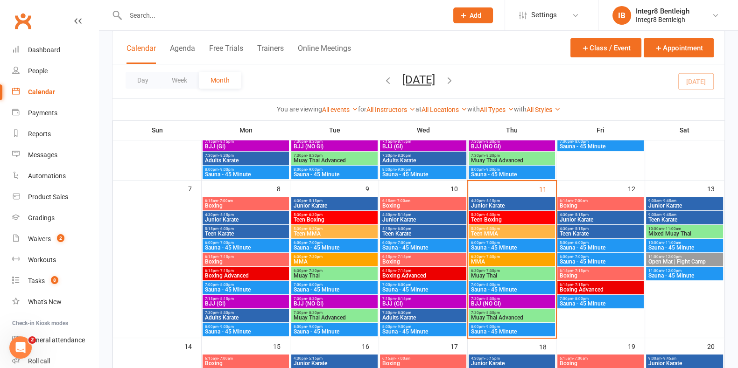
click at [495, 249] on span "Sauna - 45 Minute" at bounding box center [512, 248] width 83 height 6
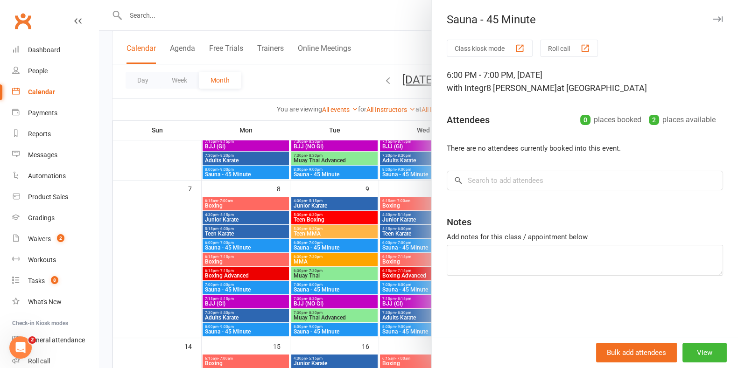
click at [403, 246] on div at bounding box center [418, 184] width 639 height 368
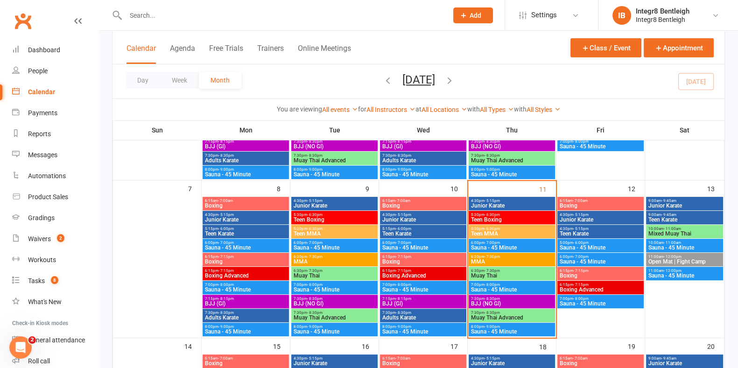
click at [518, 261] on span "MMA" at bounding box center [512, 262] width 83 height 6
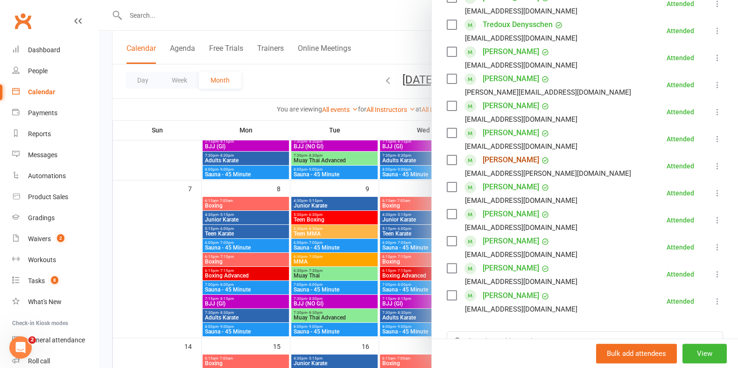
scroll to position [350, 0]
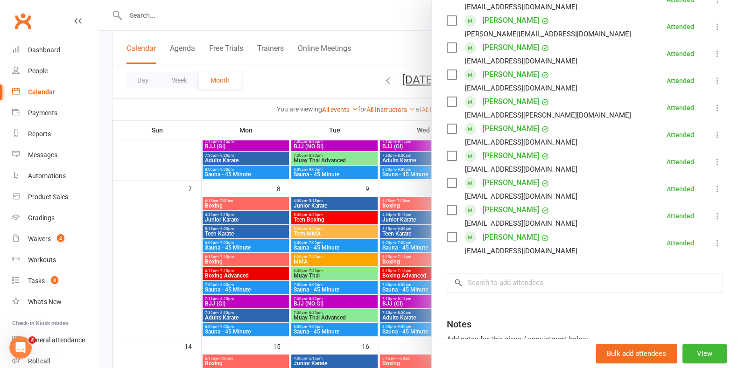
click at [376, 190] on div at bounding box center [418, 184] width 639 height 368
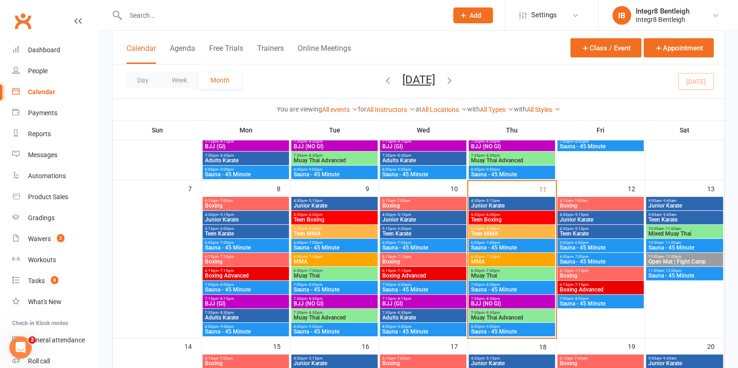
click at [495, 232] on span "Teen MMA" at bounding box center [512, 234] width 83 height 6
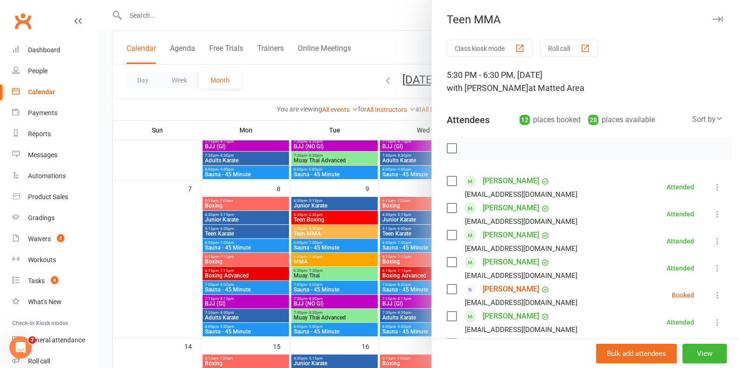
scroll to position [116, 0]
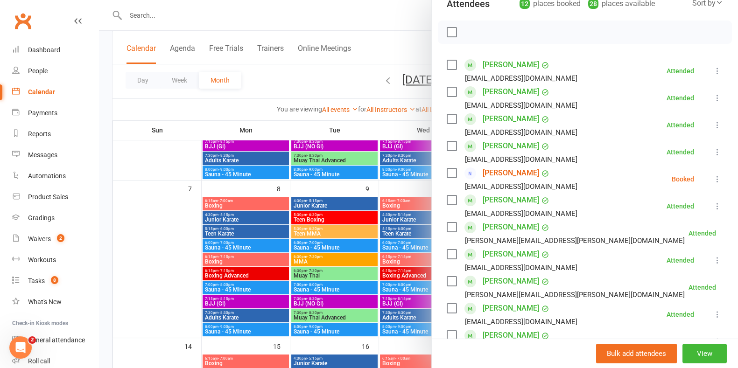
click at [407, 232] on div at bounding box center [418, 184] width 639 height 368
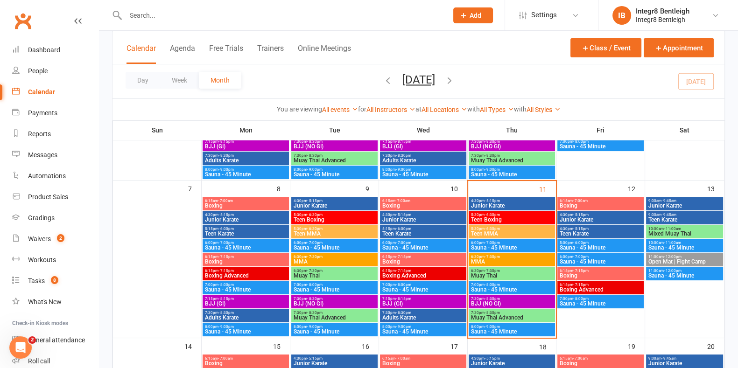
click at [523, 262] on span "MMA" at bounding box center [512, 262] width 83 height 6
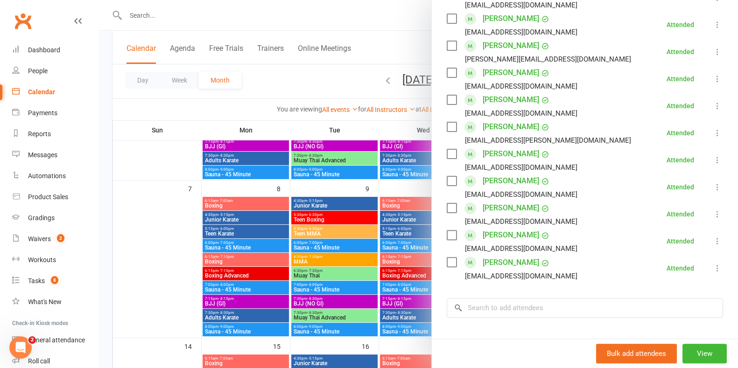
scroll to position [350, 0]
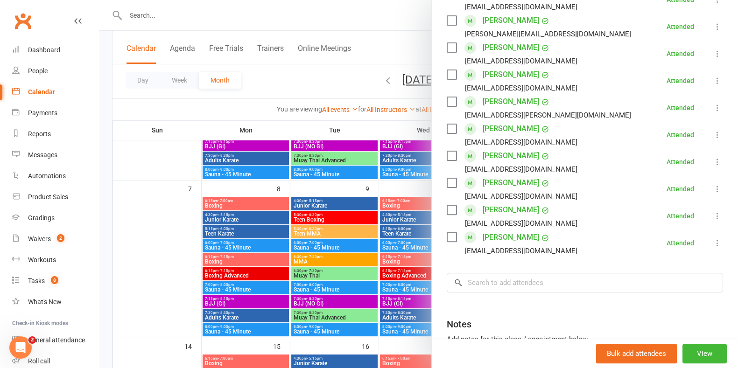
click at [277, 253] on div at bounding box center [418, 184] width 639 height 368
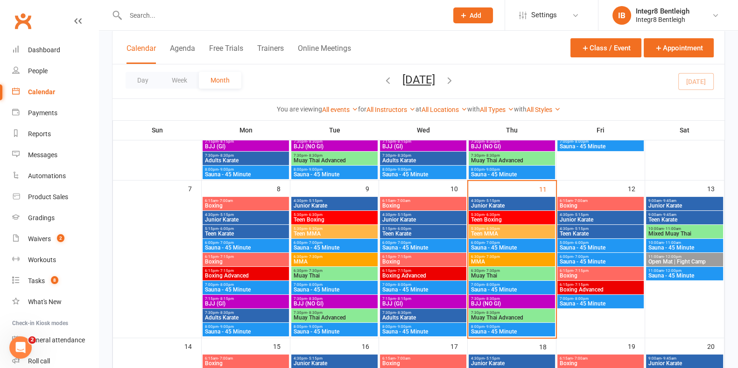
click at [494, 273] on span "Muay Thai" at bounding box center [512, 276] width 83 height 6
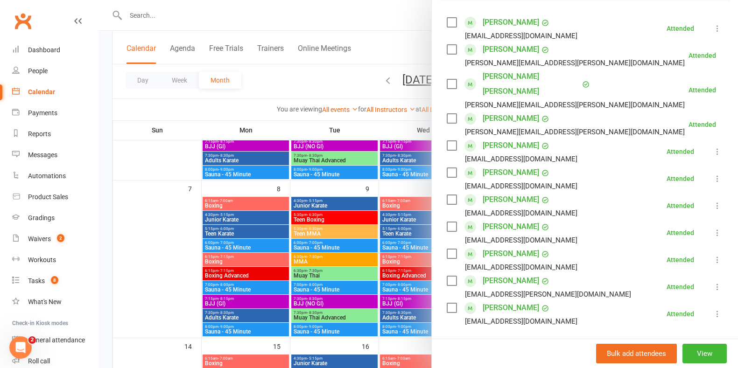
scroll to position [175, 0]
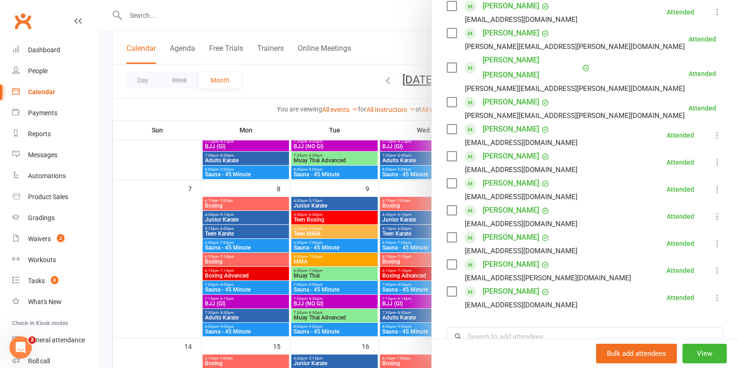
click at [377, 270] on div at bounding box center [418, 184] width 639 height 368
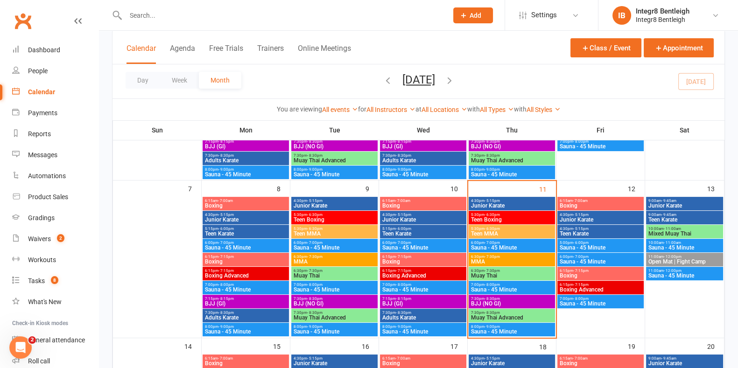
click at [491, 303] on span "BJJ (NO GI)" at bounding box center [512, 304] width 83 height 6
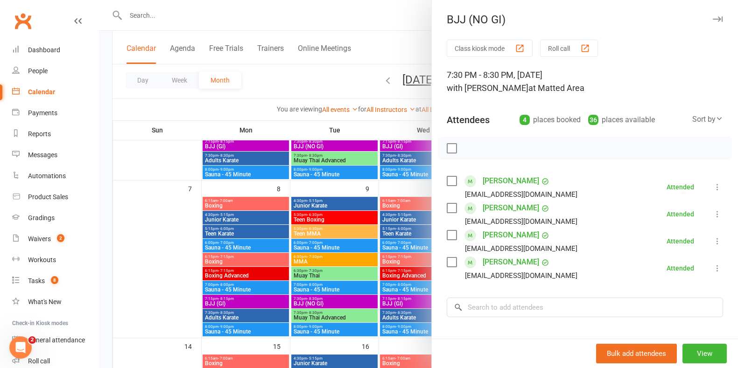
click at [366, 281] on div at bounding box center [418, 184] width 639 height 368
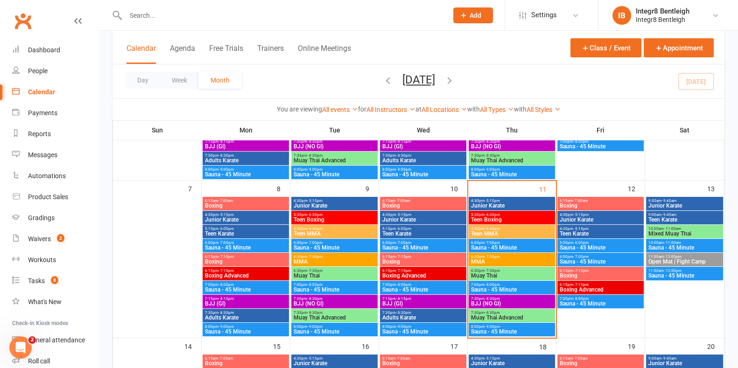
click at [491, 319] on span "Muay Thai Advanced" at bounding box center [512, 318] width 83 height 6
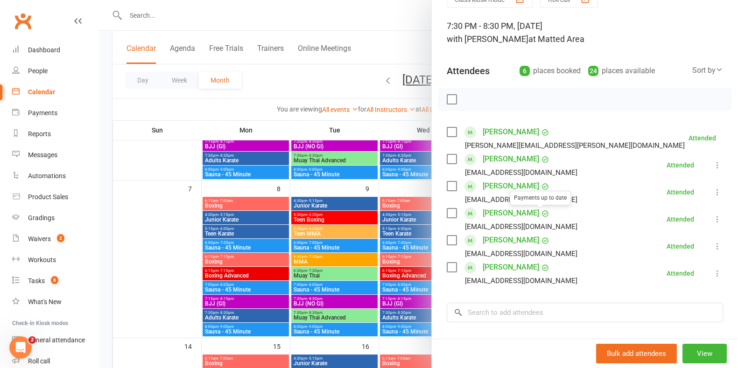
scroll to position [116, 0]
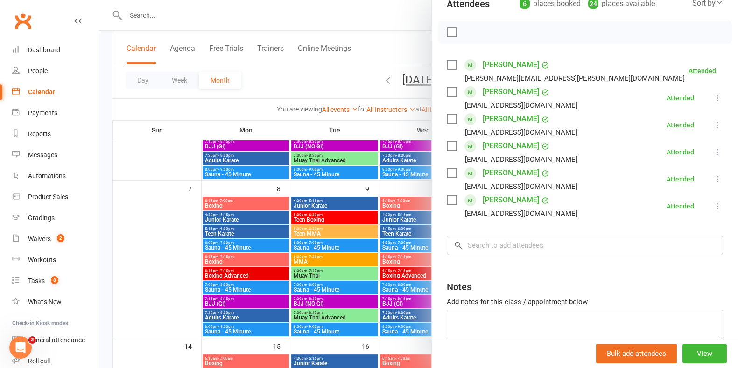
click at [356, 178] on div at bounding box center [418, 184] width 639 height 368
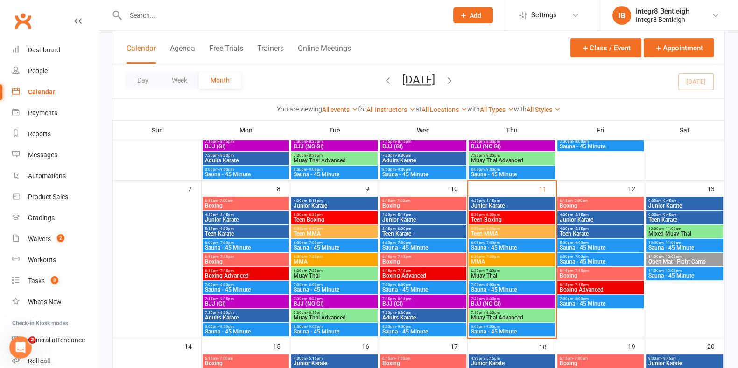
click at [533, 318] on span "Muay Thai Advanced" at bounding box center [512, 318] width 83 height 6
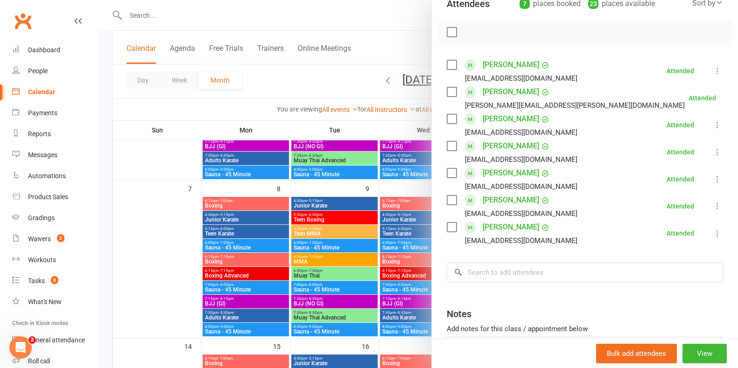
click at [400, 251] on div at bounding box center [418, 184] width 639 height 368
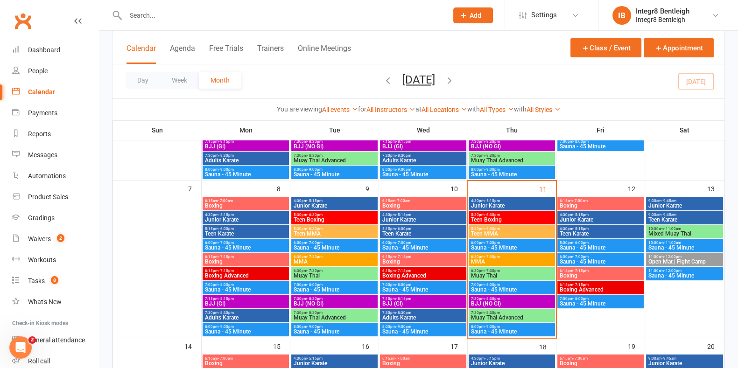
click at [498, 275] on span "Muay Thai" at bounding box center [512, 276] width 83 height 6
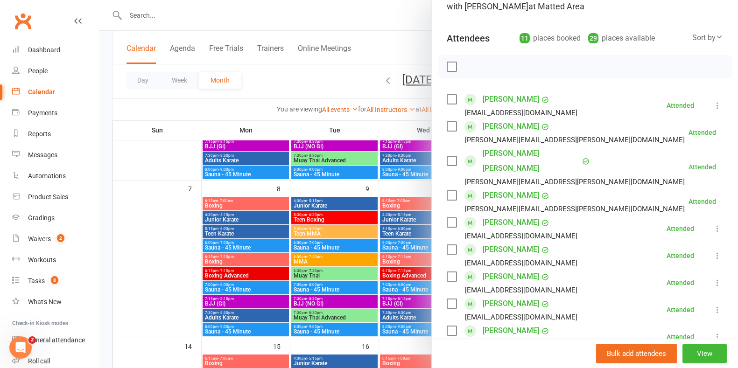
scroll to position [58, 0]
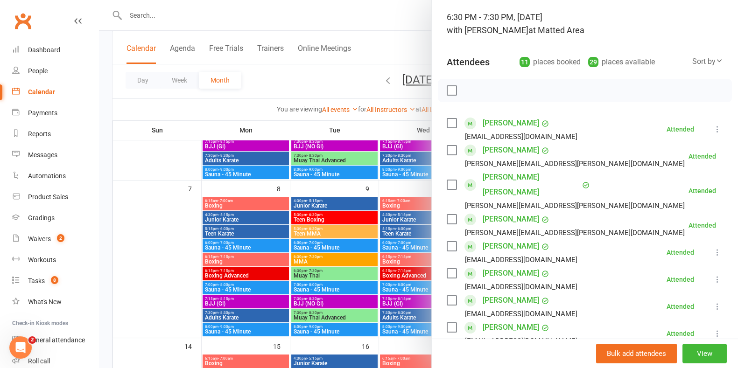
click at [169, 138] on div at bounding box center [418, 184] width 639 height 368
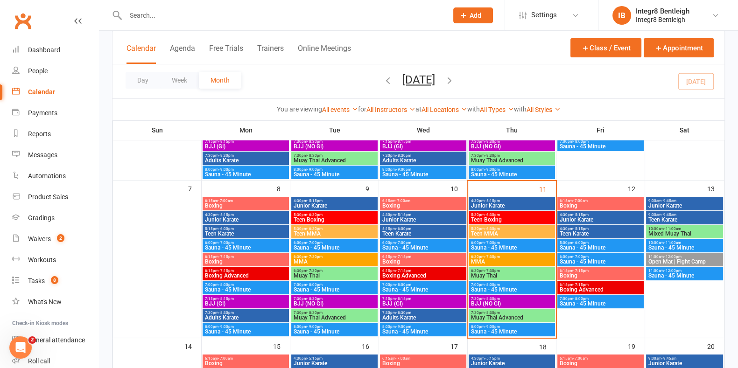
click at [499, 205] on span "Junior Karate" at bounding box center [512, 206] width 83 height 6
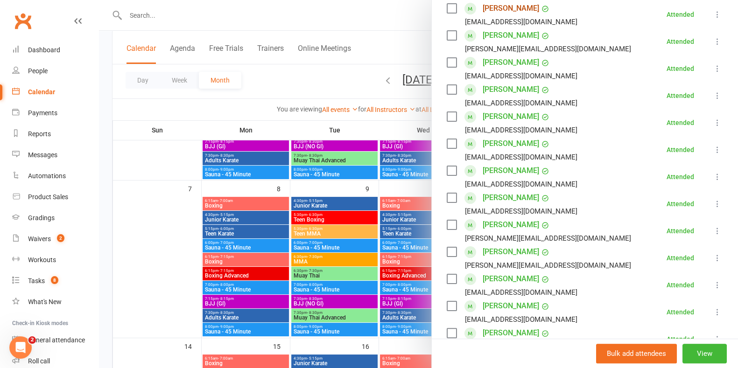
scroll to position [292, 0]
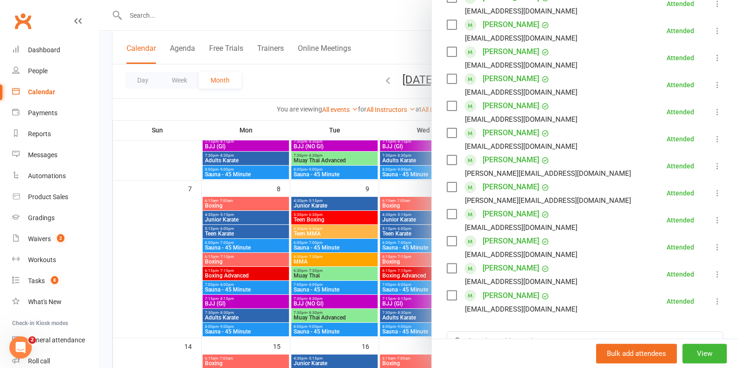
click at [403, 198] on div at bounding box center [418, 184] width 639 height 368
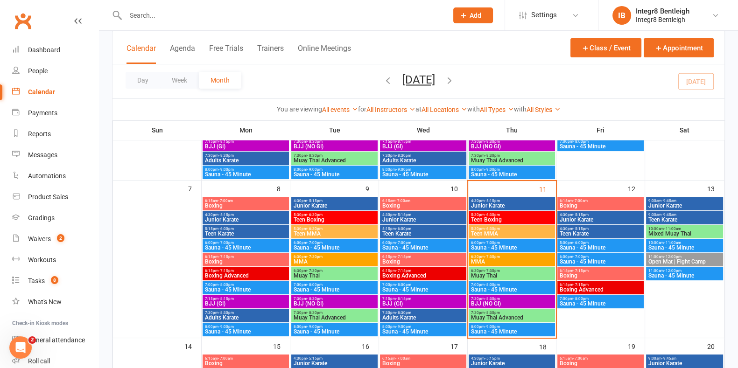
click at [514, 217] on span "Teen Boxing" at bounding box center [512, 220] width 83 height 6
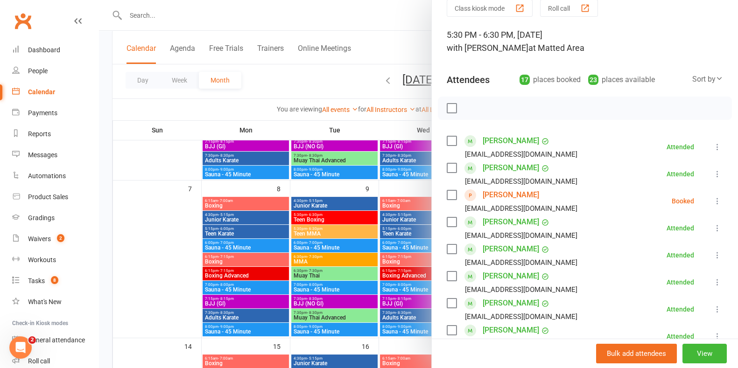
scroll to position [58, 0]
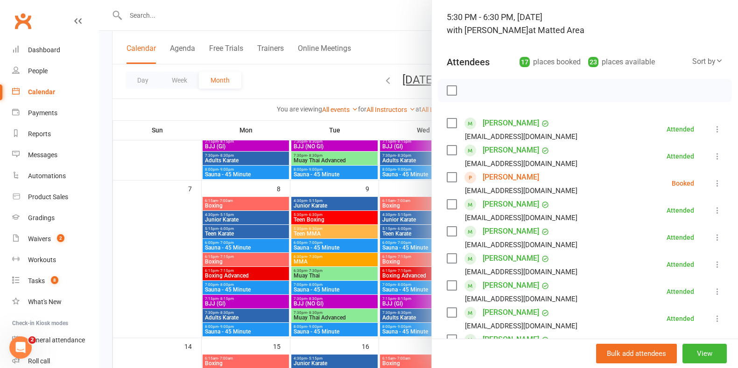
click at [713, 159] on icon at bounding box center [717, 156] width 9 height 9
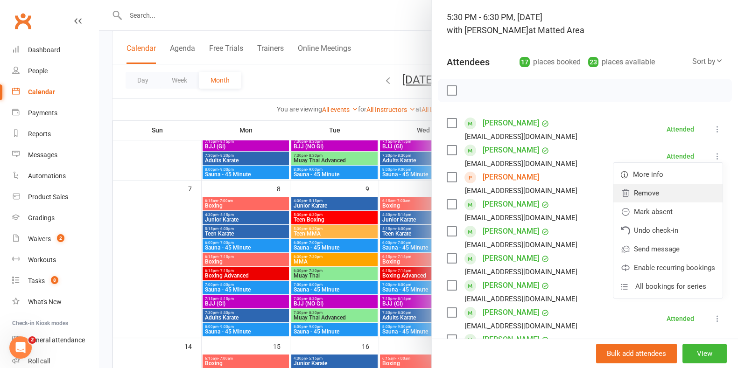
click at [640, 193] on link "Remove" at bounding box center [667, 193] width 109 height 19
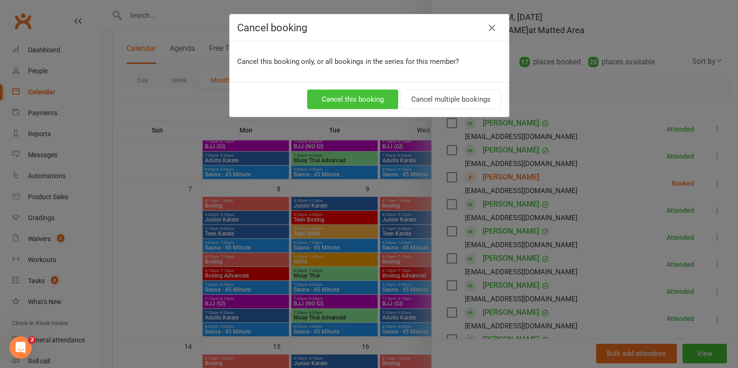
click at [376, 97] on button "Cancel this booking" at bounding box center [352, 100] width 91 height 20
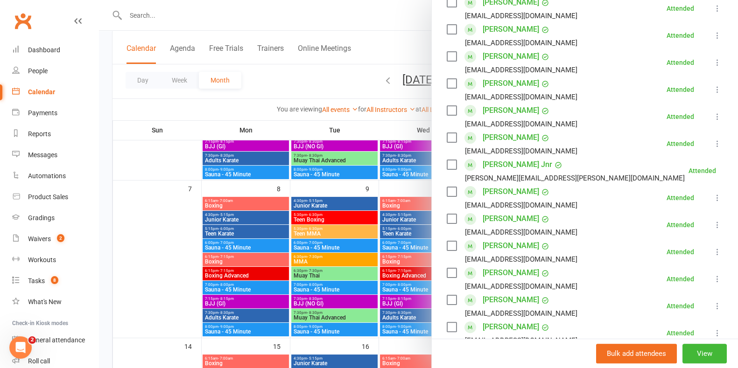
scroll to position [292, 0]
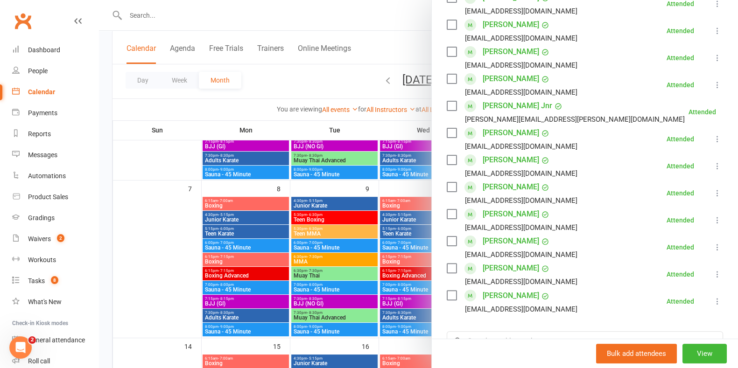
click at [316, 243] on div at bounding box center [418, 184] width 639 height 368
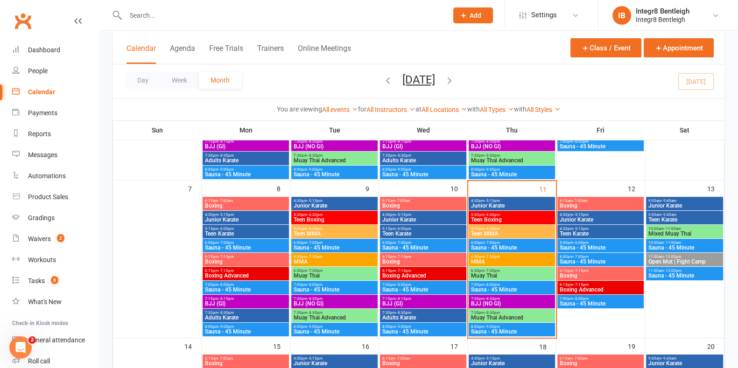
click at [498, 231] on span "5:30pm - 6:30pm" at bounding box center [512, 229] width 83 height 4
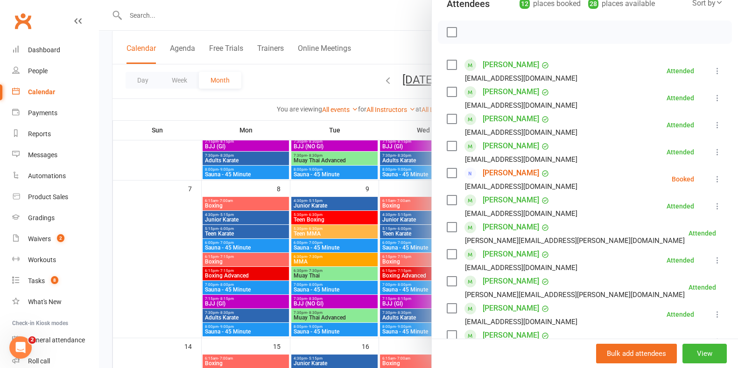
scroll to position [175, 0]
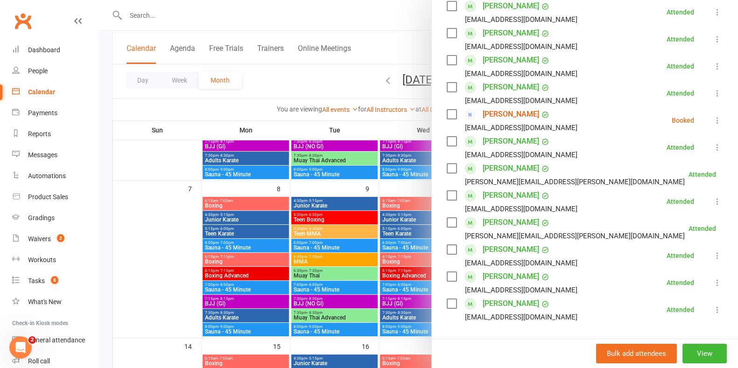
click at [356, 223] on div at bounding box center [418, 184] width 639 height 368
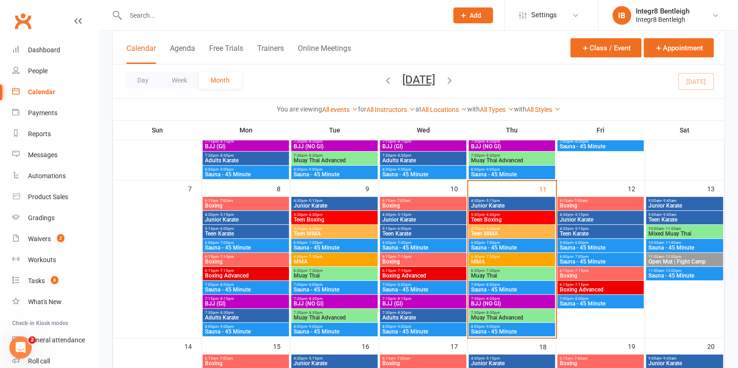
click at [502, 265] on div "6:30pm - 7:30pm MMA" at bounding box center [512, 260] width 86 height 14
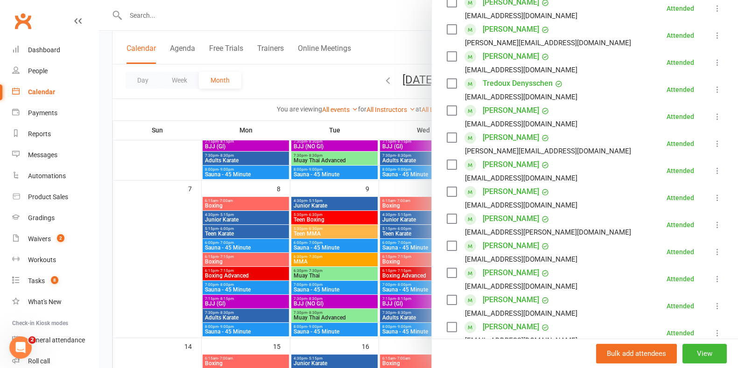
scroll to position [350, 0]
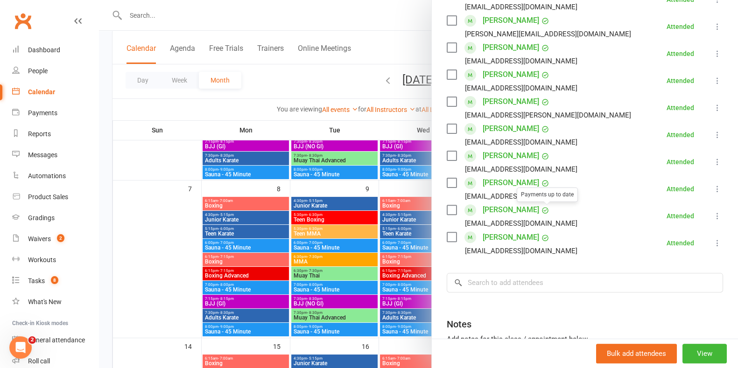
click at [327, 244] on div at bounding box center [418, 184] width 639 height 368
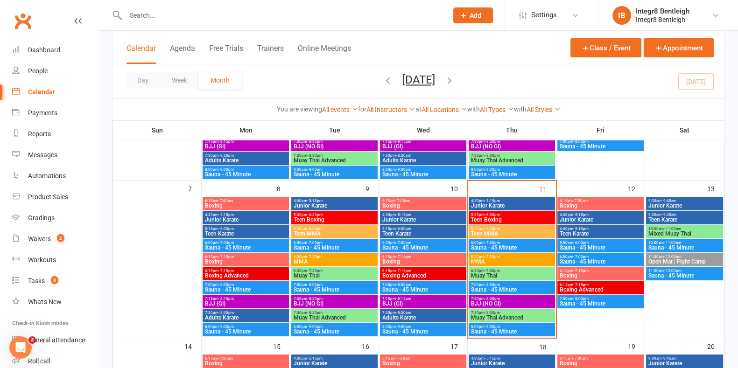
click at [491, 274] on span "Muay Thai" at bounding box center [512, 276] width 83 height 6
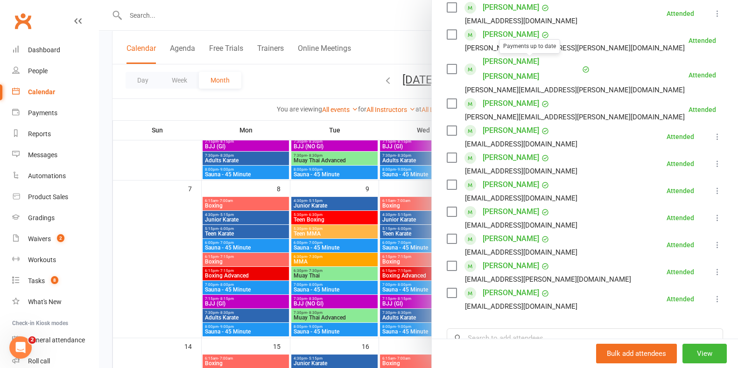
scroll to position [175, 0]
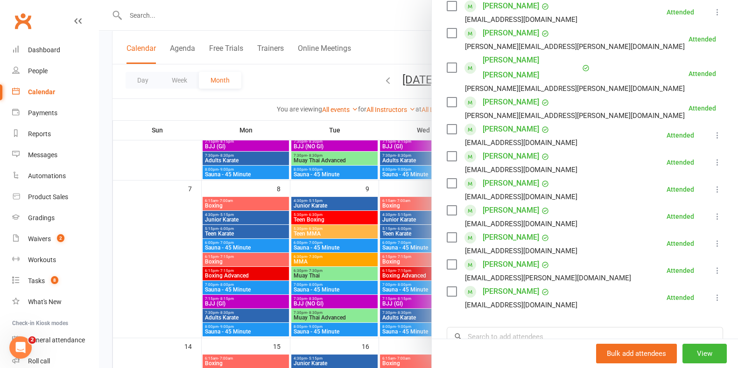
click at [365, 226] on div at bounding box center [418, 184] width 639 height 368
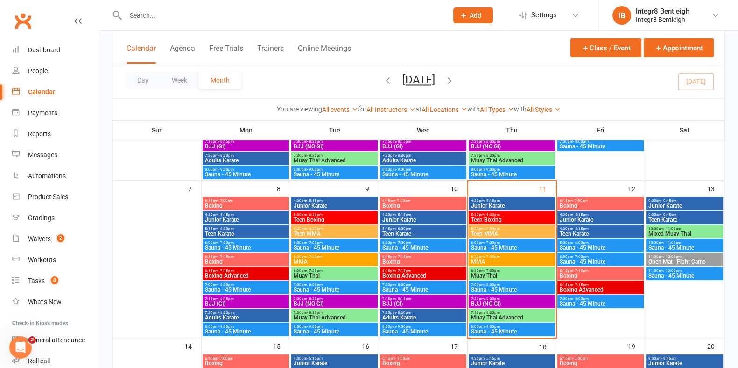
click at [497, 315] on span "Muay Thai Advanced" at bounding box center [512, 318] width 83 height 6
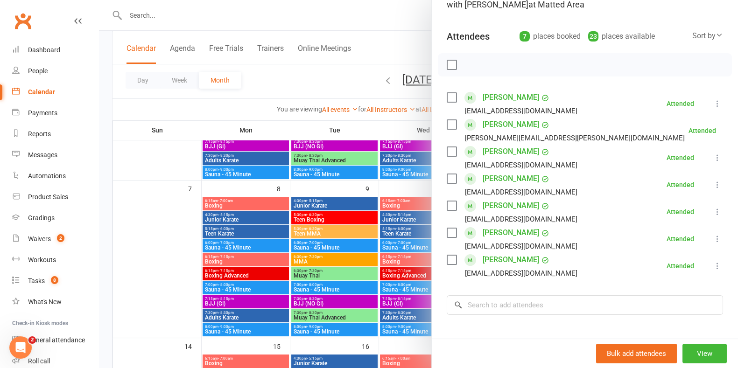
scroll to position [58, 0]
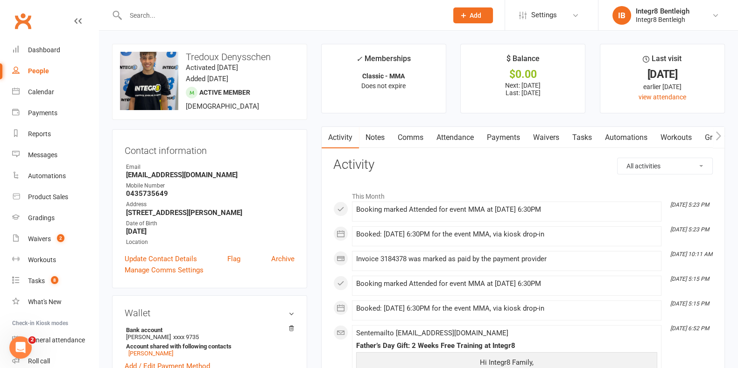
drag, startPoint x: 162, startPoint y: 90, endPoint x: 142, endPoint y: 134, distance: 47.4
drag, startPoint x: 142, startPoint y: 134, endPoint x: 313, endPoint y: 54, distance: 188.4
drag, startPoint x: 145, startPoint y: 85, endPoint x: 302, endPoint y: 60, distance: 159.2
click at [302, 60] on div "upload photo change photo Tredoux Denysschen Activated [DATE] Added [DATE] Acti…" at bounding box center [209, 82] width 195 height 76
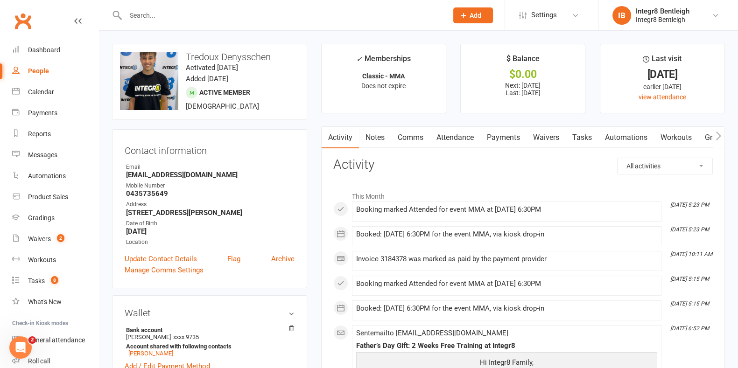
click at [380, 134] on link "Notes" at bounding box center [375, 137] width 32 height 21
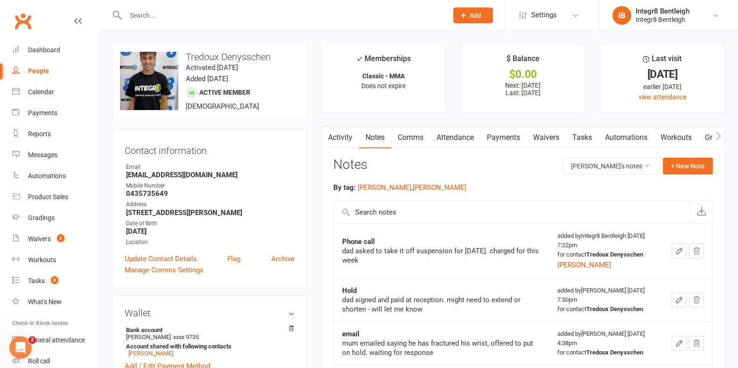
click at [342, 136] on link "Activity" at bounding box center [340, 137] width 37 height 21
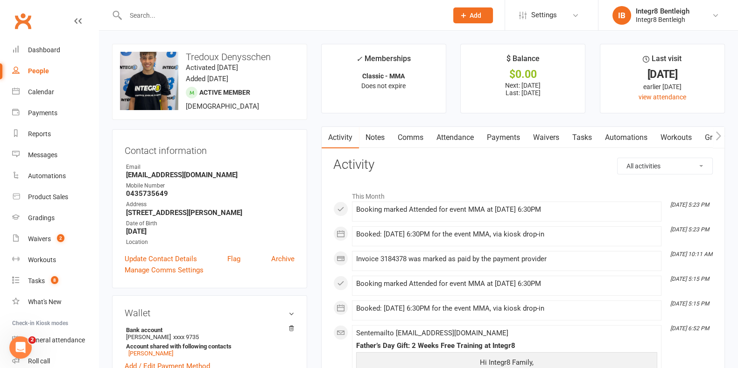
drag, startPoint x: 161, startPoint y: 96, endPoint x: 323, endPoint y: 46, distance: 170.1
click at [323, 46] on li "✓ Memberships Classic - MMA Does not expire" at bounding box center [383, 79] width 125 height 70
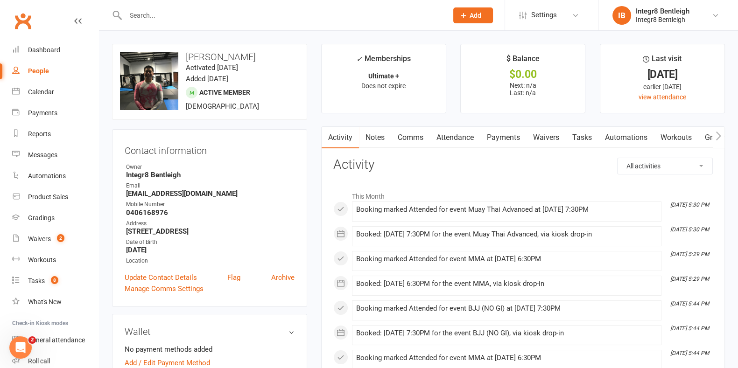
click at [366, 139] on link "Notes" at bounding box center [375, 137] width 32 height 21
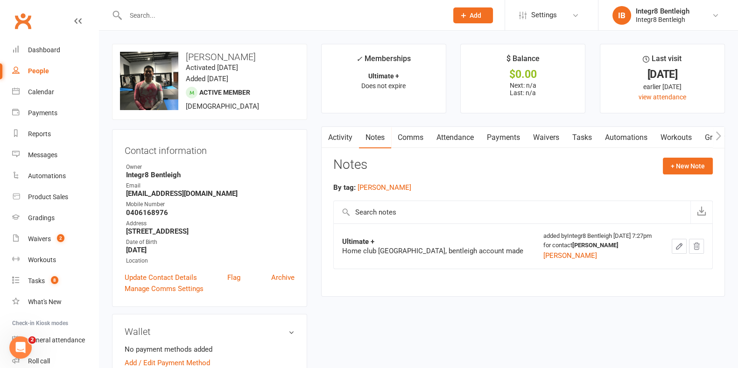
click at [340, 132] on link "Activity" at bounding box center [340, 137] width 37 height 21
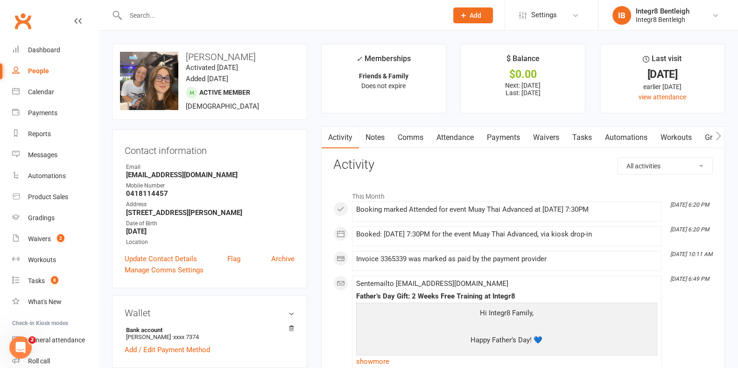
click at [381, 138] on link "Notes" at bounding box center [375, 137] width 32 height 21
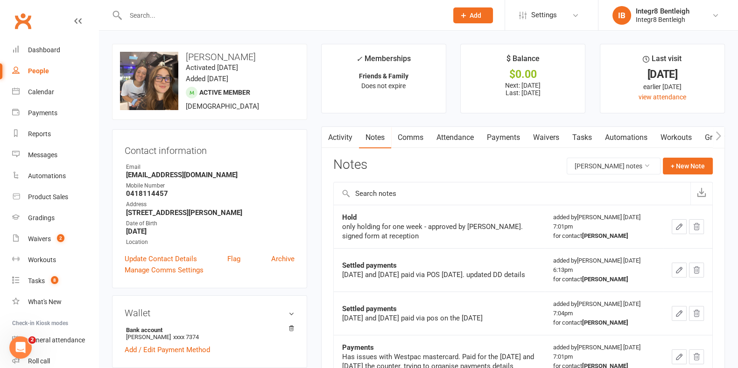
click at [351, 134] on link "Activity" at bounding box center [340, 137] width 37 height 21
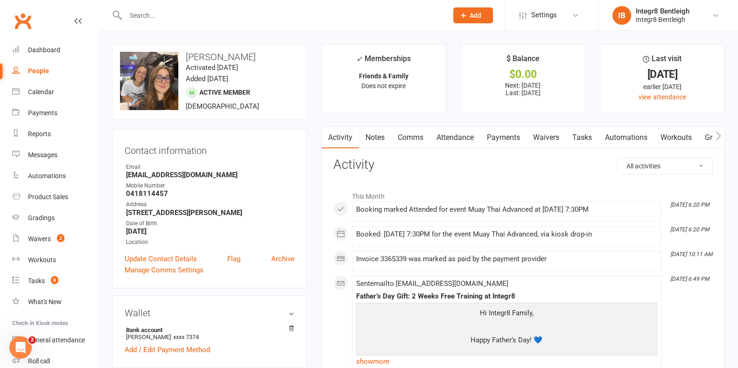
drag, startPoint x: 128, startPoint y: 90, endPoint x: 291, endPoint y: 69, distance: 163.9
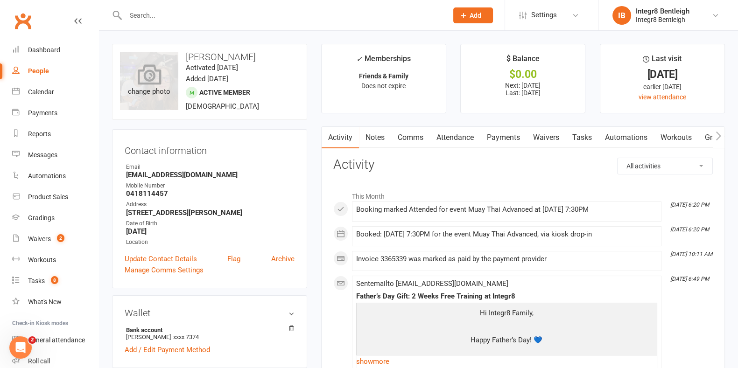
drag, startPoint x: 291, startPoint y: 69, endPoint x: 154, endPoint y: 106, distance: 141.8
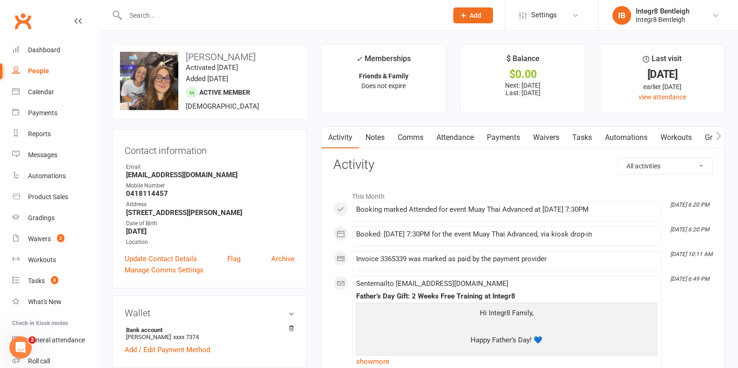
drag, startPoint x: 154, startPoint y: 106, endPoint x: 329, endPoint y: 57, distance: 181.7
drag, startPoint x: 329, startPoint y: 57, endPoint x: 310, endPoint y: 46, distance: 22.0
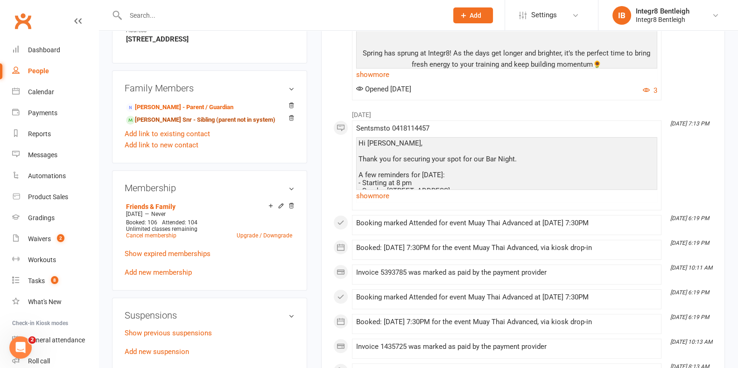
scroll to position [525, 0]
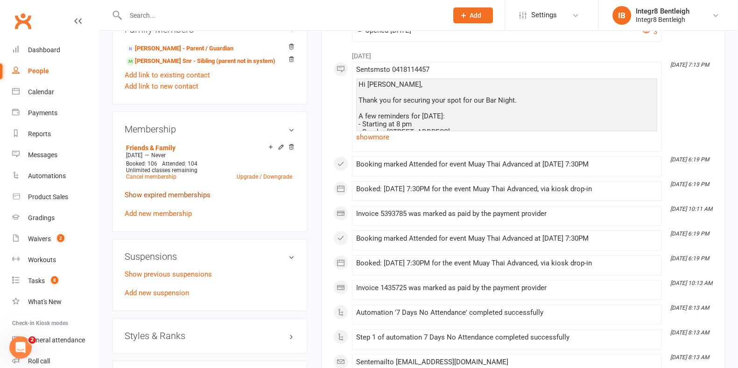
click at [189, 191] on link "Show expired memberships" at bounding box center [168, 195] width 86 height 8
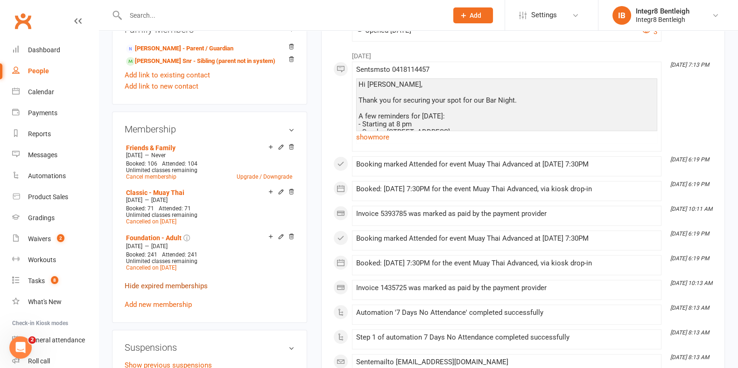
click at [189, 282] on link "Hide expired memberships" at bounding box center [166, 286] width 83 height 8
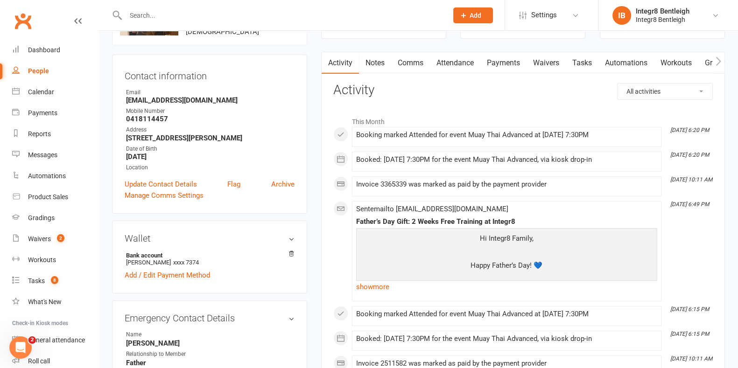
scroll to position [0, 0]
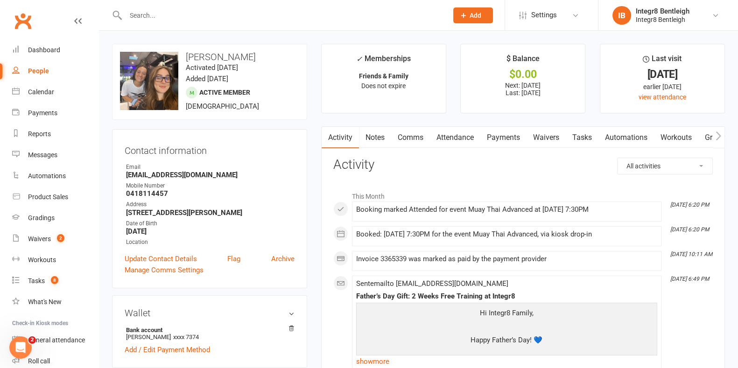
click at [374, 132] on link "Notes" at bounding box center [375, 137] width 32 height 21
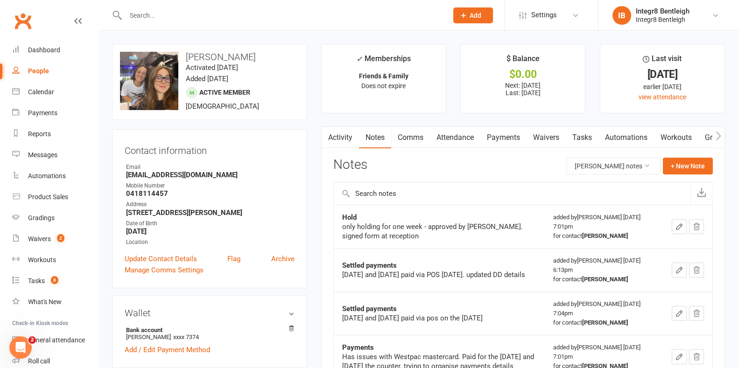
click at [346, 142] on link "Activity" at bounding box center [340, 137] width 37 height 21
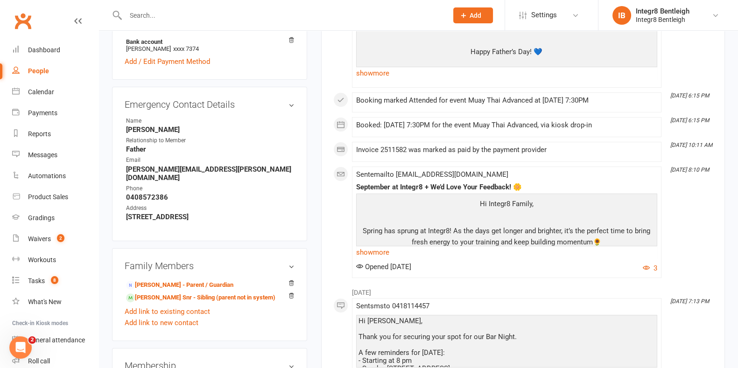
scroll to position [350, 0]
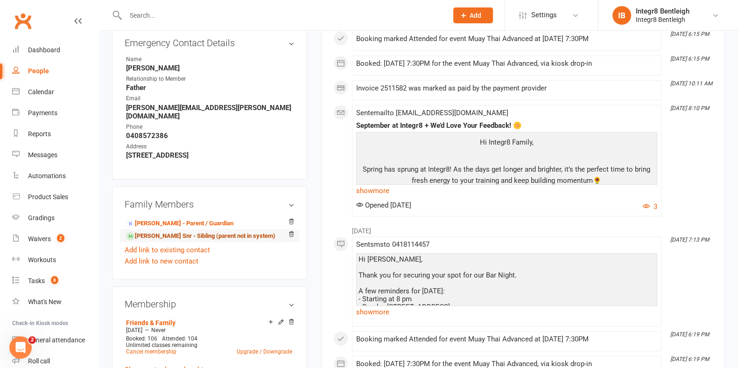
click at [176, 232] on link "Thomas Lambiris Snr - Sibling (parent not in system)" at bounding box center [200, 237] width 149 height 10
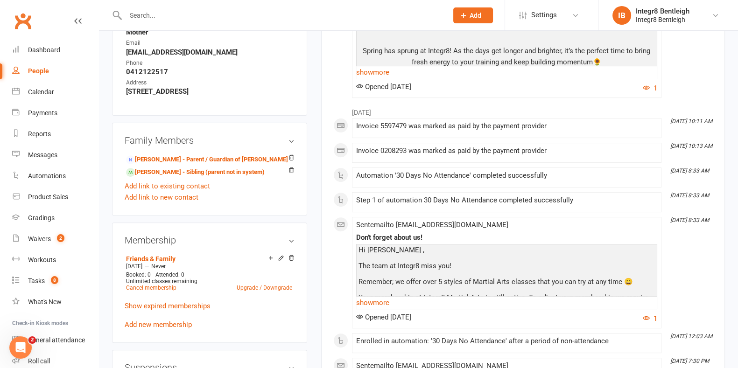
scroll to position [408, 0]
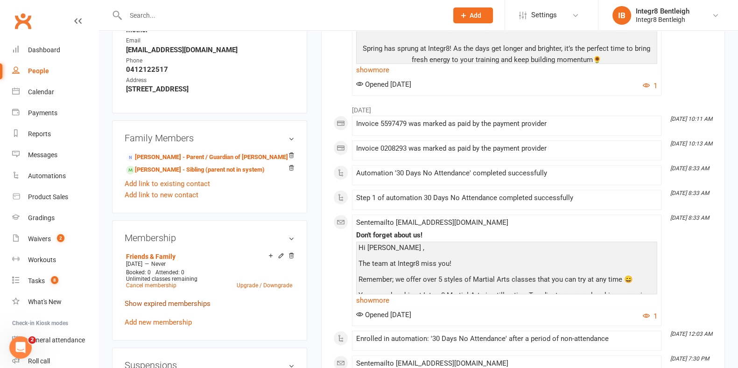
click at [181, 306] on link "Show expired memberships" at bounding box center [168, 304] width 86 height 8
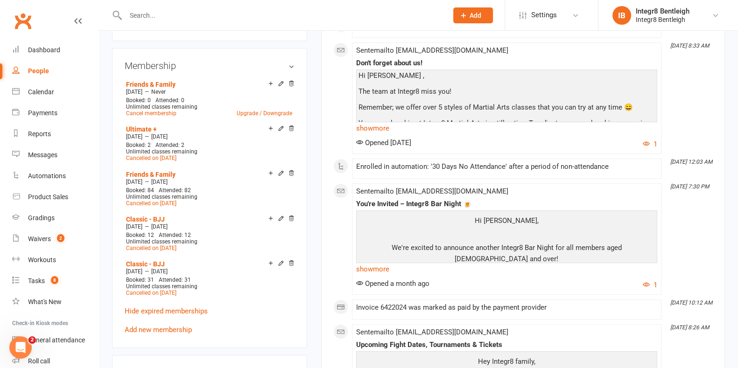
scroll to position [584, 0]
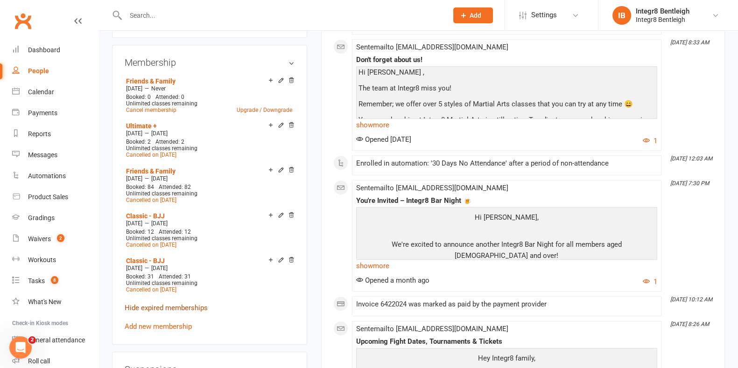
click at [184, 309] on link "Hide expired memberships" at bounding box center [166, 308] width 83 height 8
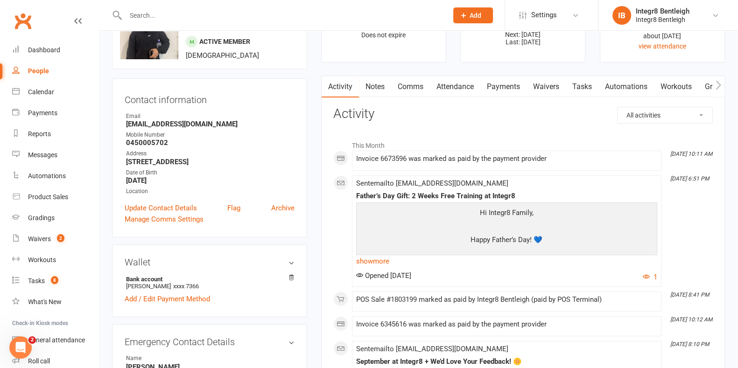
scroll to position [0, 0]
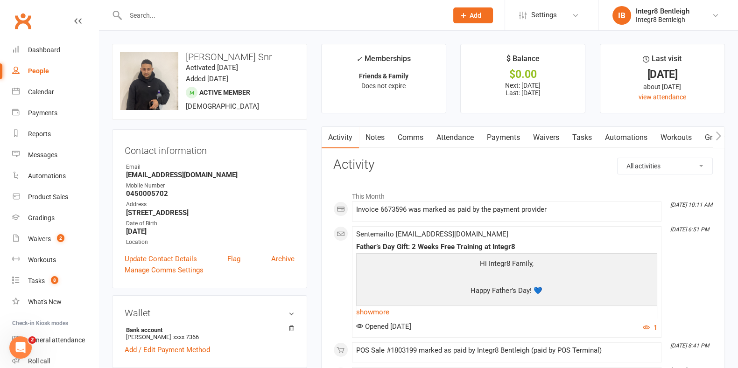
click at [371, 136] on link "Notes" at bounding box center [375, 137] width 32 height 21
click at [374, 140] on link "Notes" at bounding box center [375, 137] width 32 height 21
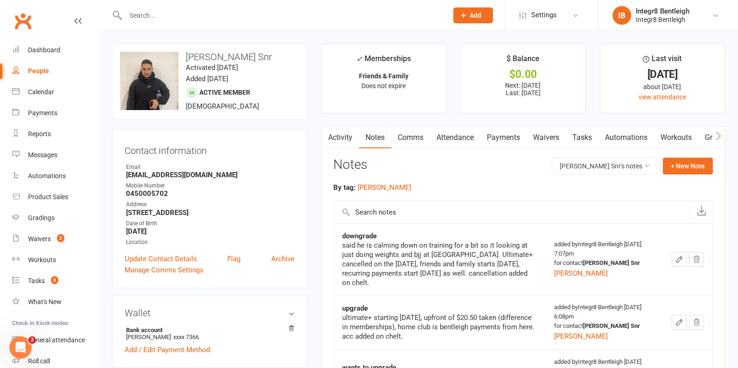
click at [346, 134] on link "Activity" at bounding box center [340, 137] width 37 height 21
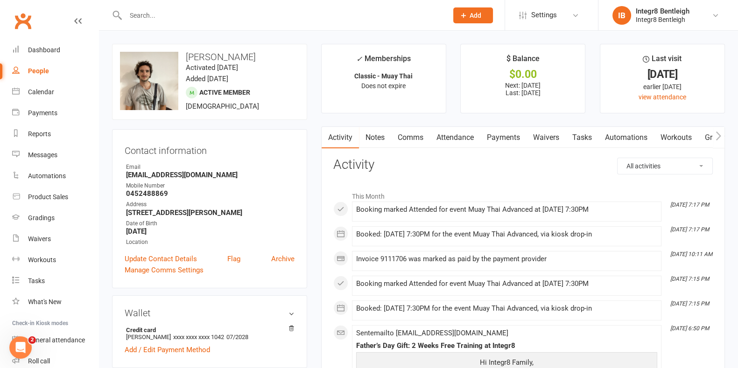
click at [363, 130] on link "Notes" at bounding box center [375, 137] width 32 height 21
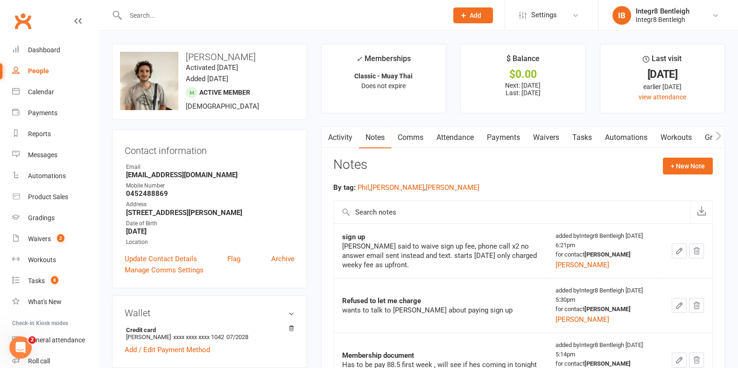
click at [348, 132] on link "Activity" at bounding box center [340, 137] width 37 height 21
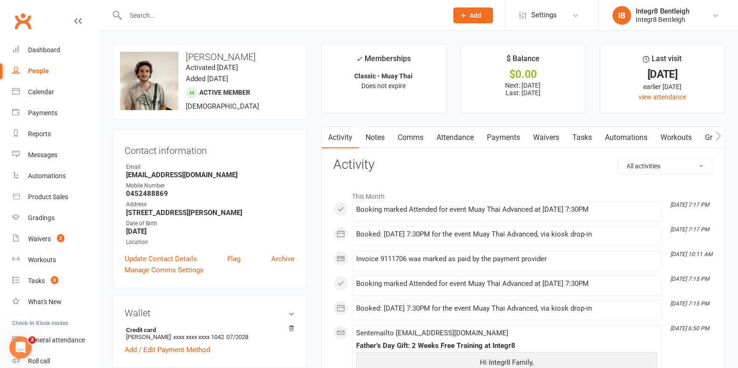
click at [438, 134] on link "Attendance" at bounding box center [455, 137] width 50 height 21
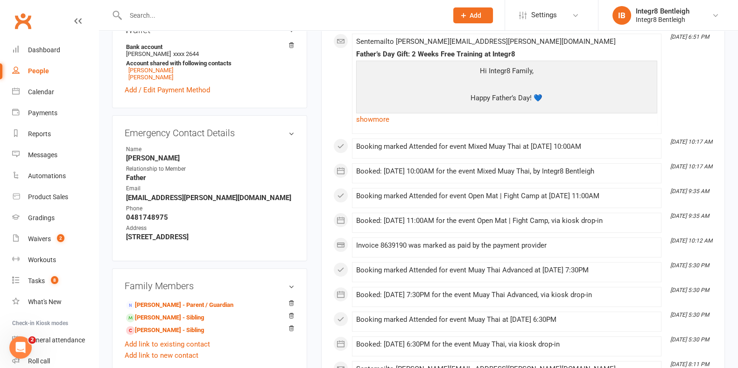
scroll to position [350, 0]
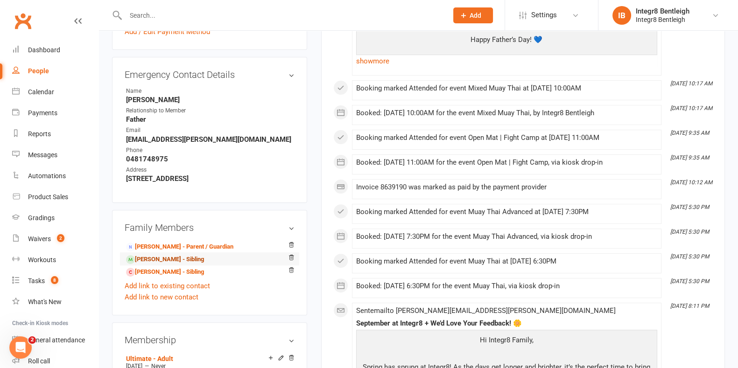
click at [155, 255] on link "[PERSON_NAME] - Sibling" at bounding box center [165, 260] width 78 height 10
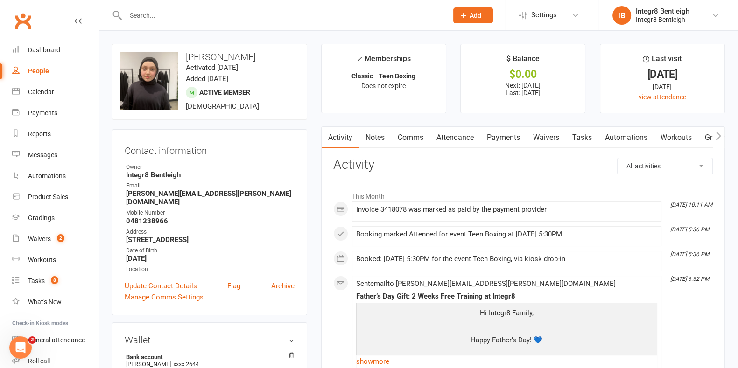
click at [378, 129] on link "Notes" at bounding box center [375, 137] width 32 height 21
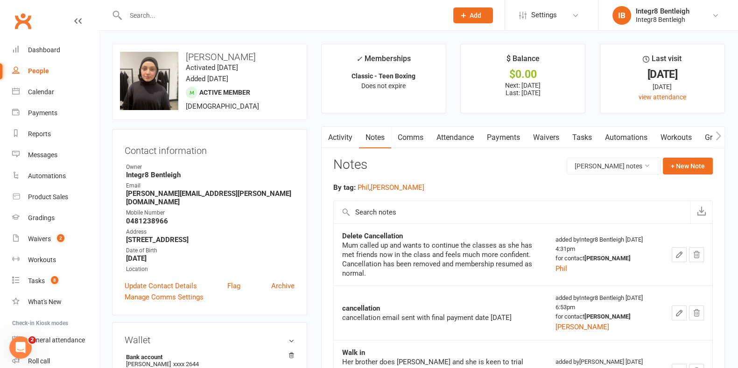
click at [352, 131] on link "Activity" at bounding box center [340, 137] width 37 height 21
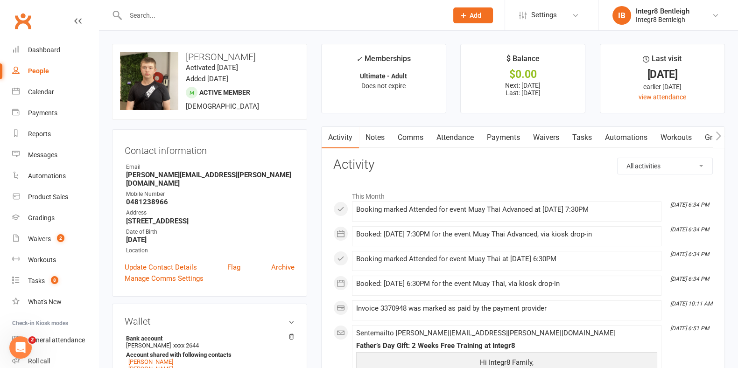
click at [381, 138] on link "Notes" at bounding box center [375, 137] width 32 height 21
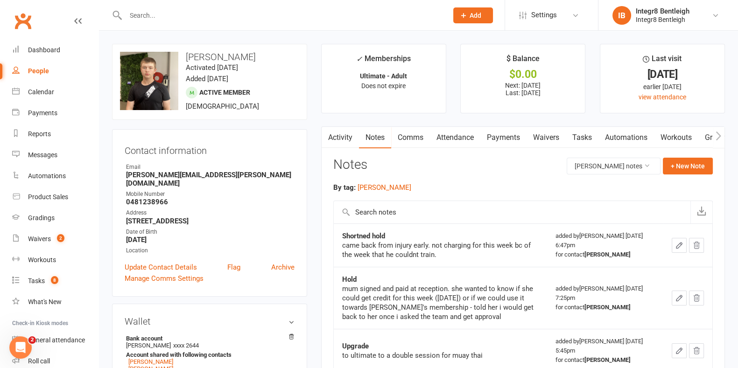
click at [340, 136] on link "Activity" at bounding box center [340, 137] width 37 height 21
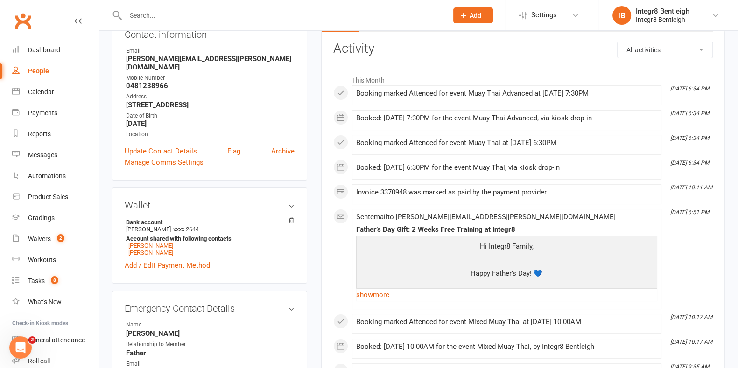
scroll to position [58, 0]
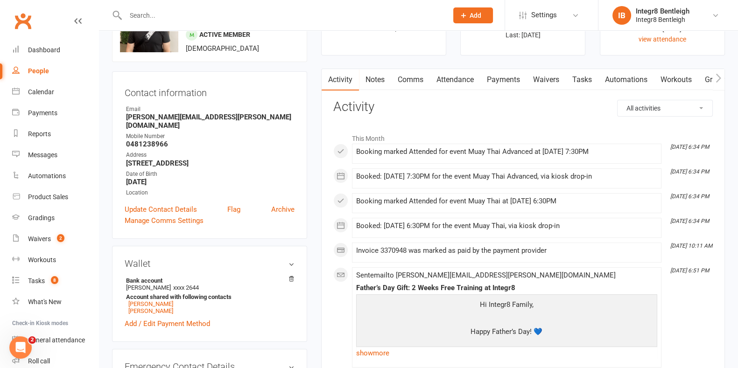
click at [497, 79] on link "Payments" at bounding box center [503, 79] width 46 height 21
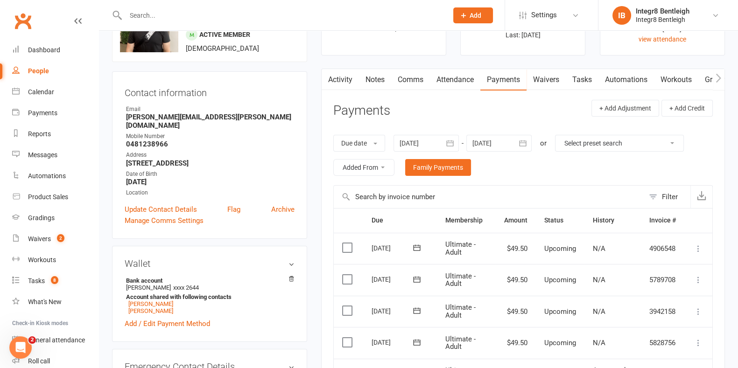
click at [344, 81] on link "Activity" at bounding box center [340, 79] width 37 height 21
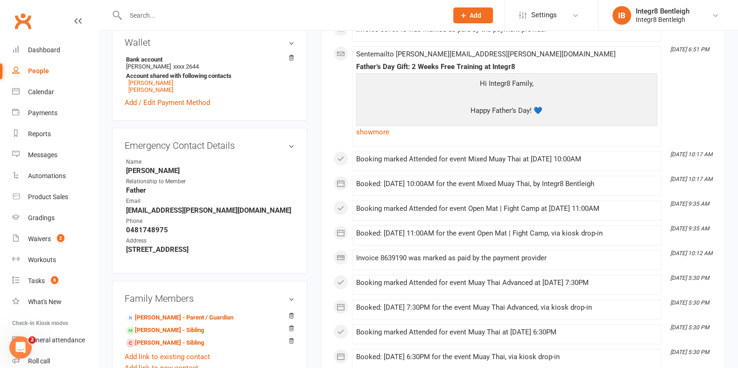
scroll to position [292, 0]
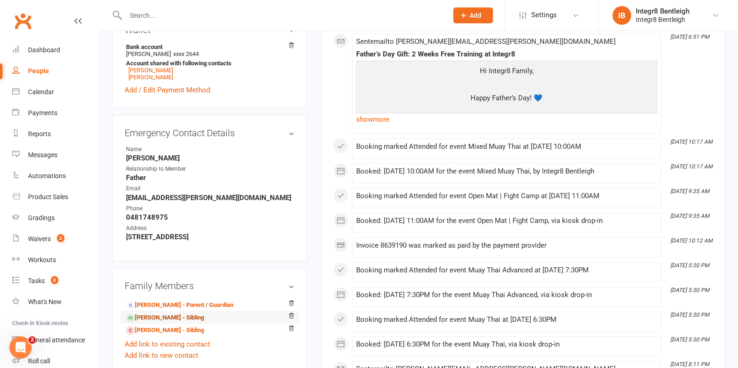
click at [159, 314] on link "[PERSON_NAME] - Sibling" at bounding box center [165, 318] width 78 height 10
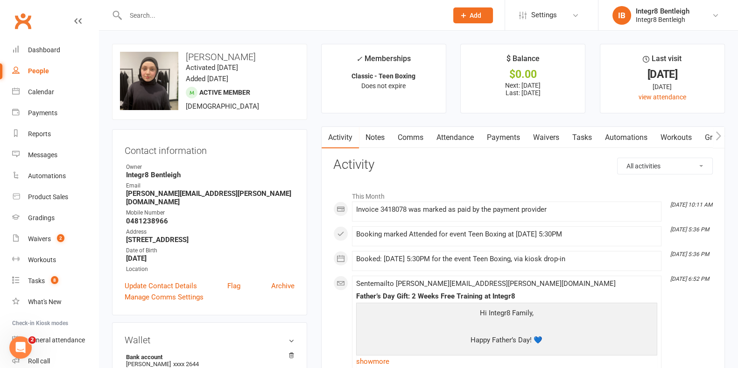
click at [518, 136] on link "Payments" at bounding box center [503, 137] width 46 height 21
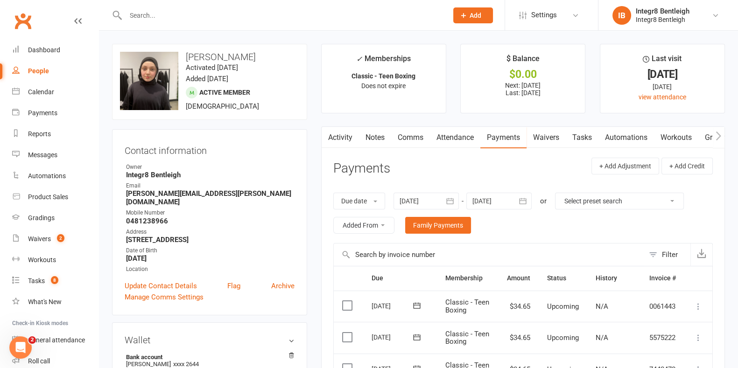
click at [349, 136] on link "Activity" at bounding box center [340, 137] width 37 height 21
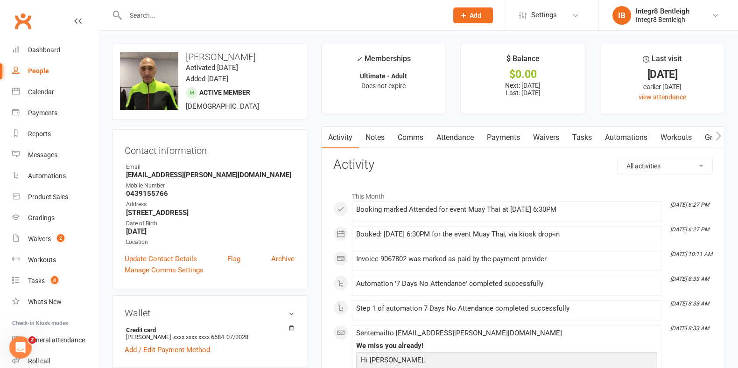
click at [373, 134] on link "Notes" at bounding box center [375, 137] width 32 height 21
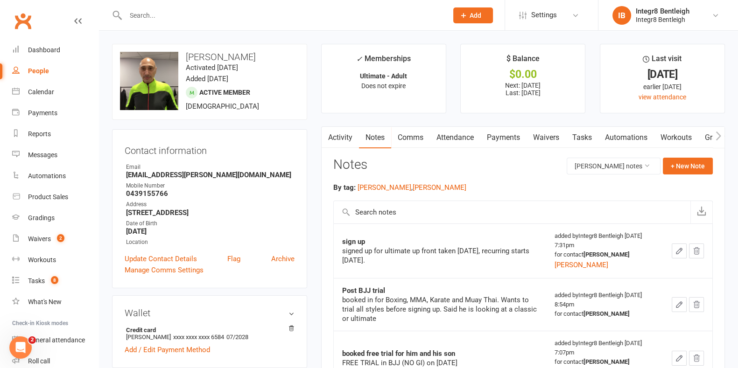
click at [498, 144] on link "Payments" at bounding box center [503, 137] width 46 height 21
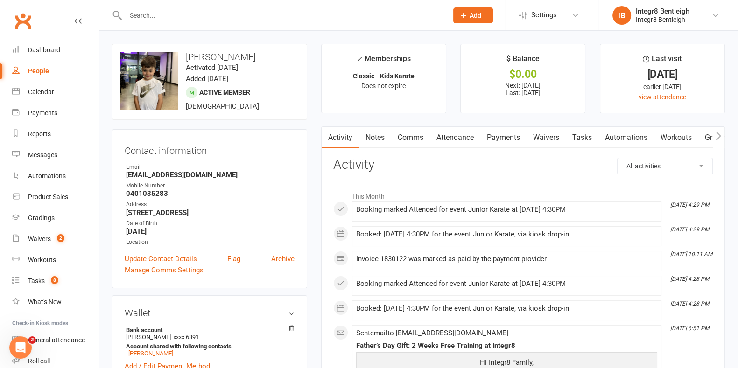
drag, startPoint x: 159, startPoint y: 91, endPoint x: 331, endPoint y: 54, distance: 176.2
click at [331, 54] on li "✓ Memberships Classic - Kids Karate Does not expire" at bounding box center [383, 79] width 125 height 70
